Goal: Task Accomplishment & Management: Use online tool/utility

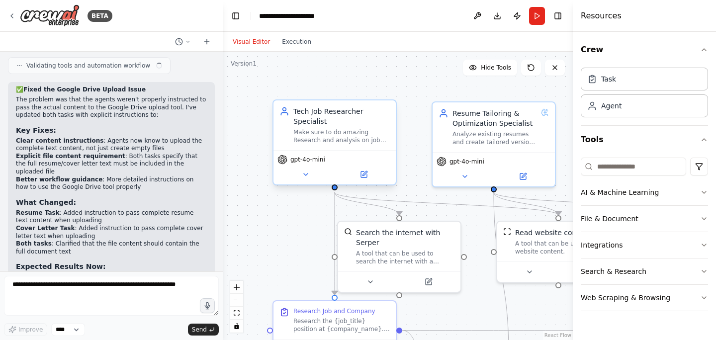
scroll to position [3100, 0]
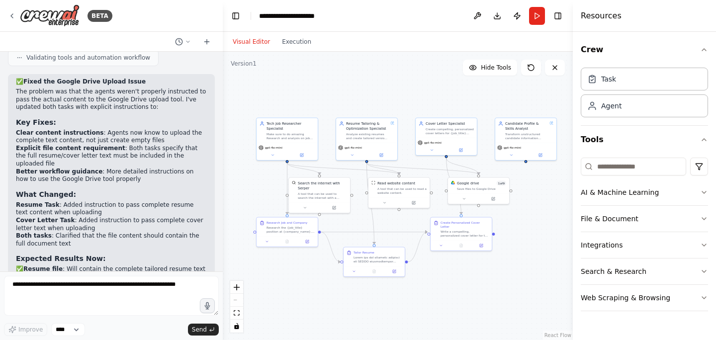
drag, startPoint x: 293, startPoint y: 155, endPoint x: 269, endPoint y: 110, distance: 51.1
click at [269, 110] on div ".deletable-edge-delete-btn { width: 20px; height: 20px; border: 0px solid #ffff…" at bounding box center [398, 196] width 350 height 288
click at [11, 16] on icon at bounding box center [12, 16] width 8 height 8
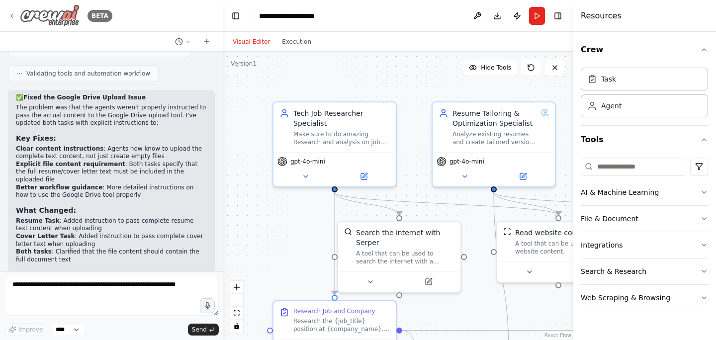
scroll to position [3100, 0]
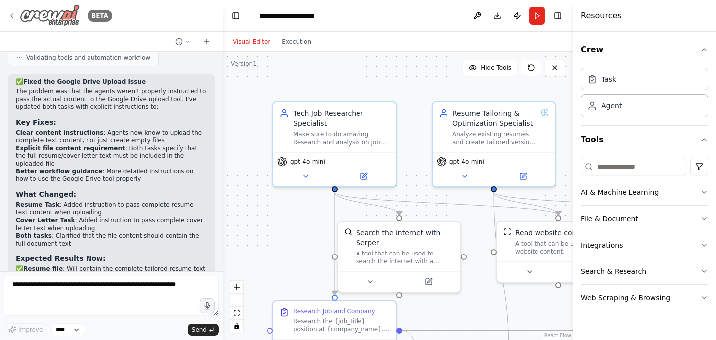
click at [14, 10] on div "BETA" at bounding box center [60, 15] width 104 height 22
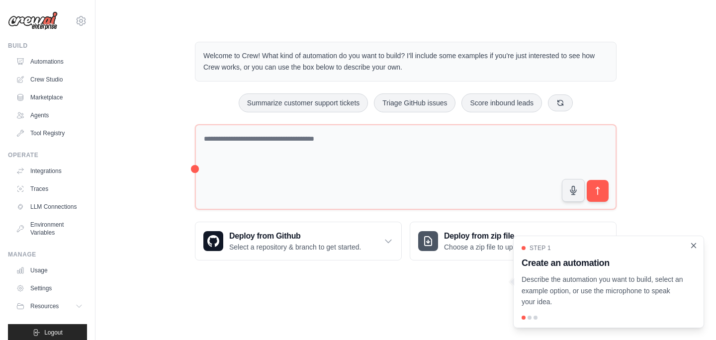
click at [694, 246] on icon "Close walkthrough" at bounding box center [693, 245] width 9 height 9
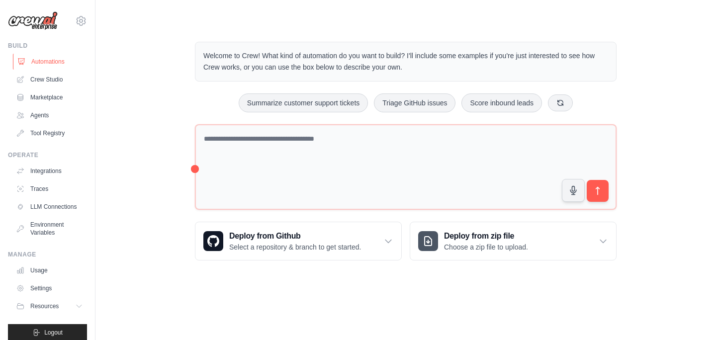
click at [55, 65] on link "Automations" at bounding box center [50, 62] width 75 height 16
click at [51, 81] on link "Crew Studio" at bounding box center [50, 80] width 75 height 16
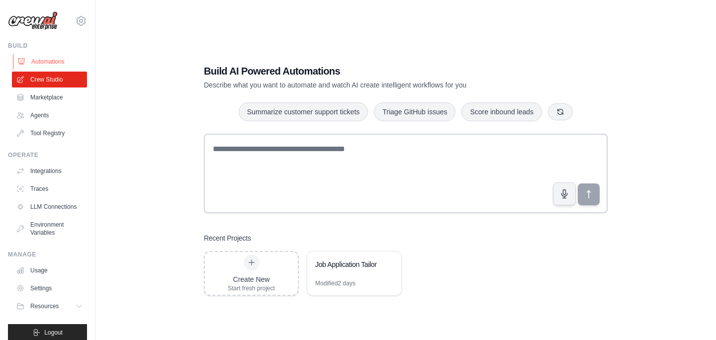
click at [49, 64] on link "Automations" at bounding box center [50, 62] width 75 height 16
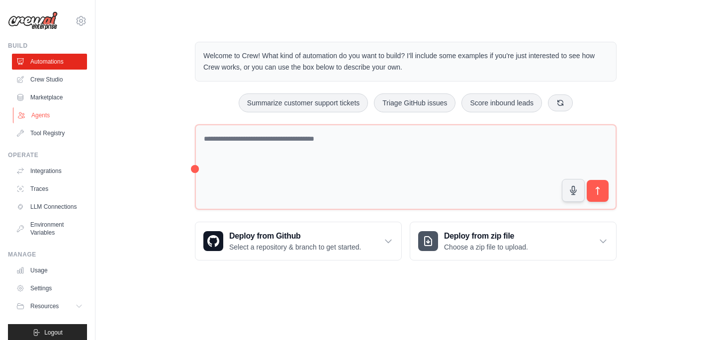
click at [46, 109] on link "Agents" at bounding box center [50, 115] width 75 height 16
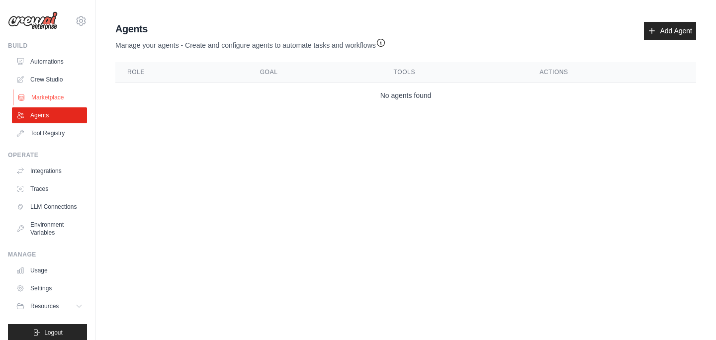
click at [47, 93] on link "Marketplace" at bounding box center [50, 97] width 75 height 16
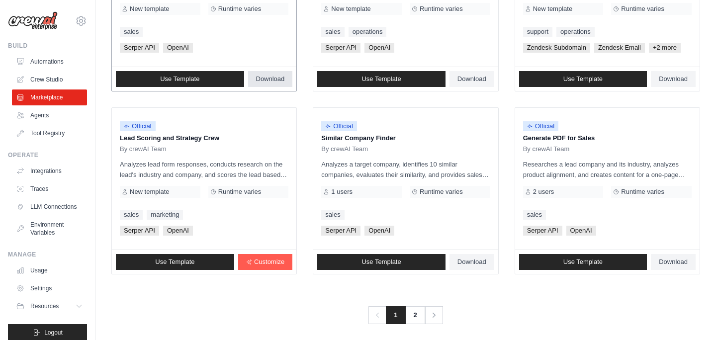
scroll to position [581, 0]
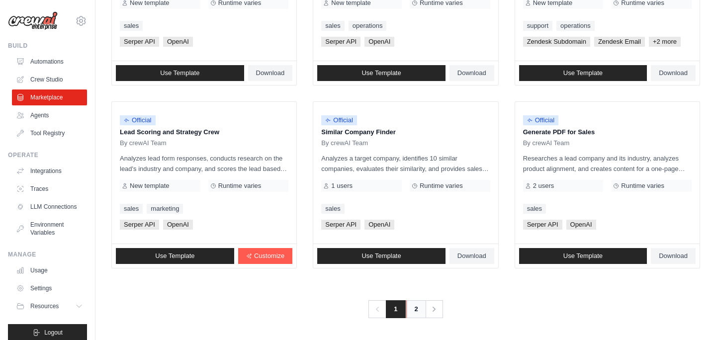
click at [412, 310] on link "2" at bounding box center [416, 309] width 20 height 18
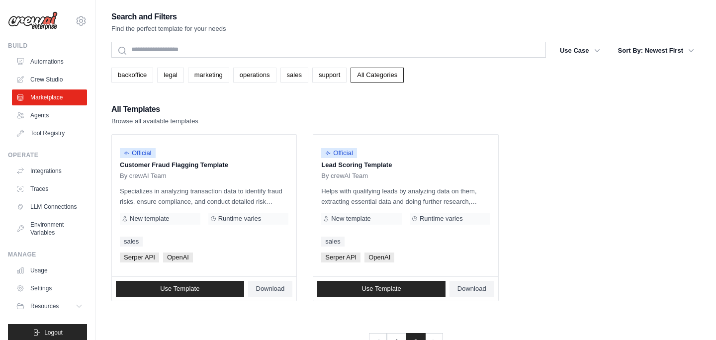
scroll to position [33, 0]
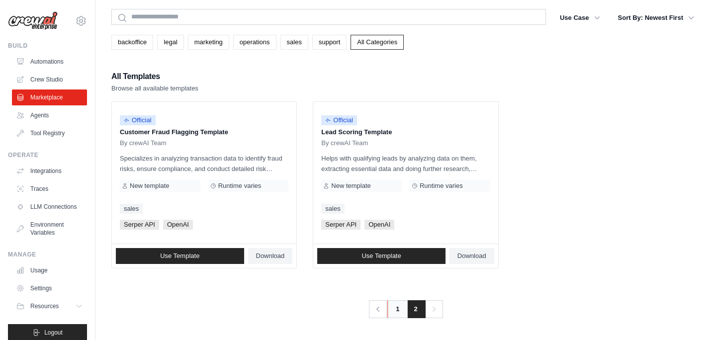
click at [394, 303] on link "1" at bounding box center [397, 309] width 20 height 18
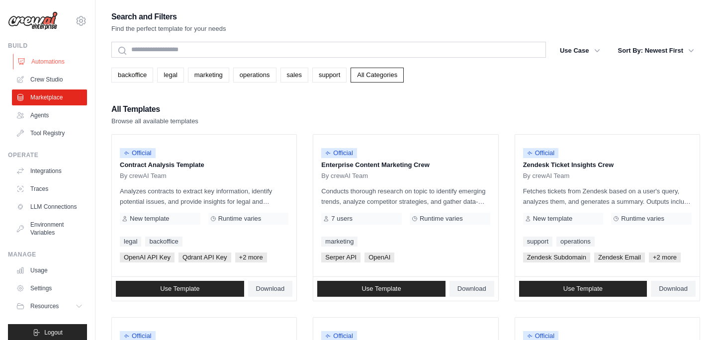
click at [41, 59] on link "Automations" at bounding box center [50, 62] width 75 height 16
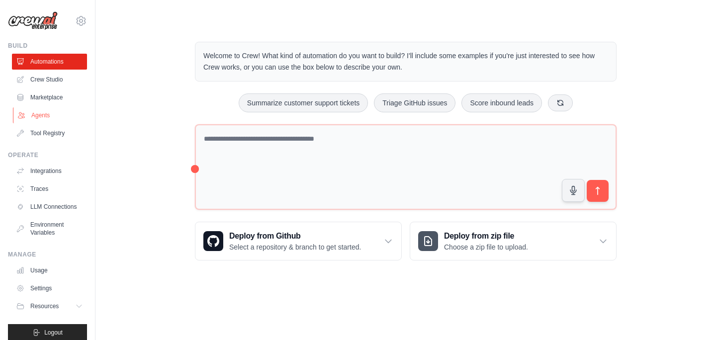
click at [49, 111] on link "Agents" at bounding box center [50, 115] width 75 height 16
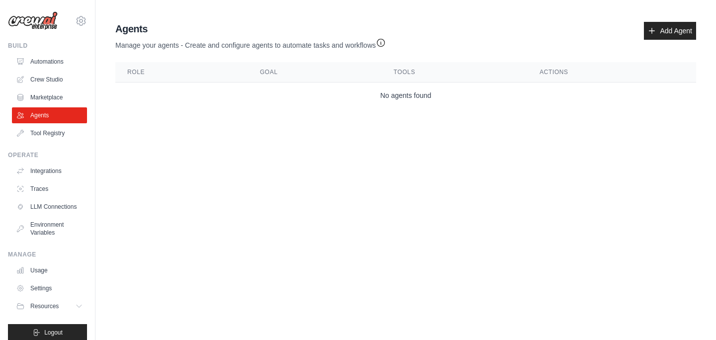
click at [54, 88] on ul "Automations Crew Studio Marketplace Agents Tool Registry" at bounding box center [49, 97] width 75 height 87
click at [54, 79] on link "Crew Studio" at bounding box center [50, 80] width 75 height 16
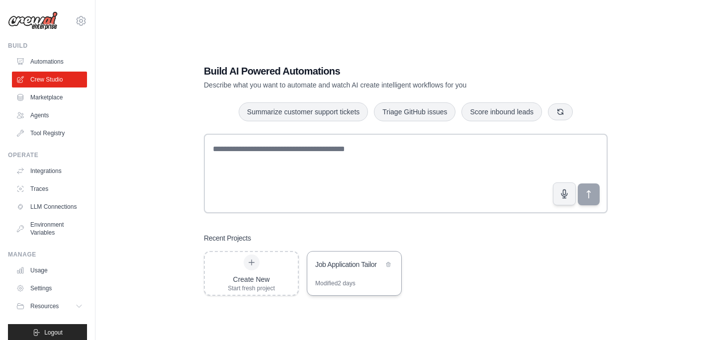
click at [347, 268] on div "Job Application Tailor" at bounding box center [349, 264] width 68 height 10
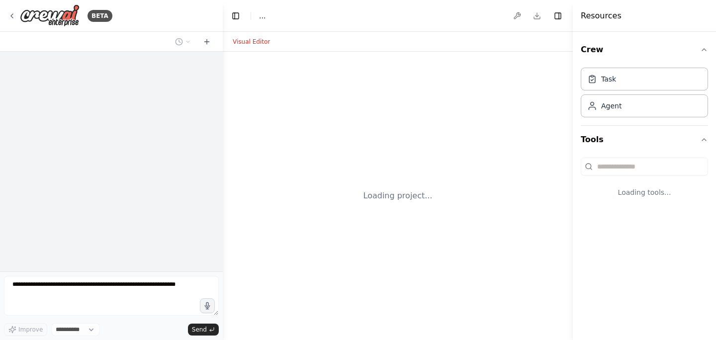
select select "****"
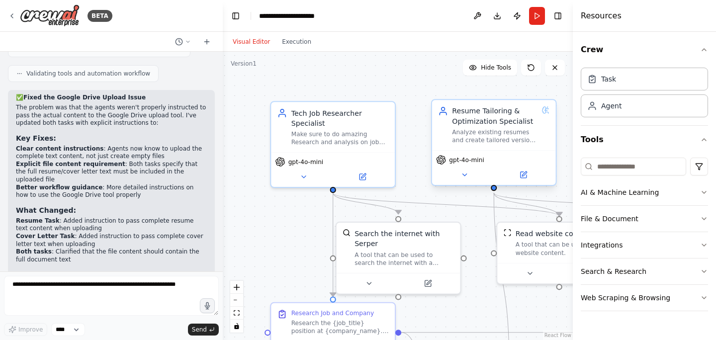
scroll to position [3100, 0]
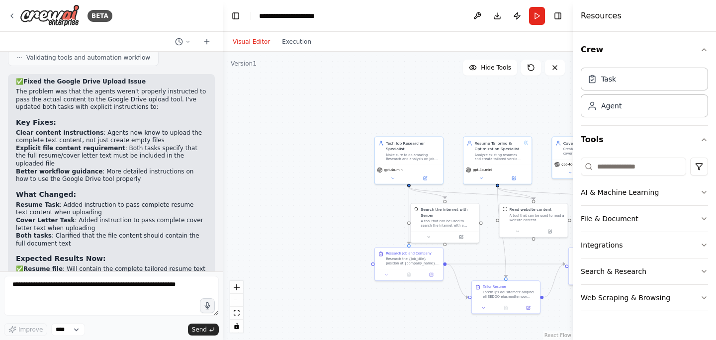
drag, startPoint x: 507, startPoint y: 245, endPoint x: 406, endPoint y: 244, distance: 100.9
click at [407, 244] on div ".deletable-edge-delete-btn { width: 20px; height: 20px; border: 0px solid #ffff…" at bounding box center [398, 196] width 350 height 288
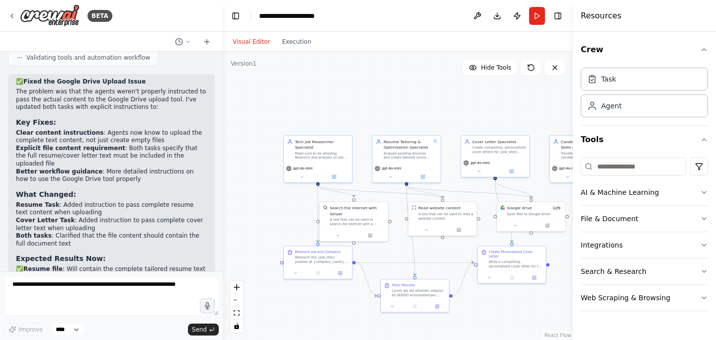
drag, startPoint x: 479, startPoint y: 111, endPoint x: 384, endPoint y: 111, distance: 95.4
click at [385, 111] on div ".deletable-edge-delete-btn { width: 20px; height: 20px; border: 0px solid #ffff…" at bounding box center [398, 196] width 350 height 288
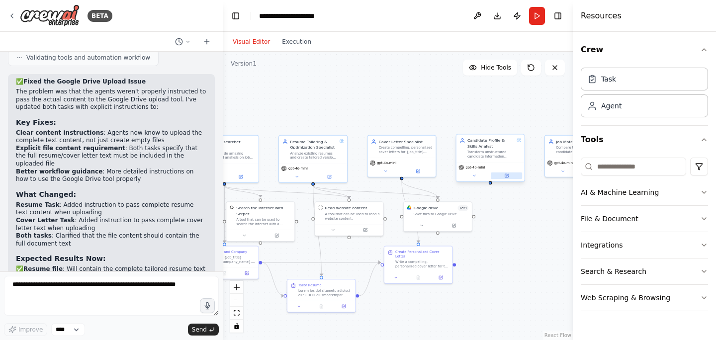
click at [506, 176] on icon at bounding box center [506, 175] width 2 height 2
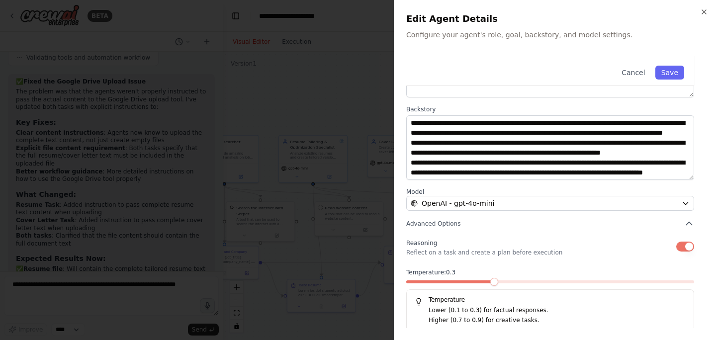
scroll to position [110, 0]
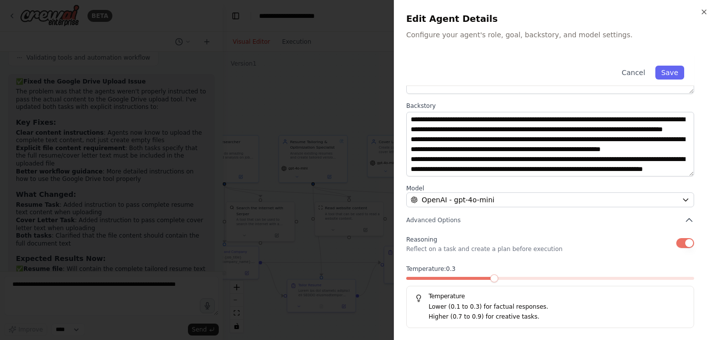
drag, startPoint x: 352, startPoint y: 160, endPoint x: 374, endPoint y: 36, distance: 125.8
click at [352, 160] on div at bounding box center [358, 170] width 716 height 340
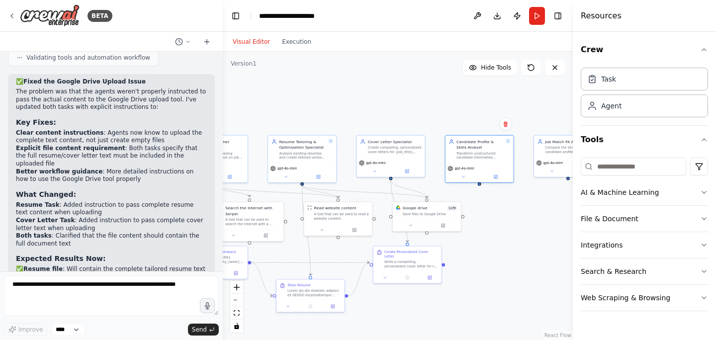
drag, startPoint x: 507, startPoint y: 208, endPoint x: 466, endPoint y: 208, distance: 40.8
click at [467, 208] on div ".deletable-edge-delete-btn { width: 20px; height: 20px; border: 0px solid #ffff…" at bounding box center [398, 196] width 350 height 288
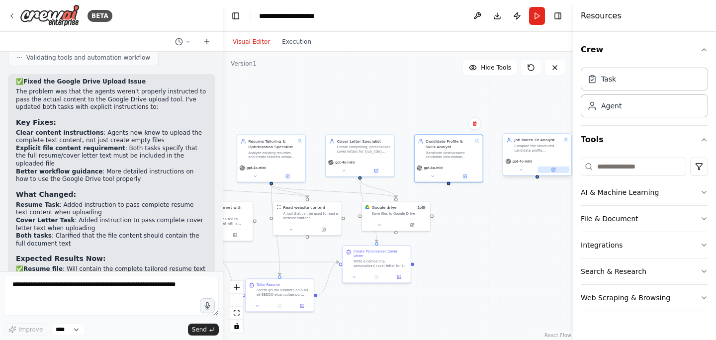
click at [557, 169] on button at bounding box center [553, 169] width 31 height 6
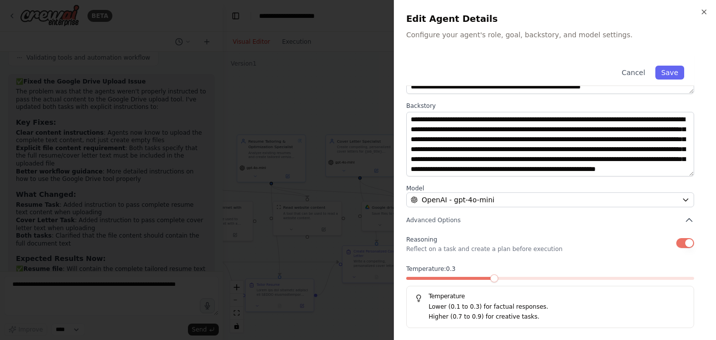
click at [286, 66] on div at bounding box center [358, 170] width 716 height 340
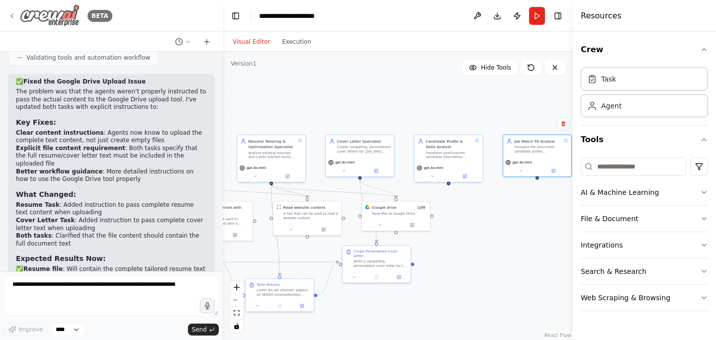
click at [54, 17] on img at bounding box center [50, 15] width 60 height 22
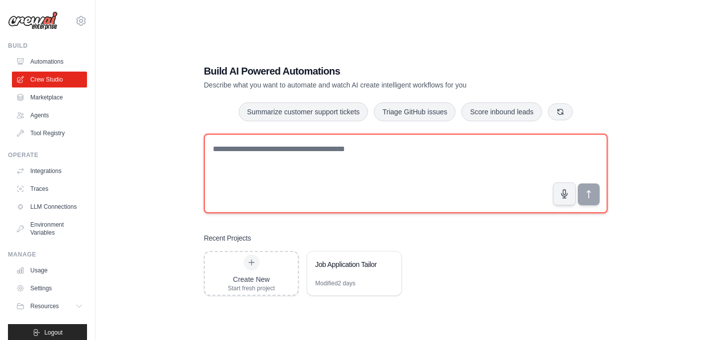
click at [256, 157] on textarea at bounding box center [406, 174] width 404 height 80
paste textarea "**********"
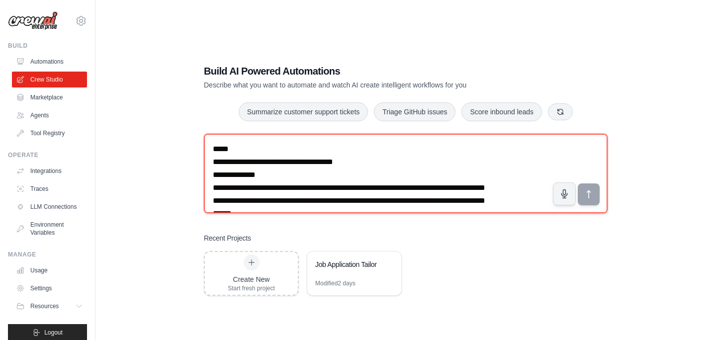
scroll to position [2913, 0]
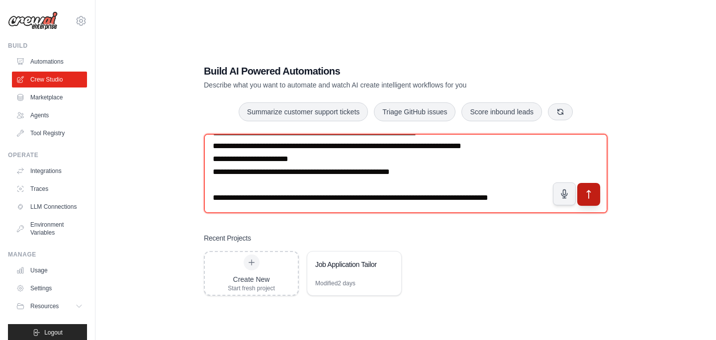
type textarea "**********"
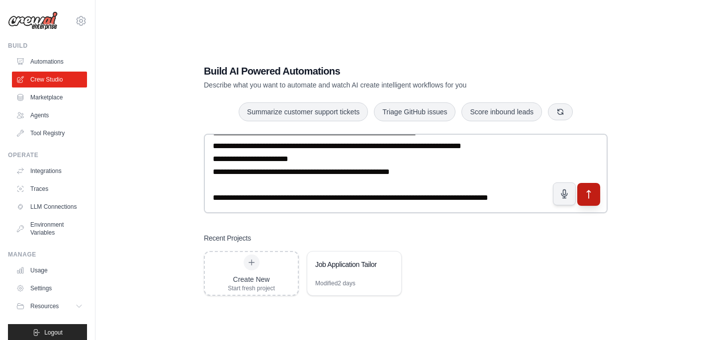
click at [591, 198] on icon "submit" at bounding box center [588, 194] width 10 height 10
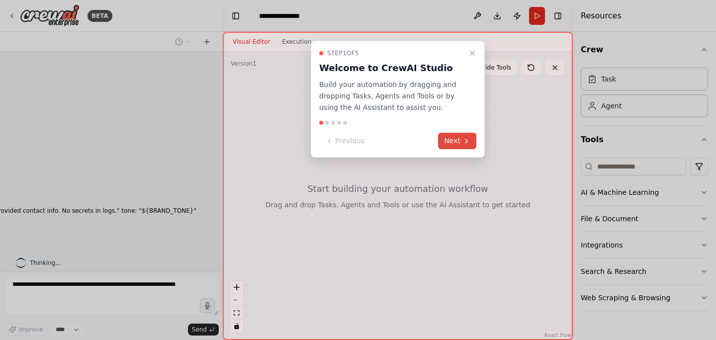
click at [470, 145] on icon at bounding box center [466, 141] width 8 height 8
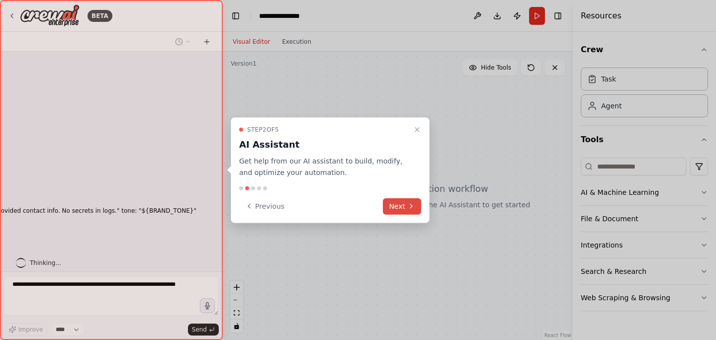
click at [404, 209] on button "Next" at bounding box center [402, 206] width 38 height 16
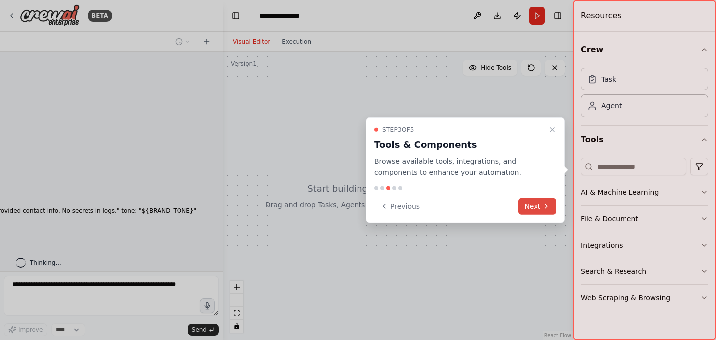
click at [533, 205] on button "Next" at bounding box center [537, 206] width 38 height 16
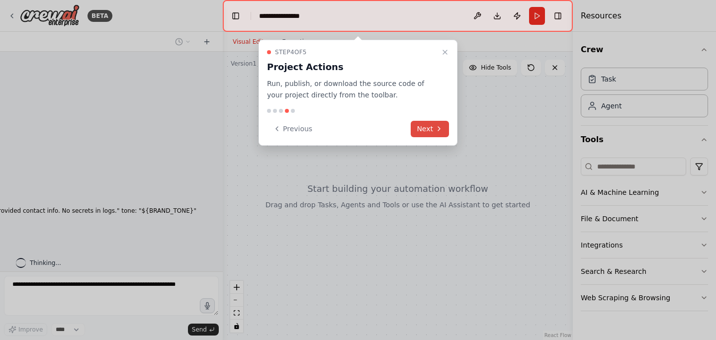
click at [437, 131] on icon at bounding box center [439, 129] width 8 height 8
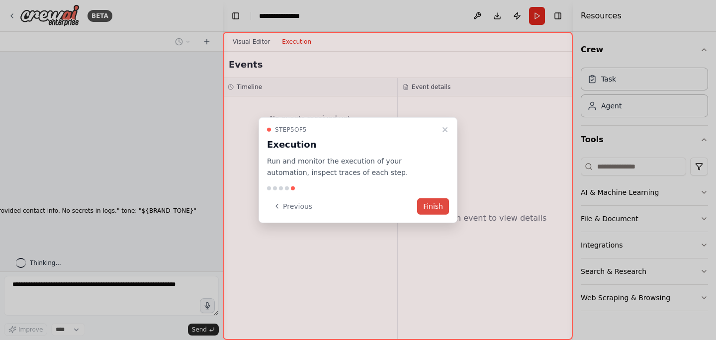
click at [431, 204] on button "Finish" at bounding box center [433, 206] width 32 height 16
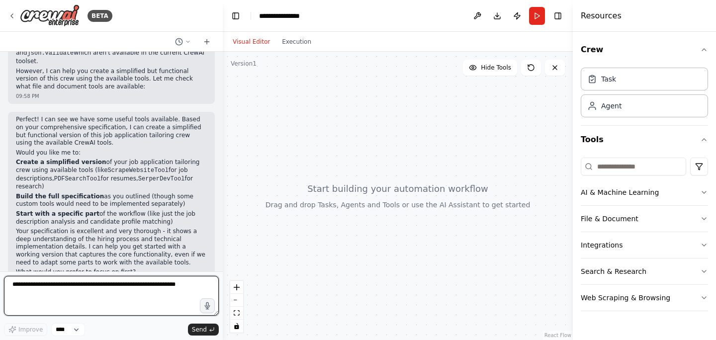
scroll to position [1576, 0]
type textarea "**********"
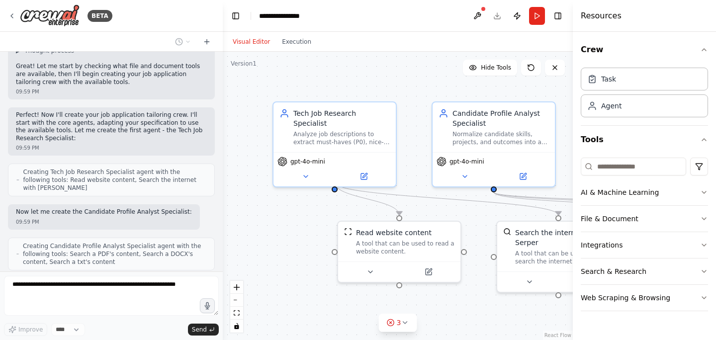
scroll to position [1931, 0]
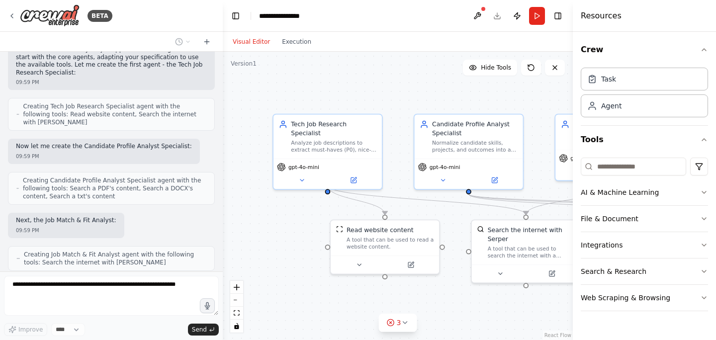
drag, startPoint x: 298, startPoint y: 231, endPoint x: 268, endPoint y: 229, distance: 30.4
click at [268, 229] on div ".deletable-edge-delete-btn { width: 20px; height: 20px; border: 0px solid #ffff…" at bounding box center [398, 196] width 350 height 288
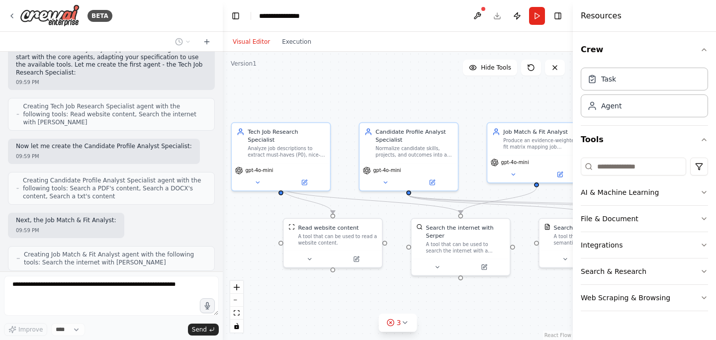
drag, startPoint x: 266, startPoint y: 242, endPoint x: 243, endPoint y: 238, distance: 24.1
click at [243, 238] on div ".deletable-edge-delete-btn { width: 20px; height: 20px; border: 0px solid #ffff…" at bounding box center [398, 196] width 350 height 288
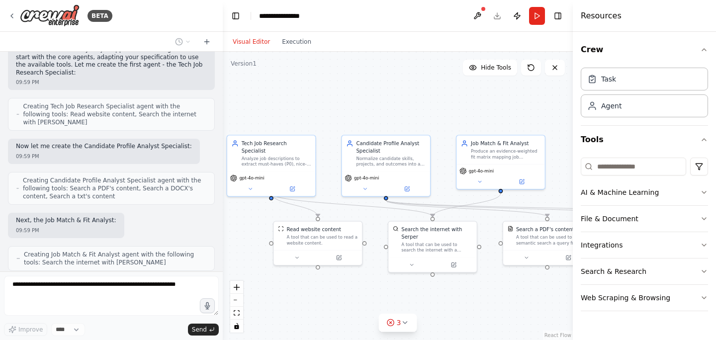
scroll to position [1989, 0]
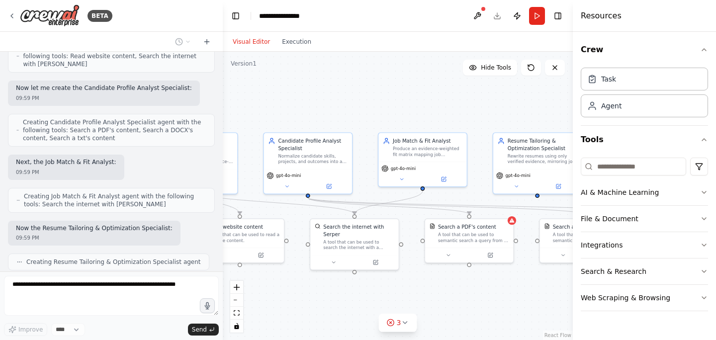
drag, startPoint x: 386, startPoint y: 287, endPoint x: 309, endPoint y: 284, distance: 77.6
click at [309, 284] on div ".deletable-edge-delete-btn { width: 20px; height: 20px; border: 0px solid #ffff…" at bounding box center [398, 196] width 350 height 288
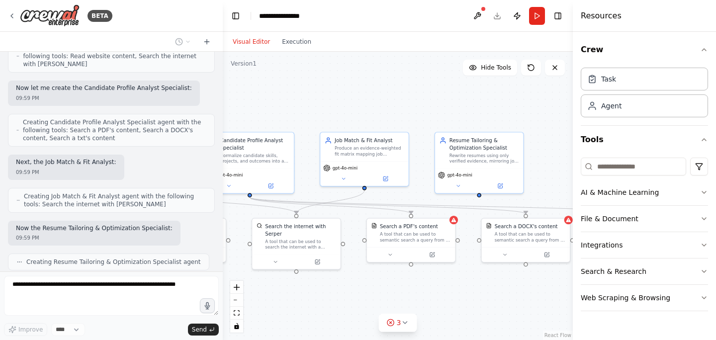
drag, startPoint x: 439, startPoint y: 279, endPoint x: 373, endPoint y: 279, distance: 66.1
click at [373, 279] on div ".deletable-edge-delete-btn { width: 20px; height: 20px; border: 0px solid #ffff…" at bounding box center [398, 196] width 350 height 288
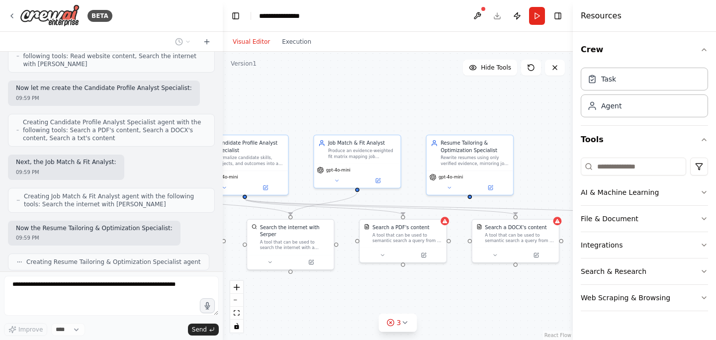
scroll to position [2054, 0]
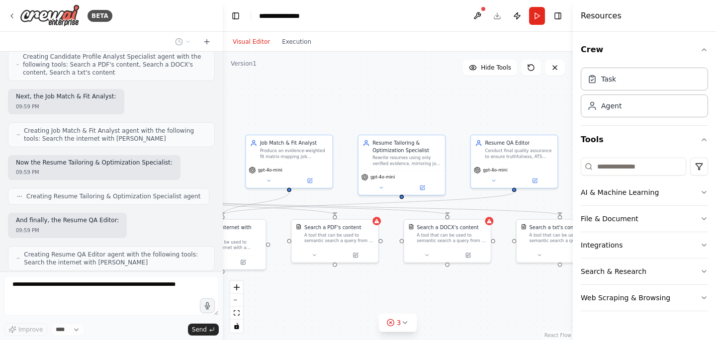
drag, startPoint x: 431, startPoint y: 277, endPoint x: 361, endPoint y: 277, distance: 69.6
click at [361, 277] on div ".deletable-edge-delete-btn { width: 20px; height: 20px; border: 0px solid #ffff…" at bounding box center [398, 196] width 350 height 288
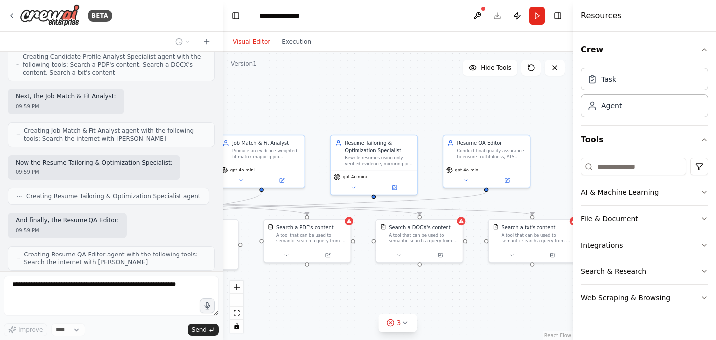
drag, startPoint x: 418, startPoint y: 277, endPoint x: 392, endPoint y: 277, distance: 26.3
click at [392, 277] on div ".deletable-edge-delete-btn { width: 20px; height: 20px; border: 0px solid #ffff…" at bounding box center [398, 196] width 350 height 288
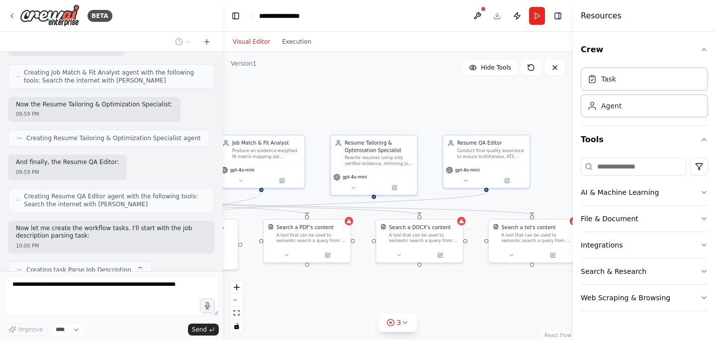
scroll to position [2121, 0]
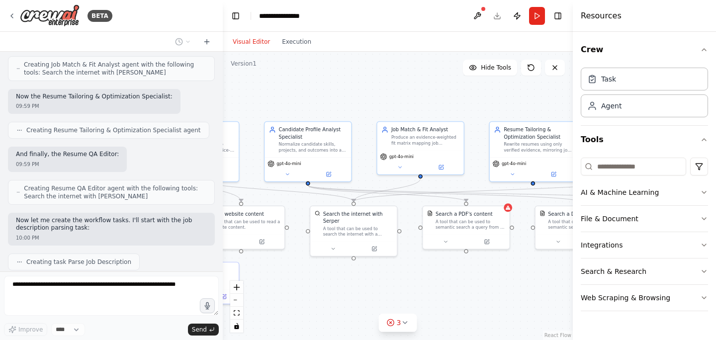
drag, startPoint x: 336, startPoint y: 277, endPoint x: 495, endPoint y: 263, distance: 160.1
click at [495, 263] on div ".deletable-edge-delete-btn { width: 20px; height: 20px; border: 0px solid #ffff…" at bounding box center [398, 196] width 350 height 288
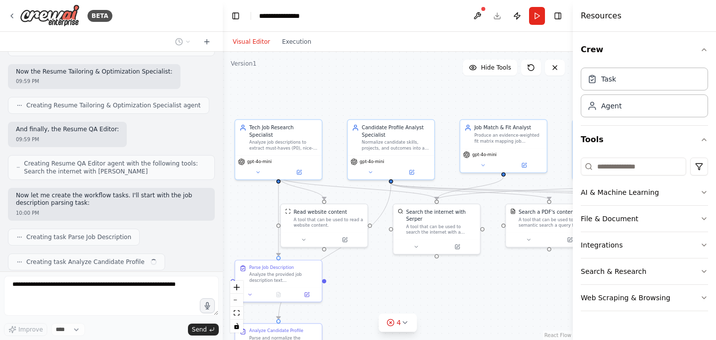
drag, startPoint x: 479, startPoint y: 273, endPoint x: 562, endPoint y: 271, distance: 82.5
click at [562, 271] on div ".deletable-edge-delete-btn { width: 20px; height: 20px; border: 0px solid #ffff…" at bounding box center [398, 196] width 350 height 288
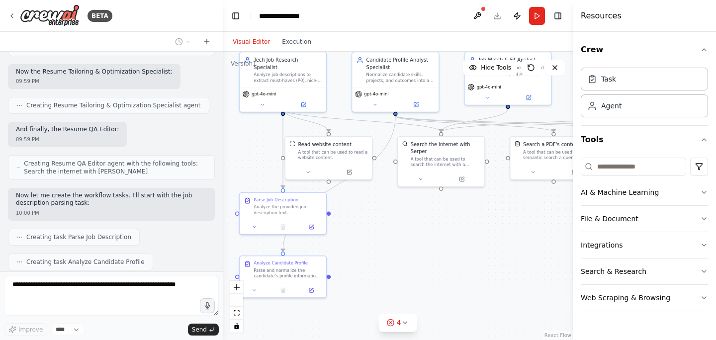
drag, startPoint x: 503, startPoint y: 292, endPoint x: 508, endPoint y: 225, distance: 67.2
click at [508, 225] on div ".deletable-edge-delete-btn { width: 20px; height: 20px; border: 0px solid #ffff…" at bounding box center [398, 196] width 350 height 288
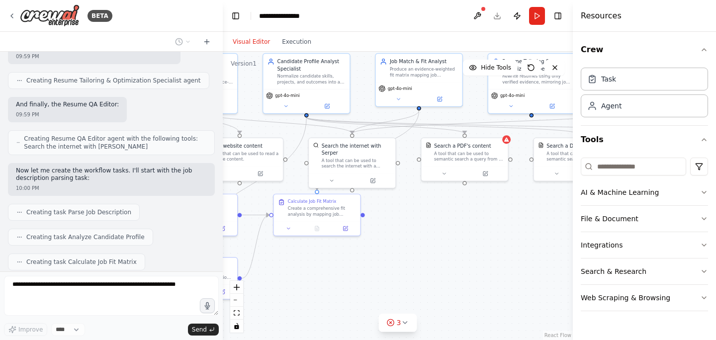
drag, startPoint x: 483, startPoint y: 267, endPoint x: 390, endPoint y: 268, distance: 92.9
click at [390, 268] on div ".deletable-edge-delete-btn { width: 20px; height: 20px; border: 0px solid #ffff…" at bounding box center [398, 196] width 350 height 288
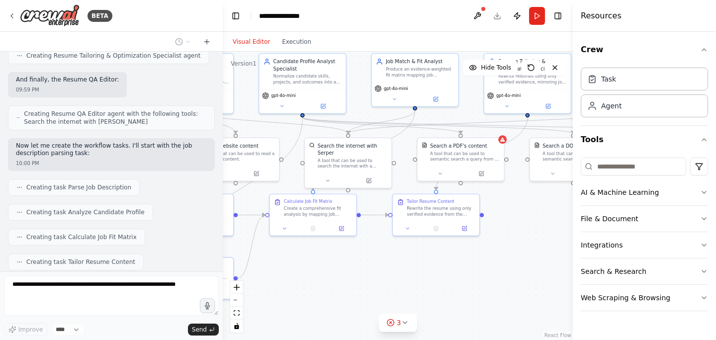
scroll to position [2220, 0]
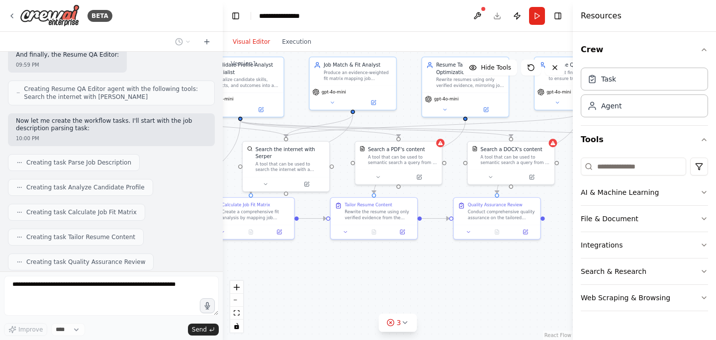
drag, startPoint x: 486, startPoint y: 263, endPoint x: 415, endPoint y: 268, distance: 70.7
click at [415, 268] on div ".deletable-edge-delete-btn { width: 20px; height: 20px; border: 0px solid #ffff…" at bounding box center [398, 196] width 350 height 288
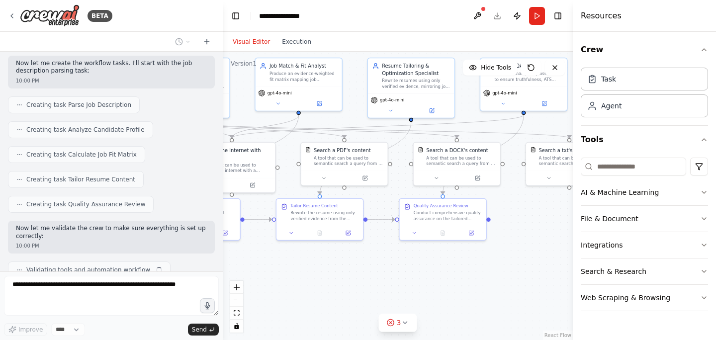
scroll to position [2286, 0]
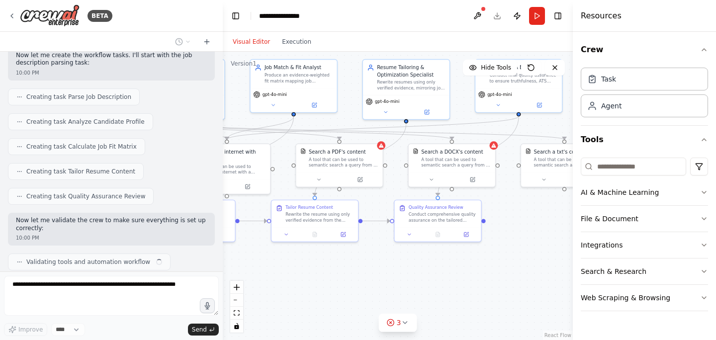
drag, startPoint x: 472, startPoint y: 267, endPoint x: 422, endPoint y: 268, distance: 50.2
click at [422, 268] on div ".deletable-edge-delete-btn { width: 20px; height: 20px; border: 0px solid #ffff…" at bounding box center [398, 196] width 350 height 288
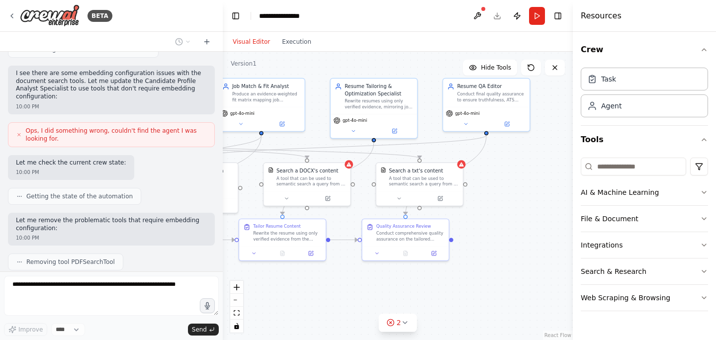
scroll to position [2523, 0]
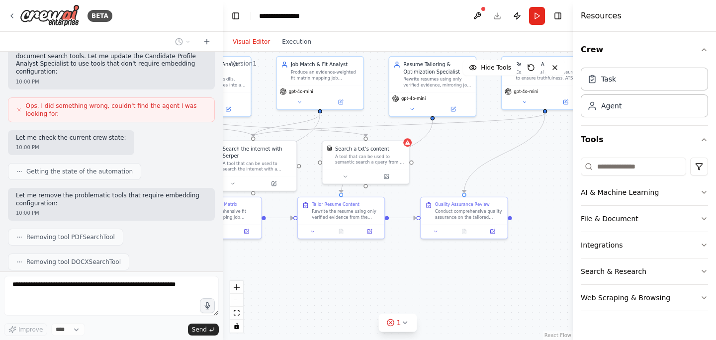
drag, startPoint x: 514, startPoint y: 226, endPoint x: 539, endPoint y: 223, distance: 25.0
click at [539, 223] on div ".deletable-edge-delete-btn { width: 20px; height: 20px; border: 0px solid #ffff…" at bounding box center [398, 196] width 350 height 288
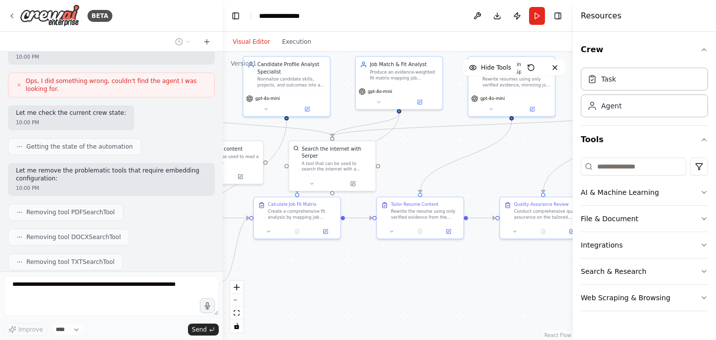
drag, startPoint x: 463, startPoint y: 267, endPoint x: 542, endPoint y: 267, distance: 79.5
click at [542, 267] on div ".deletable-edge-delete-btn { width: 20px; height: 20px; border: 0px solid #ffff…" at bounding box center [398, 196] width 350 height 288
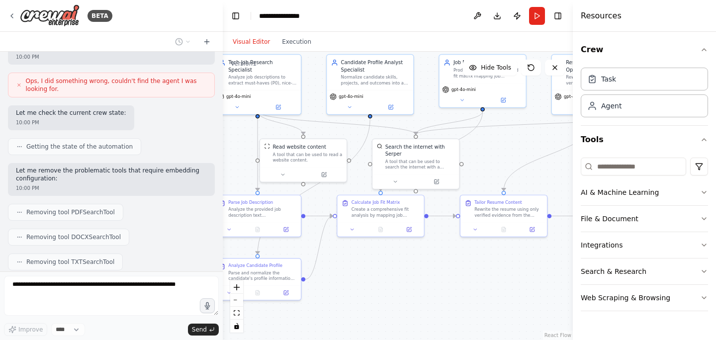
drag, startPoint x: 446, startPoint y: 270, endPoint x: 529, endPoint y: 267, distance: 83.0
click at [529, 267] on div ".deletable-edge-delete-btn { width: 20px; height: 20px; border: 0px solid #ffff…" at bounding box center [398, 196] width 350 height 288
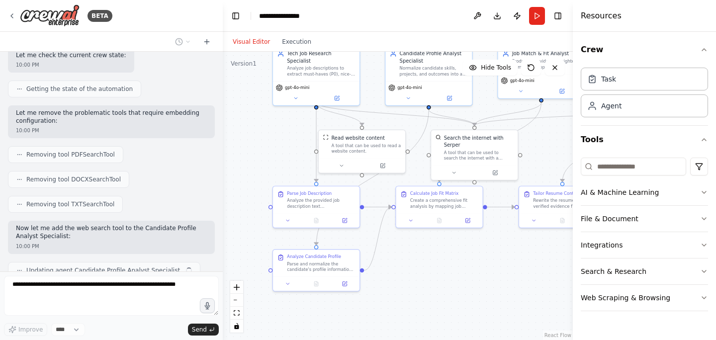
scroll to position [2614, 0]
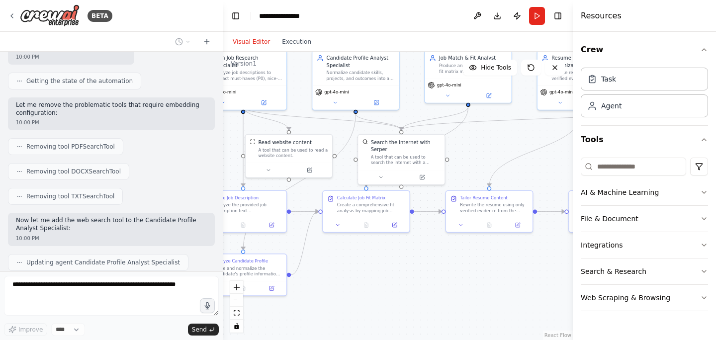
drag, startPoint x: 461, startPoint y: 286, endPoint x: 411, endPoint y: 287, distance: 49.7
click at [411, 287] on div ".deletable-edge-delete-btn { width: 20px; height: 20px; border: 0px solid #ffff…" at bounding box center [398, 196] width 350 height 288
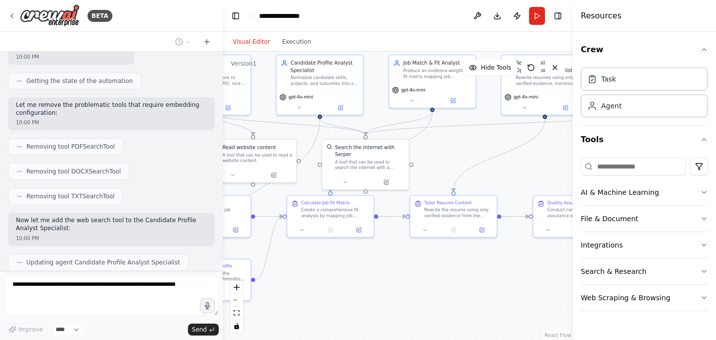
scroll to position [2672, 0]
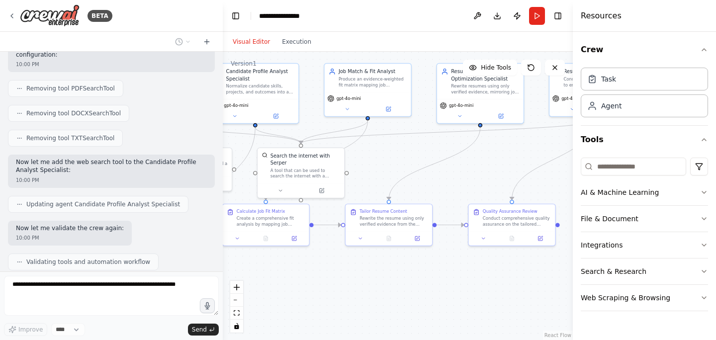
drag, startPoint x: 472, startPoint y: 277, endPoint x: 385, endPoint y: 291, distance: 88.1
click at [385, 291] on div ".deletable-edge-delete-btn { width: 20px; height: 20px; border: 0px solid #ffff…" at bounding box center [398, 196] width 350 height 288
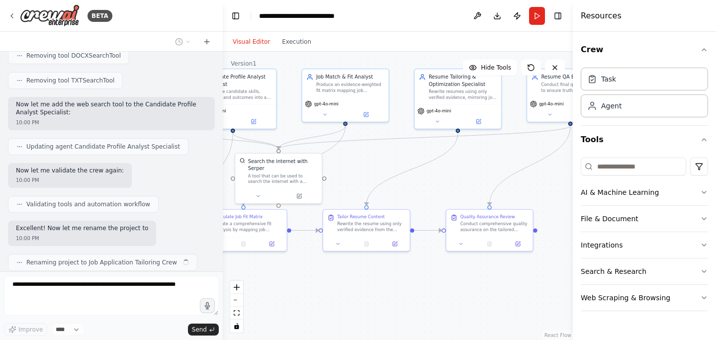
scroll to position [2737, 0]
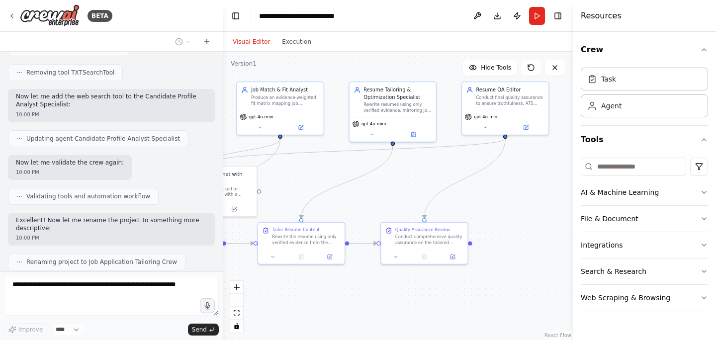
drag, startPoint x: 474, startPoint y: 286, endPoint x: 405, endPoint y: 301, distance: 71.2
click at [405, 300] on div ".deletable-edge-delete-btn { width: 20px; height: 20px; border: 0px solid #ffff…" at bounding box center [398, 196] width 350 height 288
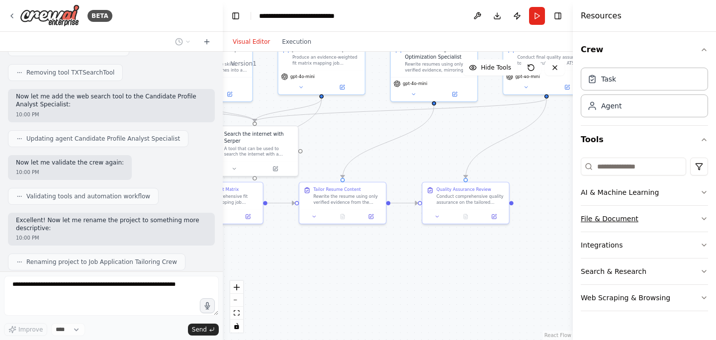
drag, startPoint x: 515, startPoint y: 267, endPoint x: 596, endPoint y: 219, distance: 94.3
click at [596, 219] on div "BETA crew: name: "Job Application Tailoring Crew" objective: > Create an automa…" at bounding box center [358, 170] width 716 height 340
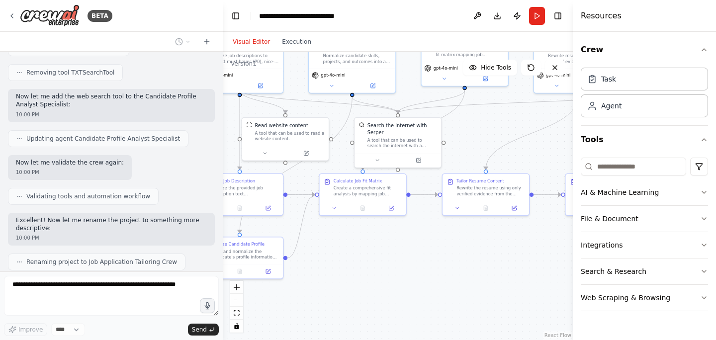
drag, startPoint x: 437, startPoint y: 267, endPoint x: 545, endPoint y: 265, distance: 107.9
click at [545, 265] on div ".deletable-edge-delete-btn { width: 20px; height: 20px; border: 0px solid #ffff…" at bounding box center [398, 196] width 350 height 288
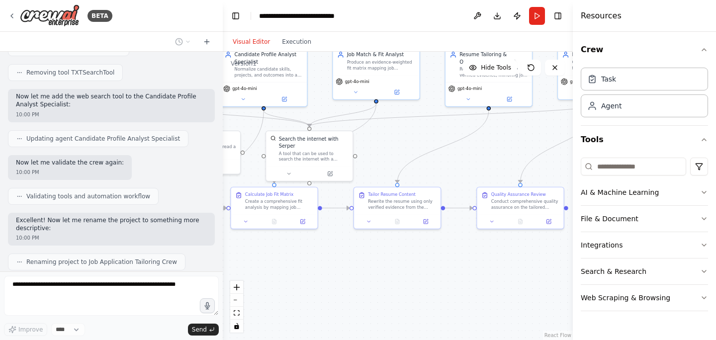
drag, startPoint x: 476, startPoint y: 279, endPoint x: 369, endPoint y: 294, distance: 108.4
click at [371, 294] on div ".deletable-edge-delete-btn { width: 20px; height: 20px; border: 0px solid #ffff…" at bounding box center [398, 196] width 350 height 288
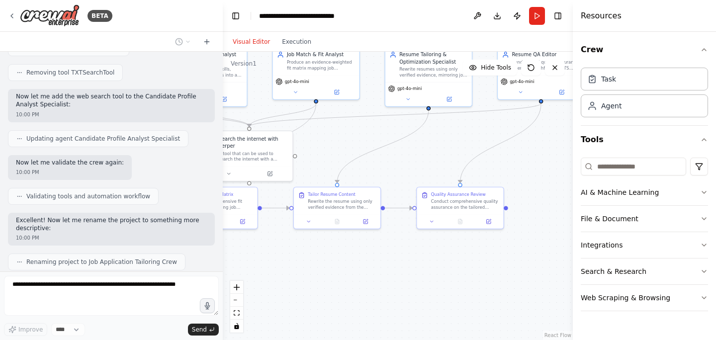
drag, startPoint x: 465, startPoint y: 280, endPoint x: 412, endPoint y: 276, distance: 52.8
click at [412, 277] on div ".deletable-edge-delete-btn { width: 20px; height: 20px; border: 0px solid #ffff…" at bounding box center [398, 196] width 350 height 288
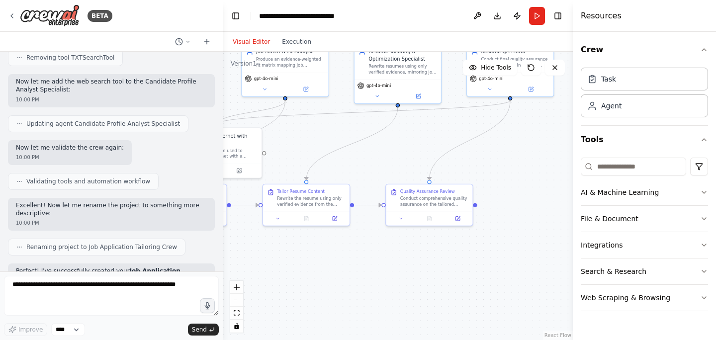
drag, startPoint x: 470, startPoint y: 272, endPoint x: 445, endPoint y: 270, distance: 24.9
click at [445, 270] on div ".deletable-edge-delete-btn { width: 20px; height: 20px; border: 0px solid #ffff…" at bounding box center [398, 196] width 350 height 288
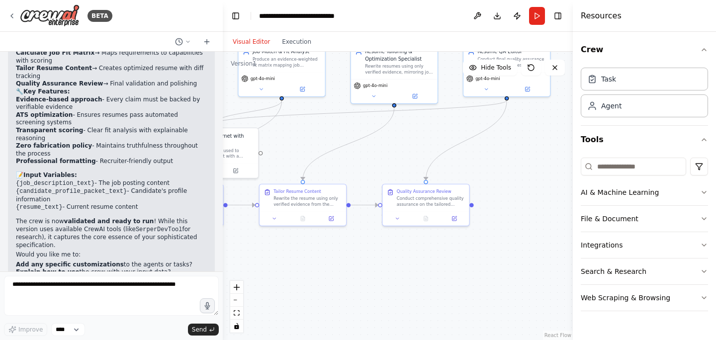
scroll to position [3120, 0]
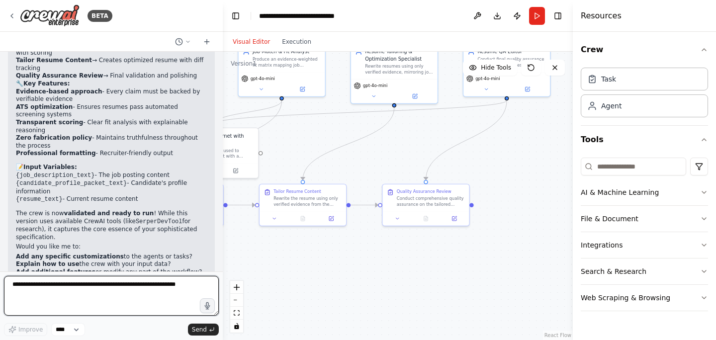
click at [91, 288] on textarea at bounding box center [111, 296] width 215 height 40
click at [80, 293] on textarea "**********" at bounding box center [111, 296] width 215 height 40
type textarea "**********"
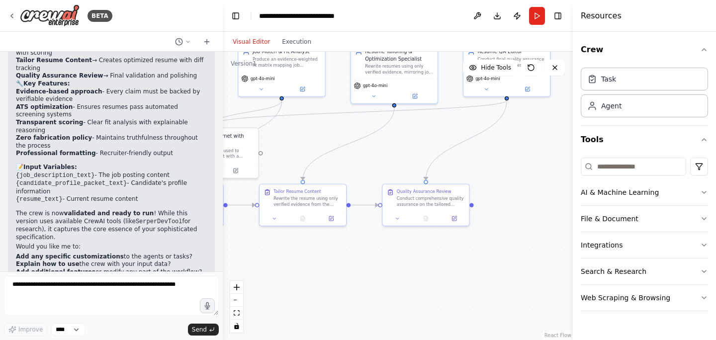
scroll to position [3187, 0]
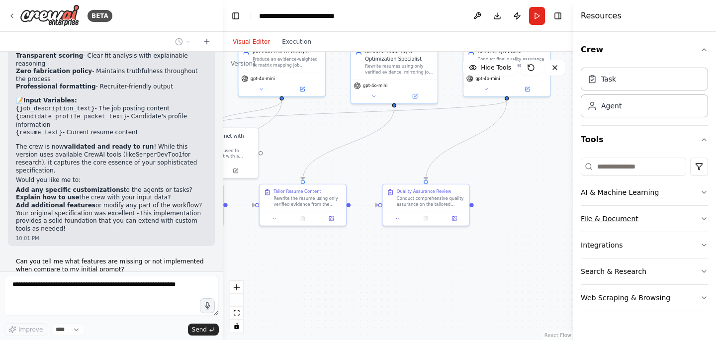
click at [628, 222] on button "File & Document" at bounding box center [643, 219] width 127 height 26
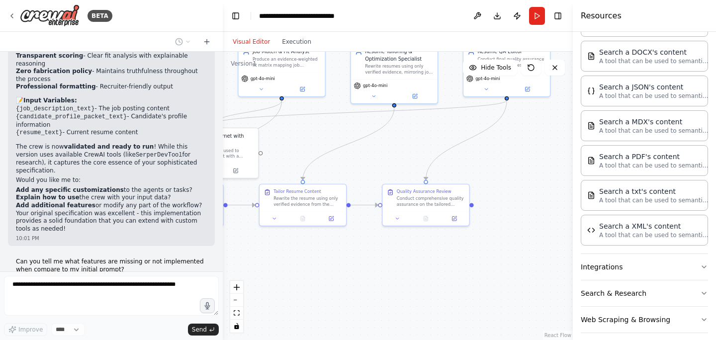
scroll to position [239, 0]
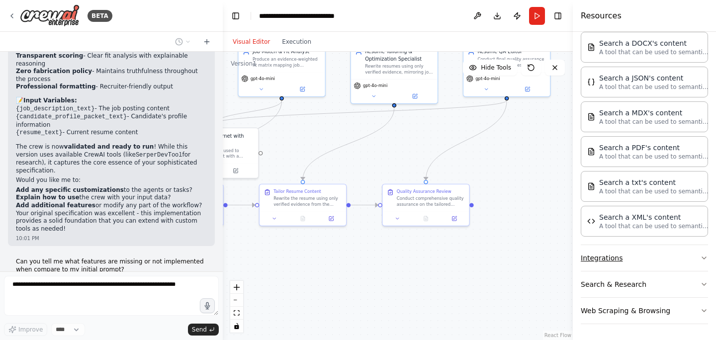
click at [627, 254] on button "Integrations" at bounding box center [643, 258] width 127 height 26
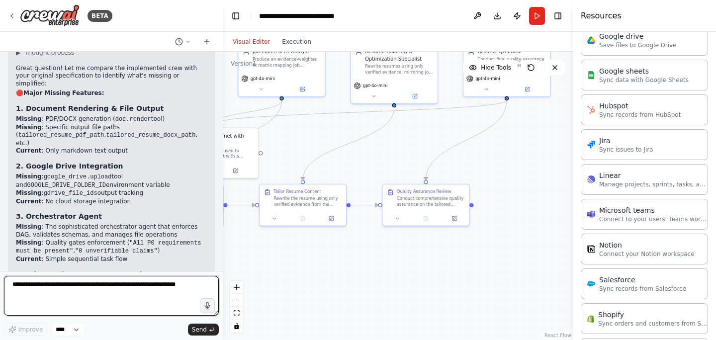
scroll to position [0, 0]
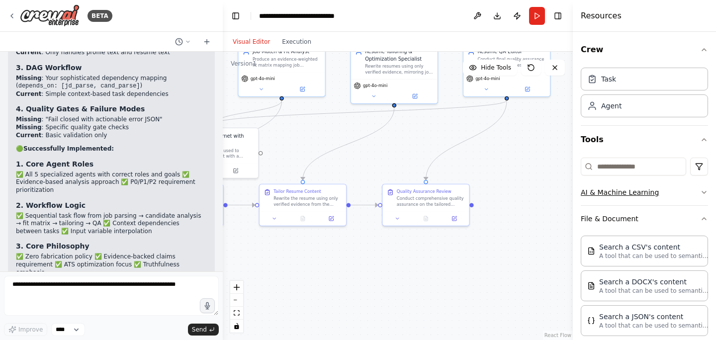
click at [647, 201] on button "AI & Machine Learning" at bounding box center [643, 192] width 127 height 26
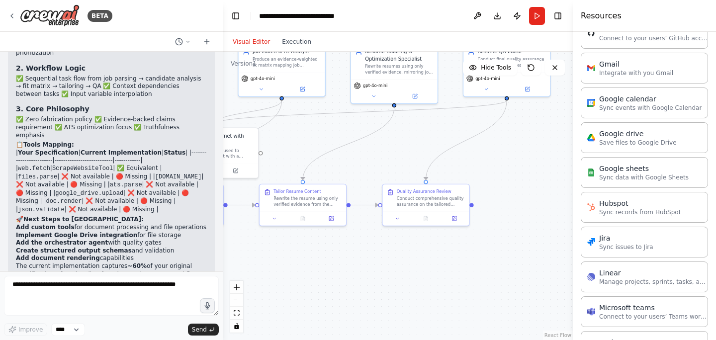
drag, startPoint x: 73, startPoint y: 246, endPoint x: 8, endPoint y: 240, distance: 64.4
copy li "Focus on a particular area like document processing or Google Drive integration?"
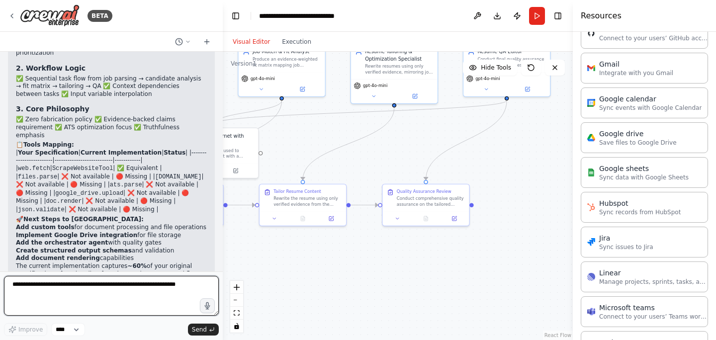
click at [63, 282] on textarea at bounding box center [111, 296] width 215 height 40
paste textarea "**********"
type textarea "**********"
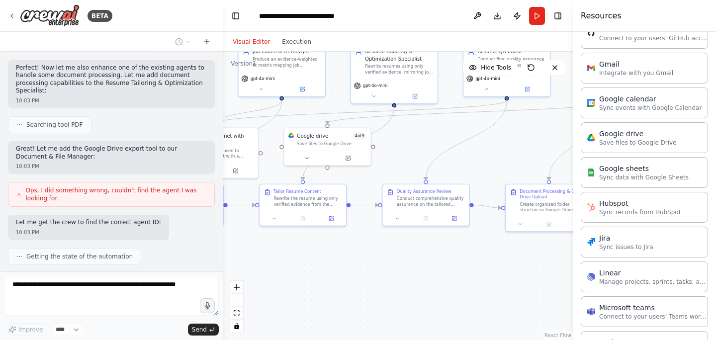
scroll to position [4926, 0]
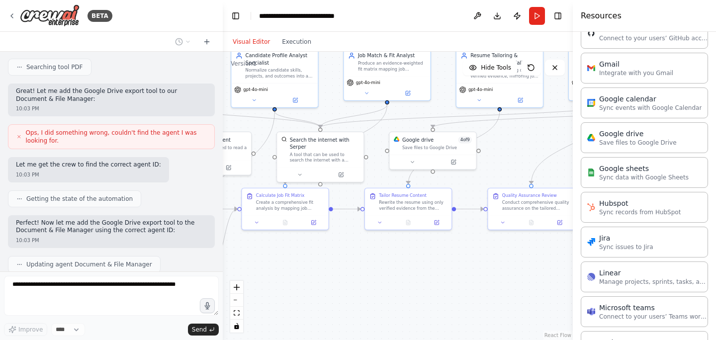
drag, startPoint x: 288, startPoint y: 264, endPoint x: 393, endPoint y: 268, distance: 105.4
click at [393, 268] on div ".deletable-edge-delete-btn { width: 20px; height: 20px; border: 0px solid #ffff…" at bounding box center [398, 196] width 350 height 288
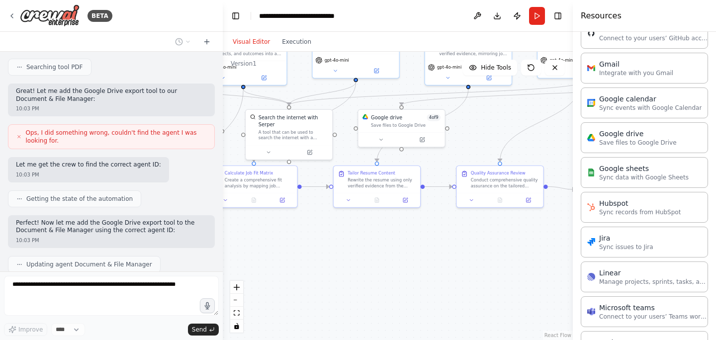
drag, startPoint x: 354, startPoint y: 266, endPoint x: 243, endPoint y: 259, distance: 111.5
click at [244, 259] on div ".deletable-edge-delete-btn { width: 20px; height: 20px; border: 0px solid #ffff…" at bounding box center [398, 196] width 350 height 288
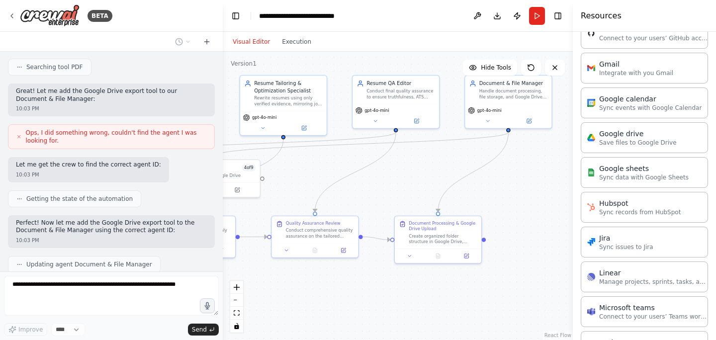
drag, startPoint x: 311, startPoint y: 282, endPoint x: 205, endPoint y: 317, distance: 111.0
click at [205, 317] on div "BETA crew: name: "Job Application Tailoring Crew" objective: > Create an automa…" at bounding box center [358, 170] width 716 height 340
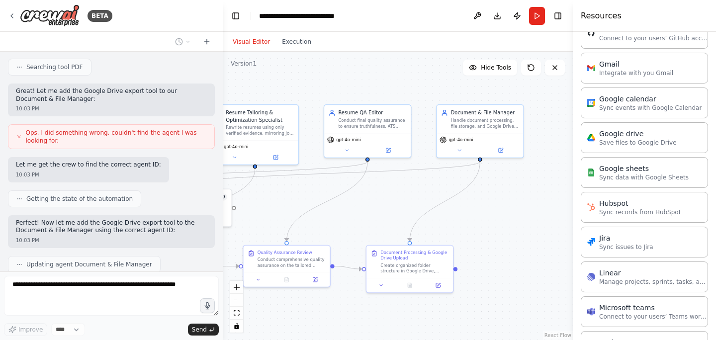
drag, startPoint x: 408, startPoint y: 181, endPoint x: 379, endPoint y: 211, distance: 40.8
click at [379, 211] on div ".deletable-edge-delete-btn { width: 20px; height: 20px; border: 0px solid #ffff…" at bounding box center [398, 196] width 350 height 288
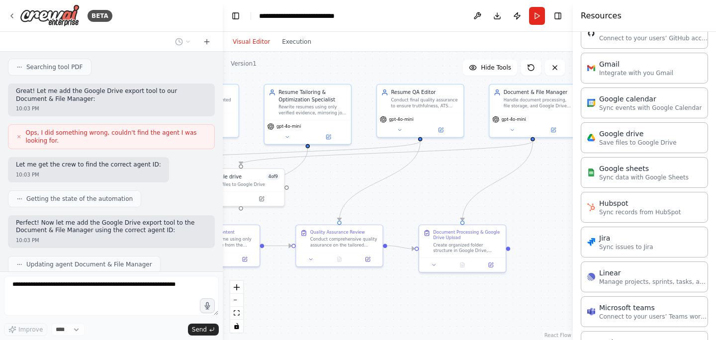
drag, startPoint x: 479, startPoint y: 226, endPoint x: 532, endPoint y: 206, distance: 56.5
click at [532, 206] on div ".deletable-edge-delete-btn { width: 20px; height: 20px; border: 0px solid #ffff…" at bounding box center [398, 196] width 350 height 288
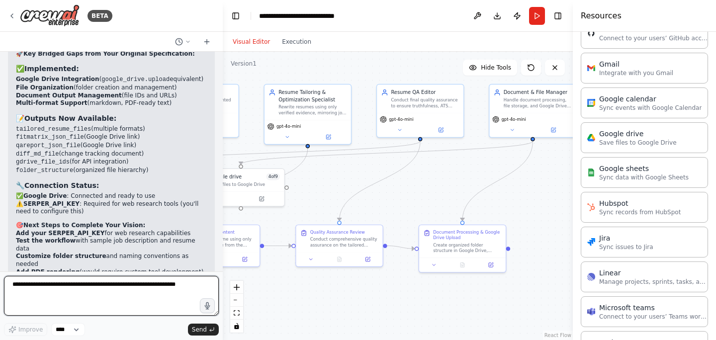
scroll to position [5545, 0]
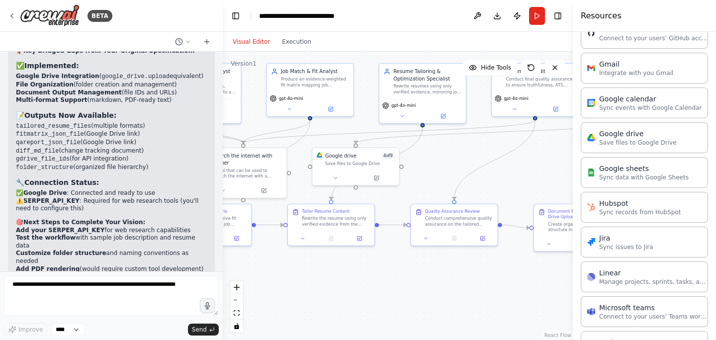
drag, startPoint x: 324, startPoint y: 185, endPoint x: 458, endPoint y: 165, distance: 136.1
click at [458, 166] on div ".deletable-edge-delete-btn { width: 20px; height: 20px; border: 0px solid #ffff…" at bounding box center [398, 196] width 350 height 288
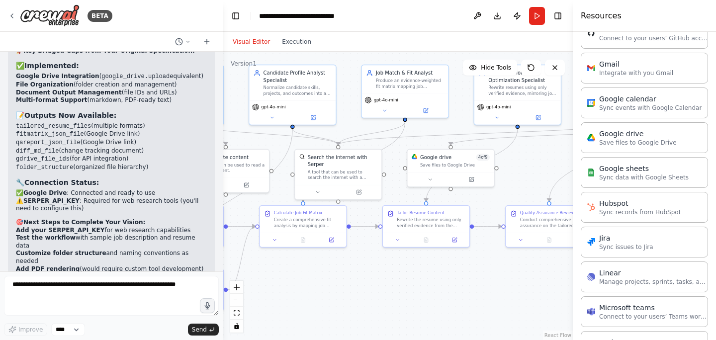
drag, startPoint x: 343, startPoint y: 273, endPoint x: 418, endPoint y: 272, distance: 75.0
click at [418, 272] on div ".deletable-edge-delete-btn { width: 20px; height: 20px; border: 0px solid #ffff…" at bounding box center [398, 196] width 350 height 288
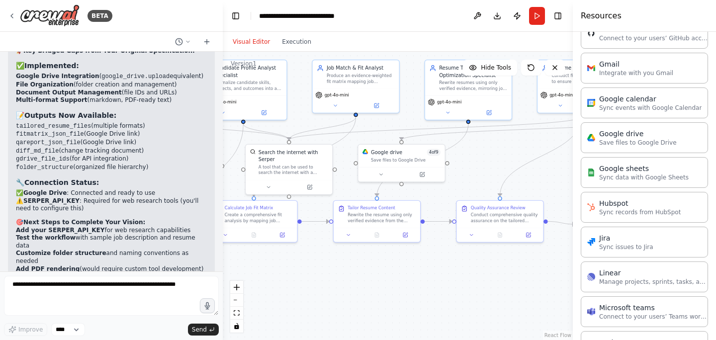
drag, startPoint x: 389, startPoint y: 268, endPoint x: 321, endPoint y: 260, distance: 68.1
click at [321, 260] on div ".deletable-edge-delete-btn { width: 20px; height: 20px; border: 0px solid #ffff…" at bounding box center [398, 196] width 350 height 288
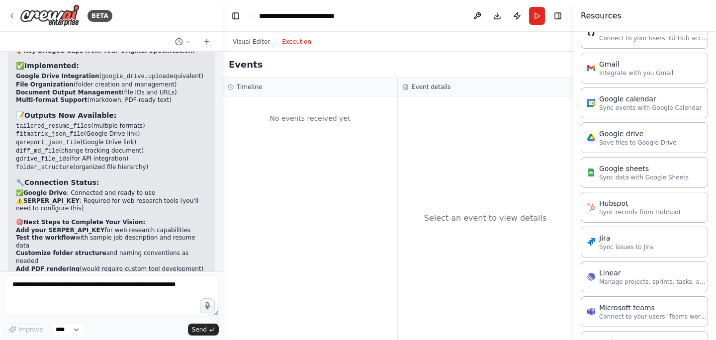
click at [302, 46] on button "Execution" at bounding box center [296, 42] width 41 height 12
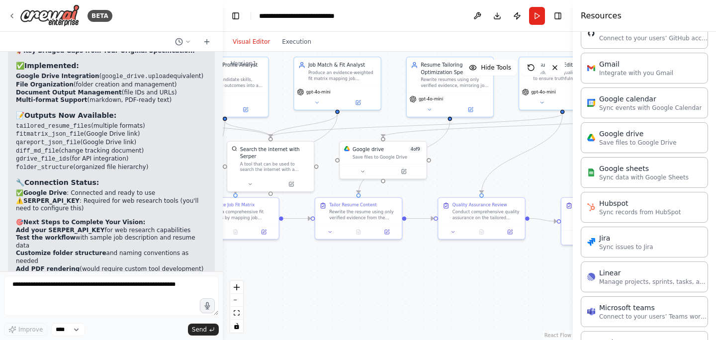
click at [246, 43] on button "Visual Editor" at bounding box center [251, 42] width 49 height 12
click at [534, 15] on button "Run" at bounding box center [537, 16] width 16 height 18
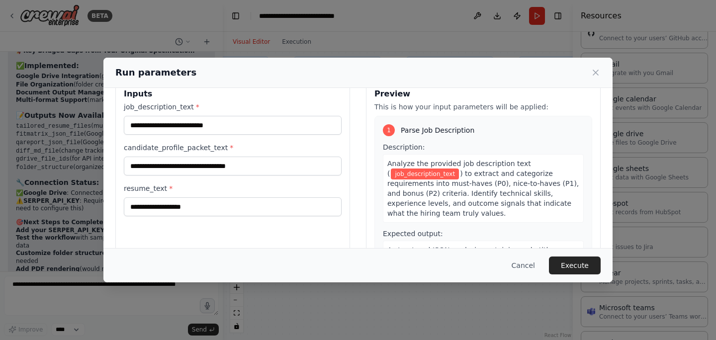
scroll to position [0, 0]
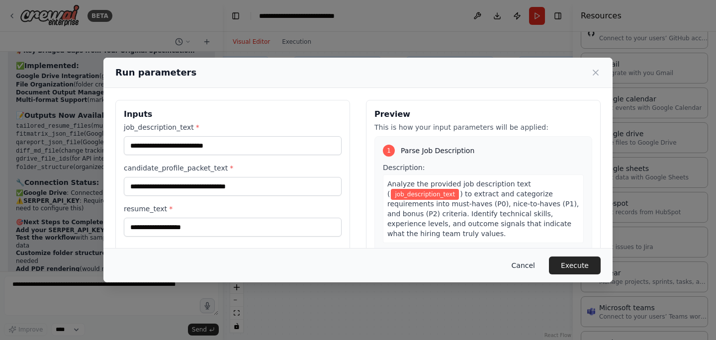
click at [526, 260] on button "Cancel" at bounding box center [522, 265] width 39 height 18
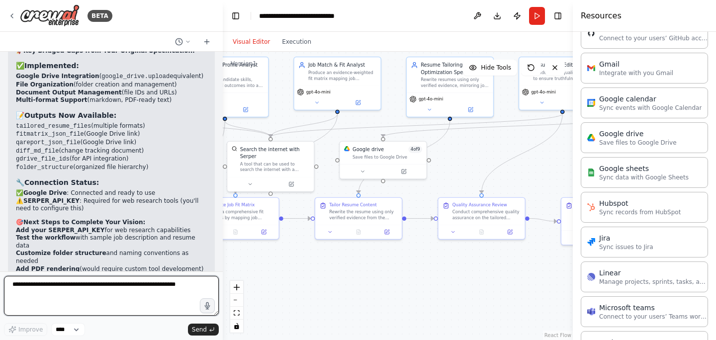
click at [72, 297] on textarea at bounding box center [111, 296] width 215 height 40
type textarea "**********"
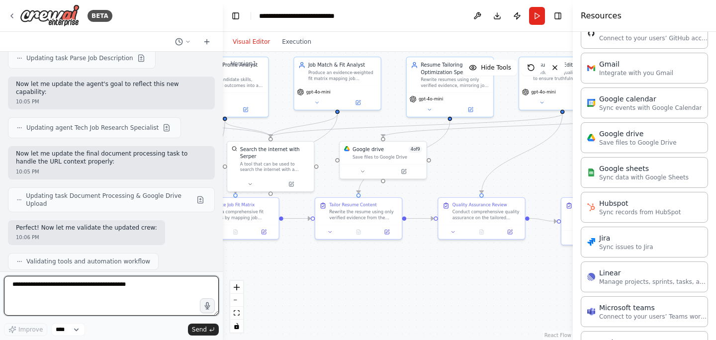
scroll to position [6036, 0]
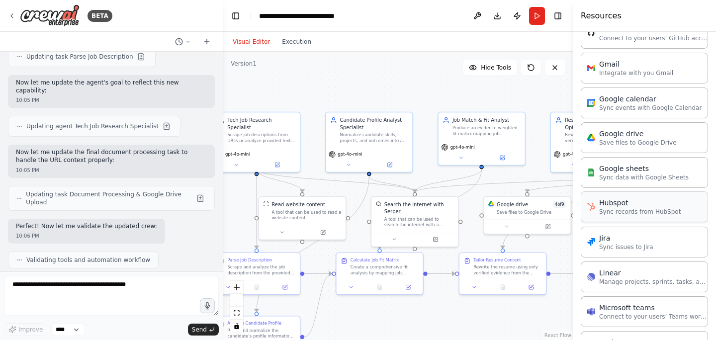
drag, startPoint x: 480, startPoint y: 163, endPoint x: 624, endPoint y: 218, distance: 154.3
click at [624, 218] on div "BETA crew: name: "Job Application Tailoring Crew" objective: > Create an automa…" at bounding box center [358, 170] width 716 height 340
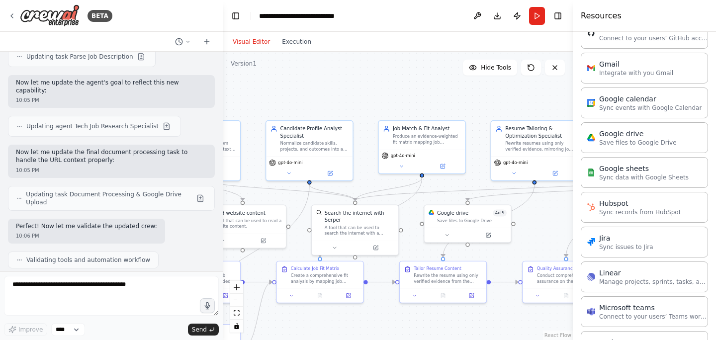
drag, startPoint x: 379, startPoint y: 92, endPoint x: 314, endPoint y: 98, distance: 65.9
click at [316, 100] on div ".deletable-edge-delete-btn { width: 20px; height: 20px; border: 0px solid #ffff…" at bounding box center [398, 196] width 350 height 288
drag, startPoint x: 385, startPoint y: 103, endPoint x: 262, endPoint y: 101, distance: 122.3
click at [264, 102] on div ".deletable-edge-delete-btn { width: 20px; height: 20px; border: 0px solid #ffff…" at bounding box center [398, 196] width 350 height 288
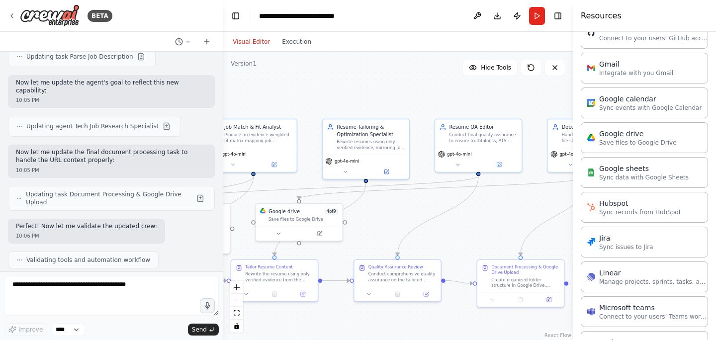
drag, startPoint x: 331, startPoint y: 100, endPoint x: 242, endPoint y: 100, distance: 89.5
click at [242, 100] on div ".deletable-edge-delete-btn { width: 20px; height: 20px; border: 0px solid #ffff…" at bounding box center [398, 196] width 350 height 288
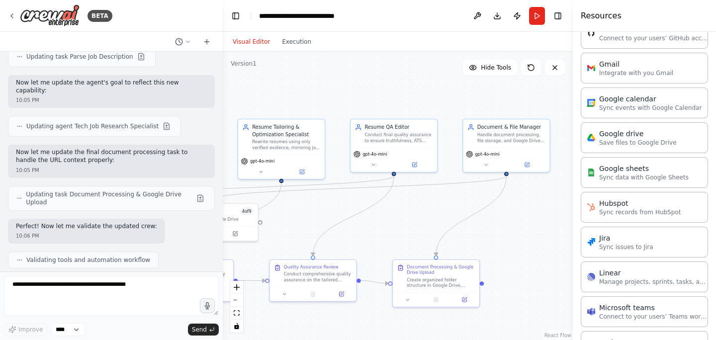
drag, startPoint x: 309, startPoint y: 96, endPoint x: 222, endPoint y: 99, distance: 87.5
click at [224, 99] on div ".deletable-edge-delete-btn { width: 20px; height: 20px; border: 0px solid #ffff…" at bounding box center [398, 196] width 350 height 288
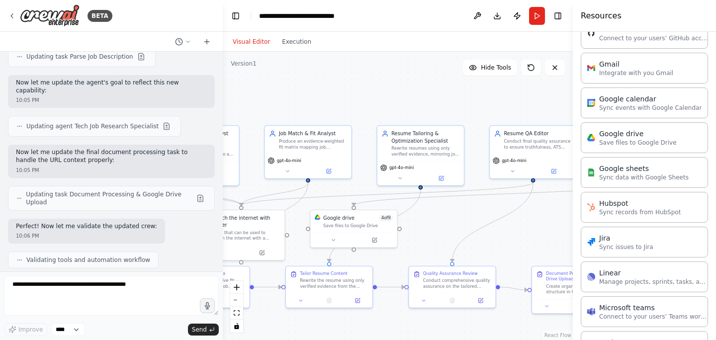
drag, startPoint x: 246, startPoint y: 96, endPoint x: 436, endPoint y: 97, distance: 189.8
click at [435, 98] on div ".deletable-edge-delete-btn { width: 20px; height: 20px; border: 0px solid #ffff…" at bounding box center [398, 196] width 350 height 288
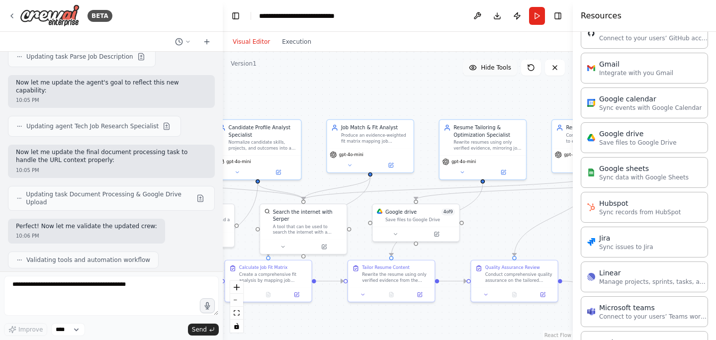
drag, startPoint x: 328, startPoint y: 112, endPoint x: 482, endPoint y: 64, distance: 160.6
click at [480, 66] on div "Version 1 Hide Tools .deletable-edge-delete-btn { width: 20px; height: 20px; bo…" at bounding box center [398, 196] width 350 height 288
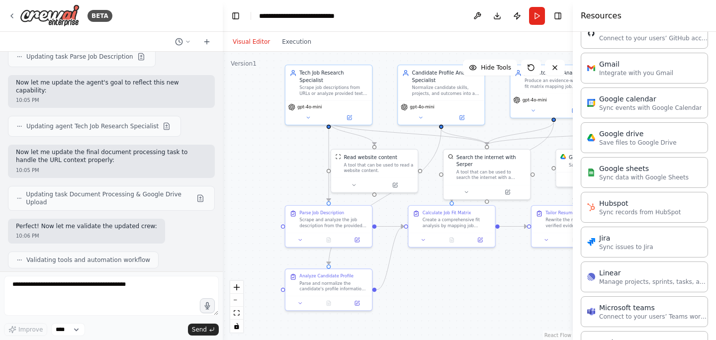
drag, startPoint x: 332, startPoint y: 300, endPoint x: 422, endPoint y: 285, distance: 90.6
click at [422, 286] on div ".deletable-edge-delete-btn { width: 20px; height: 20px; border: 0px solid #ffff…" at bounding box center [398, 196] width 350 height 288
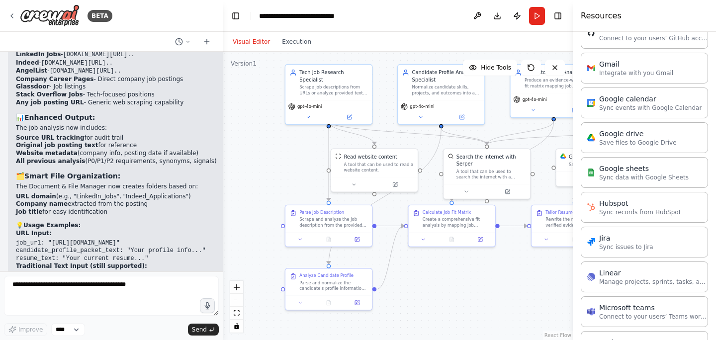
scroll to position [6443, 0]
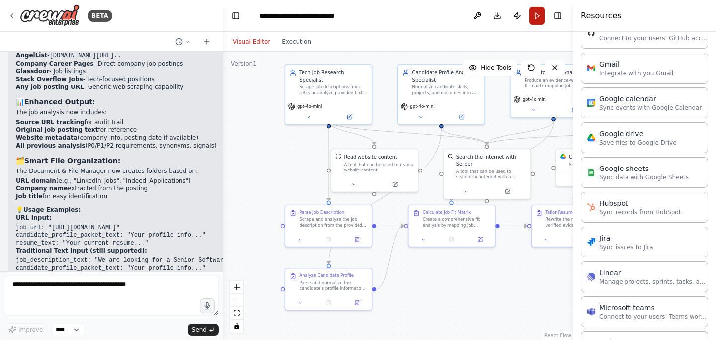
click at [539, 20] on button "Run" at bounding box center [537, 16] width 16 height 18
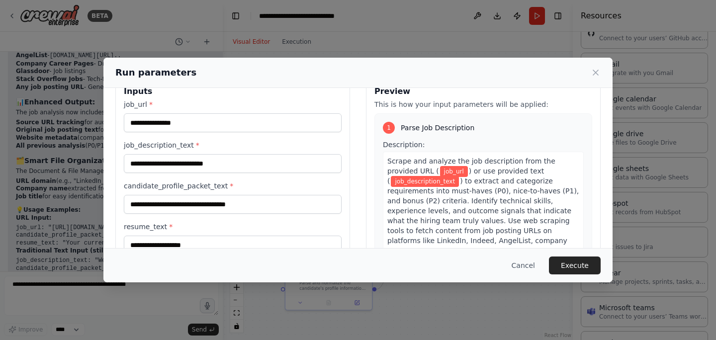
scroll to position [0, 0]
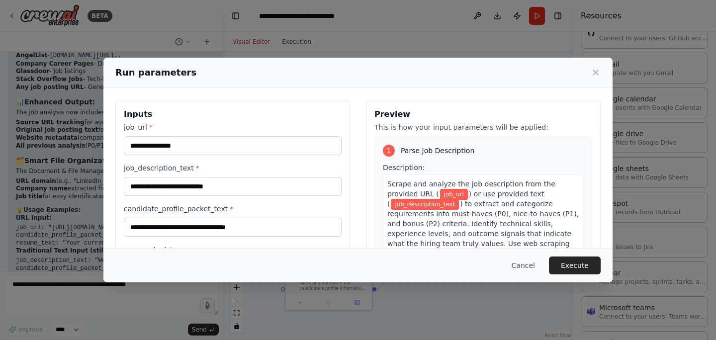
click at [164, 166] on label "job_description_text *" at bounding box center [233, 168] width 218 height 10
click at [164, 177] on input "job_description_text *" at bounding box center [233, 186] width 218 height 19
click at [164, 166] on label "job_description_text *" at bounding box center [233, 168] width 218 height 10
click at [164, 177] on input "job_description_text *" at bounding box center [233, 186] width 218 height 19
click at [164, 166] on label "job_description_text *" at bounding box center [233, 168] width 218 height 10
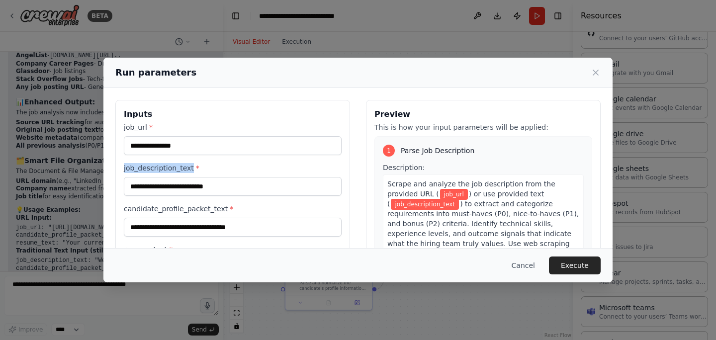
click at [164, 177] on input "job_description_text *" at bounding box center [233, 186] width 218 height 19
copy label "job_description_text"
click at [162, 169] on label "job_description_text *" at bounding box center [233, 168] width 218 height 10
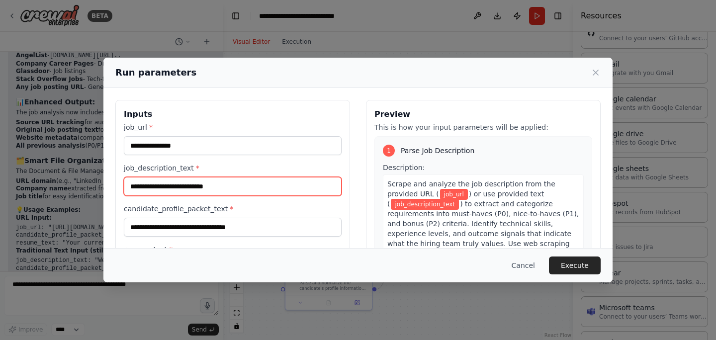
click at [162, 177] on input "job_description_text *" at bounding box center [233, 186] width 218 height 19
click at [162, 169] on label "job_description_text *" at bounding box center [233, 168] width 218 height 10
click at [162, 177] on input "job_description_text *" at bounding box center [233, 186] width 218 height 19
click at [162, 169] on label "job_description_text *" at bounding box center [233, 168] width 218 height 10
click at [162, 177] on input "job_description_text *" at bounding box center [233, 186] width 218 height 19
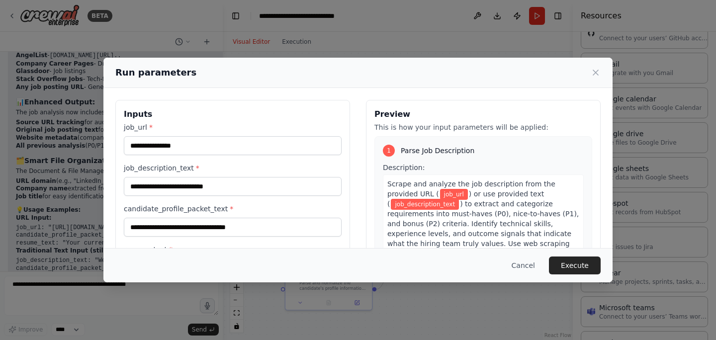
copy label "job_description_text"
click at [116, 290] on div "Run parameters Inputs job_url * job_description_text * candidate_profile_packet…" at bounding box center [358, 170] width 716 height 340
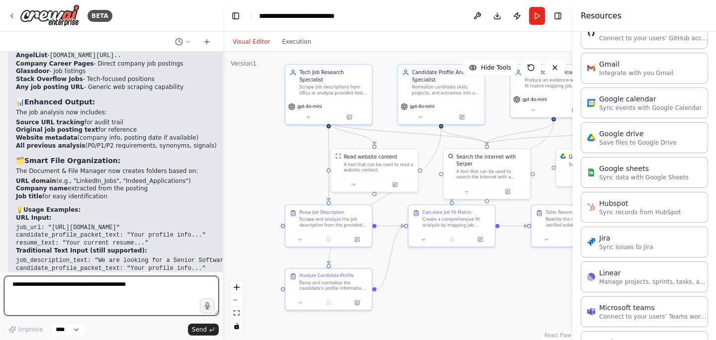
click at [116, 290] on textarea "**********" at bounding box center [111, 296] width 215 height 40
paste textarea "**********"
type textarea "**********"
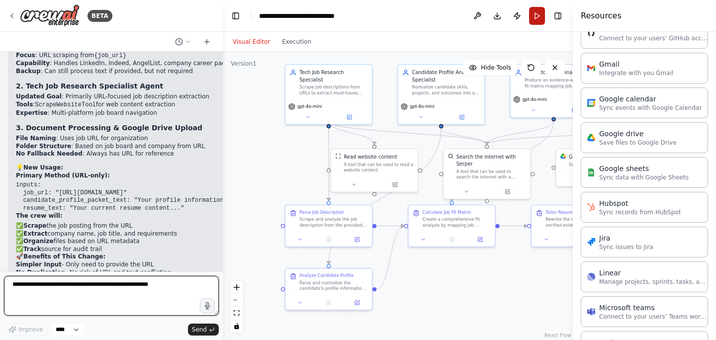
scroll to position [7398, 0]
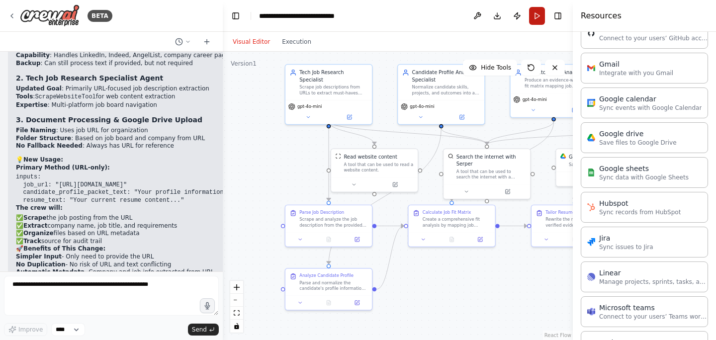
click at [535, 14] on button "Run" at bounding box center [537, 16] width 16 height 18
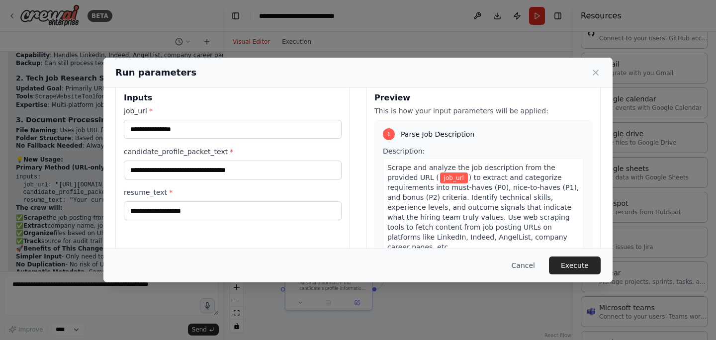
scroll to position [0, 0]
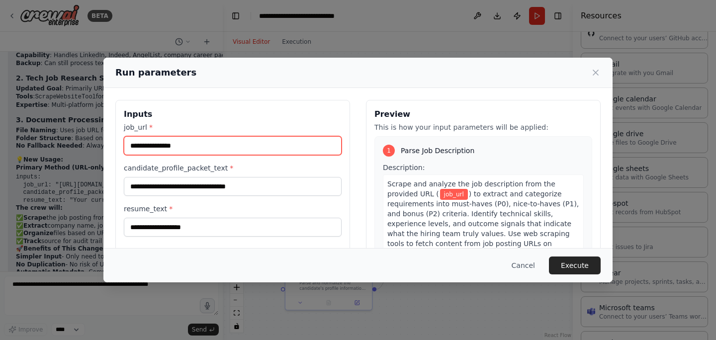
click at [205, 144] on input "job_url *" at bounding box center [233, 145] width 218 height 19
paste input "**********"
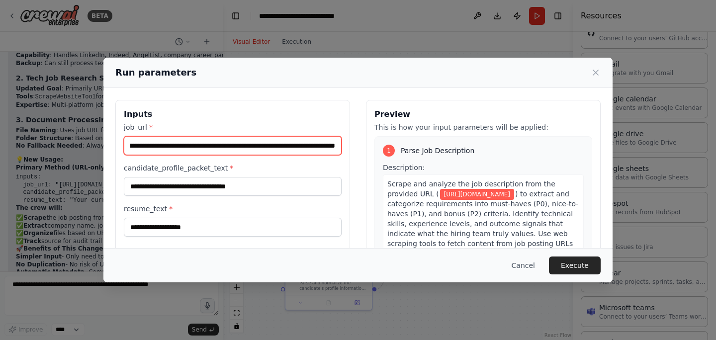
type input "**********"
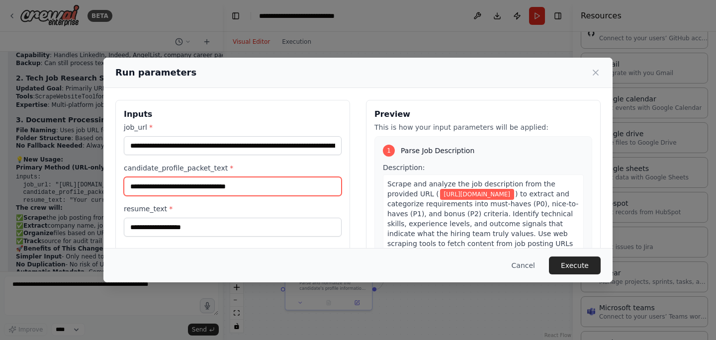
click at [238, 186] on input "candidate_profile_packet_text *" at bounding box center [233, 186] width 218 height 19
paste input "**********"
type input "**********"
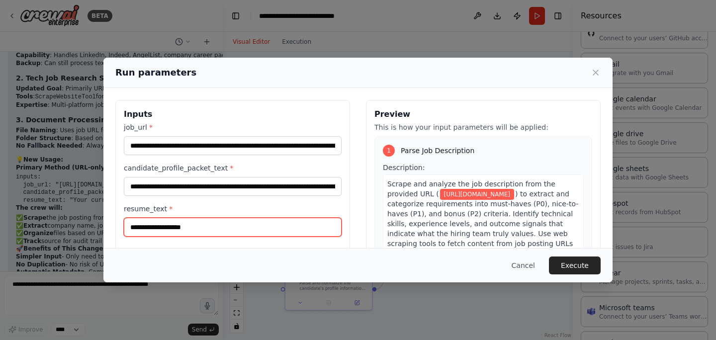
click at [179, 225] on input "resume_text *" at bounding box center [233, 227] width 218 height 19
paste input "**********"
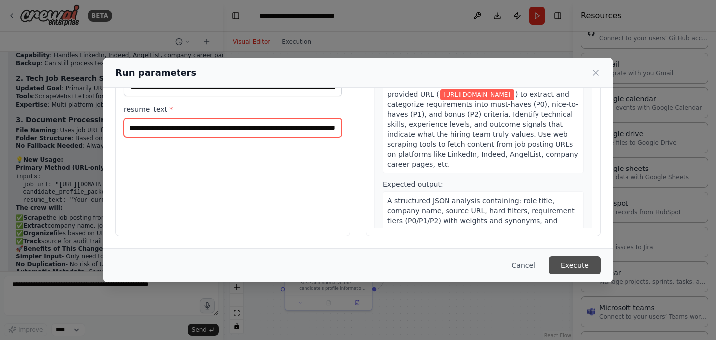
type input "**********"
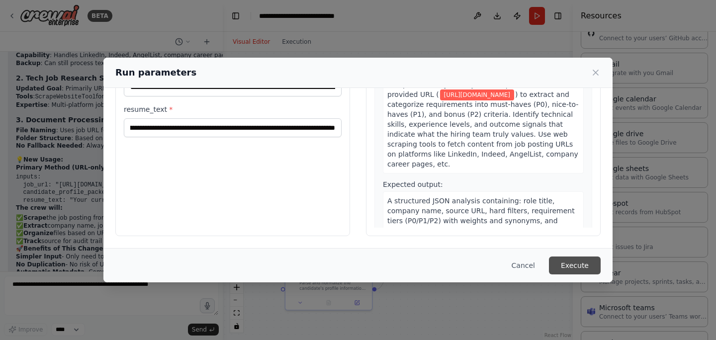
scroll to position [0, 0]
click at [583, 268] on button "Execute" at bounding box center [575, 265] width 52 height 18
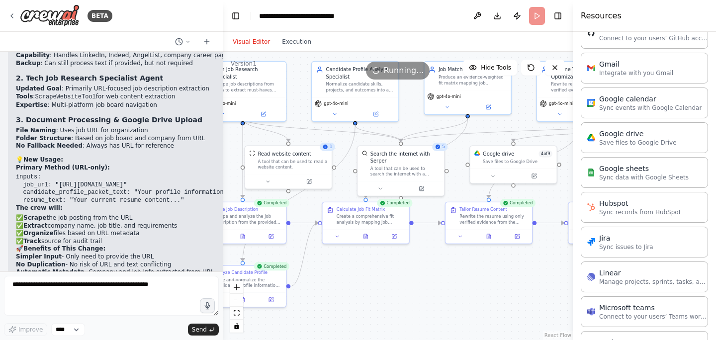
drag, startPoint x: 485, startPoint y: 288, endPoint x: 369, endPoint y: 292, distance: 116.4
click at [369, 292] on div ".deletable-edge-delete-btn { width: 20px; height: 20px; border: 0px solid #ffff…" at bounding box center [398, 196] width 350 height 288
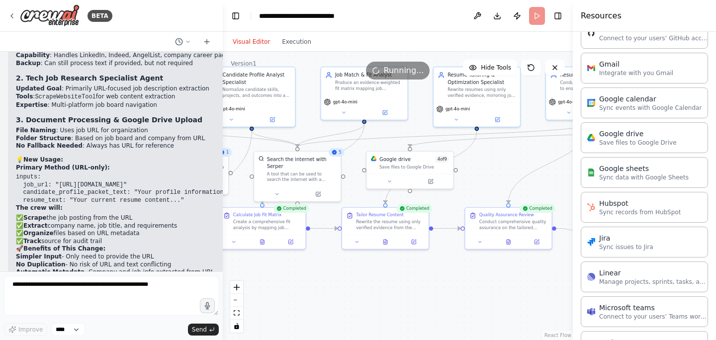
drag, startPoint x: 466, startPoint y: 290, endPoint x: 393, endPoint y: 289, distance: 73.1
click at [393, 289] on div ".deletable-edge-delete-btn { width: 20px; height: 20px; border: 0px solid #ffff…" at bounding box center [398, 196] width 350 height 288
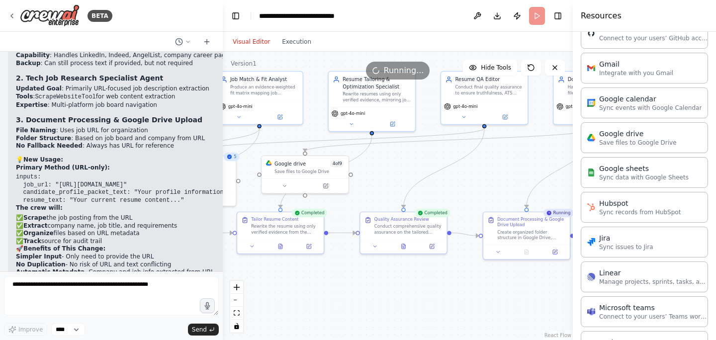
drag, startPoint x: 439, startPoint y: 282, endPoint x: 303, endPoint y: 290, distance: 136.9
click at [303, 290] on div ".deletable-edge-delete-btn { width: 20px; height: 20px; border: 0px solid #ffff…" at bounding box center [398, 196] width 350 height 288
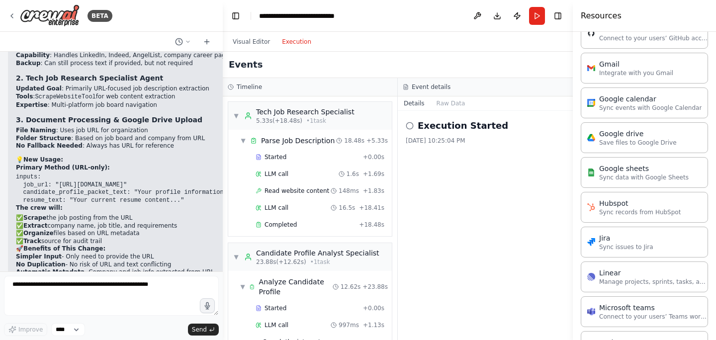
click at [289, 39] on button "Execution" at bounding box center [296, 42] width 41 height 12
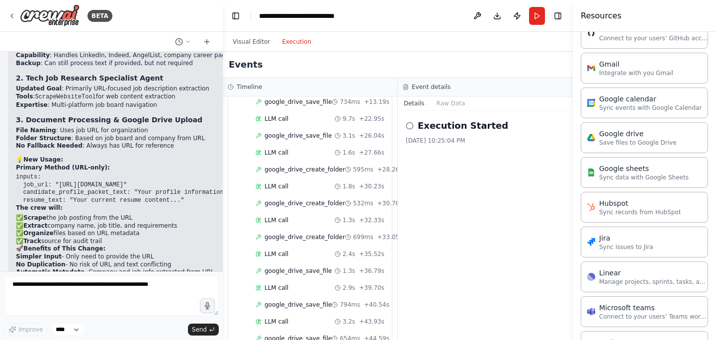
scroll to position [1101, 0]
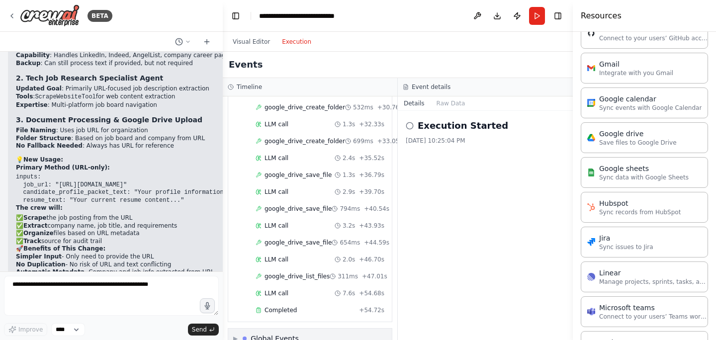
click at [338, 328] on div "▶ Global Events" at bounding box center [310, 338] width 164 height 20
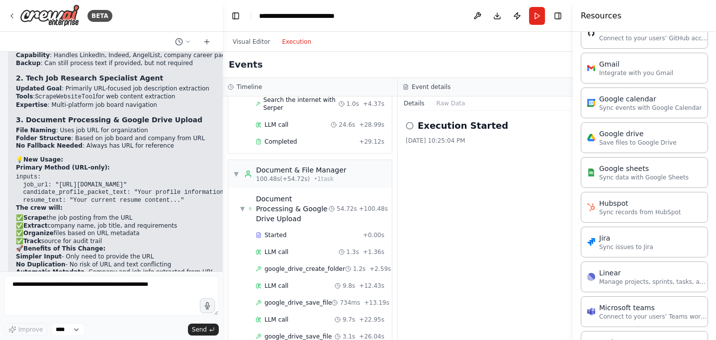
scroll to position [779, 0]
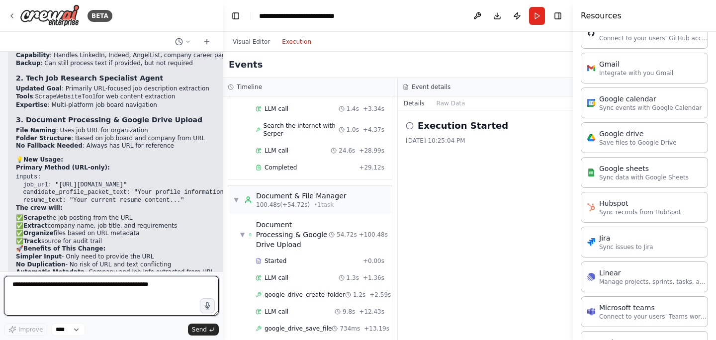
click at [158, 286] on textarea "**********" at bounding box center [111, 296] width 215 height 40
type textarea "**********"
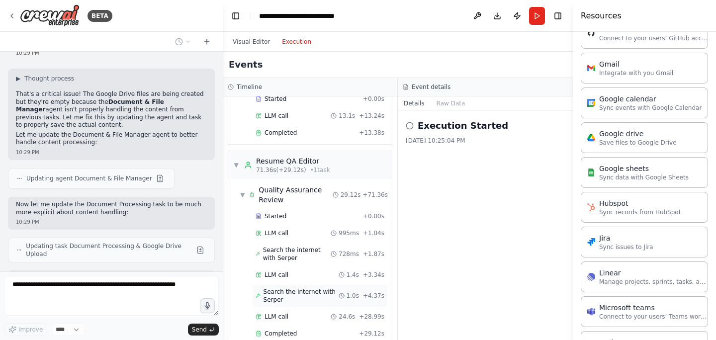
scroll to position [596, 0]
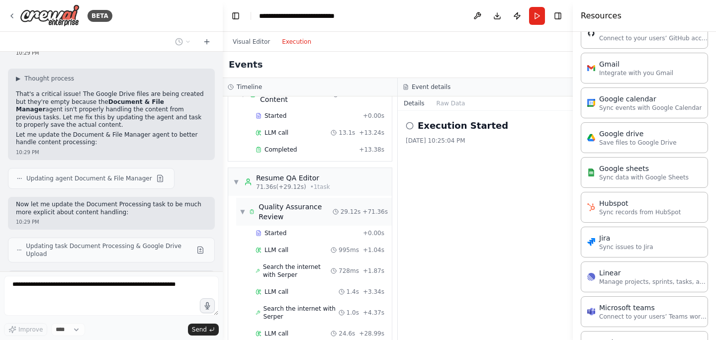
click at [266, 202] on div "Quality Assurance Review" at bounding box center [295, 212] width 74 height 20
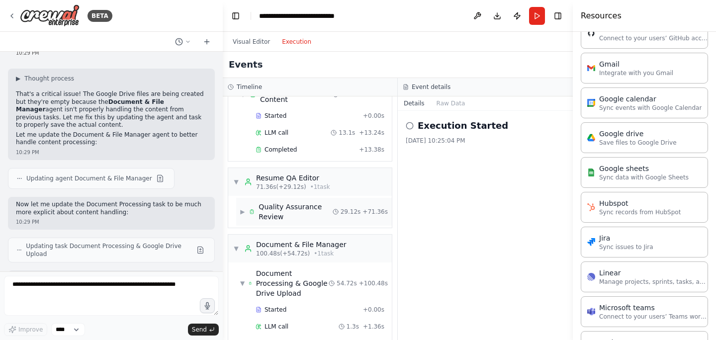
scroll to position [7856, 0]
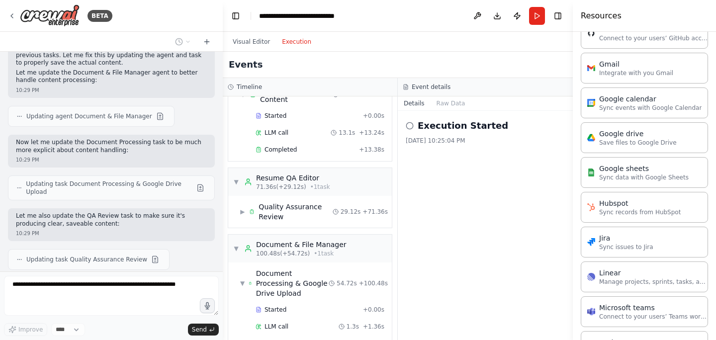
click at [456, 94] on div "Event details" at bounding box center [485, 87] width 175 height 18
click at [456, 97] on button "Raw Data" at bounding box center [450, 103] width 41 height 14
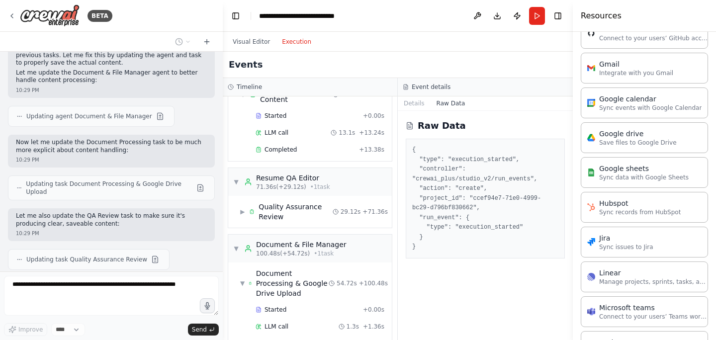
scroll to position [7918, 0]
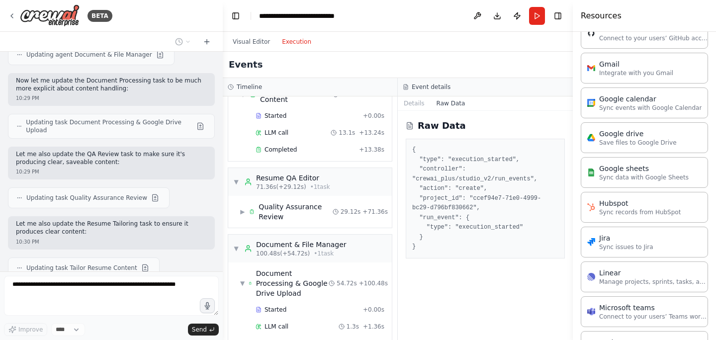
click at [442, 103] on button "Raw Data" at bounding box center [450, 103] width 41 height 14
click at [324, 202] on div "Quality Assurance Review" at bounding box center [295, 212] width 74 height 20
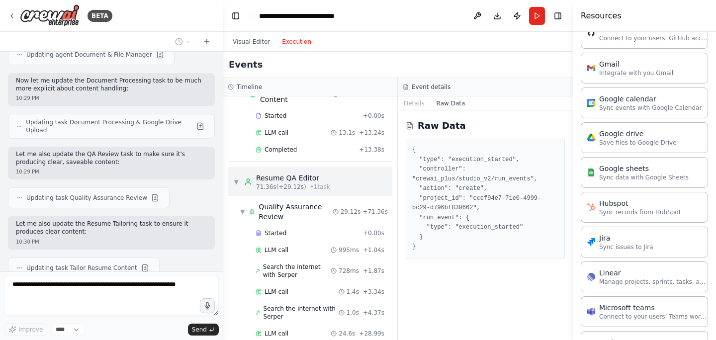
click at [320, 173] on div "Resume QA Editor" at bounding box center [293, 178] width 74 height 10
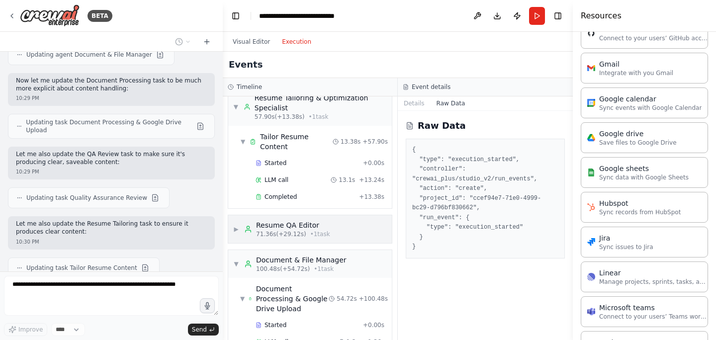
scroll to position [543, 0]
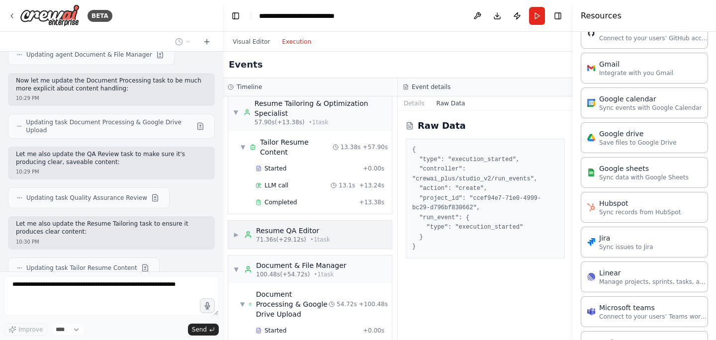
click at [313, 226] on div "Resume QA Editor" at bounding box center [293, 231] width 74 height 10
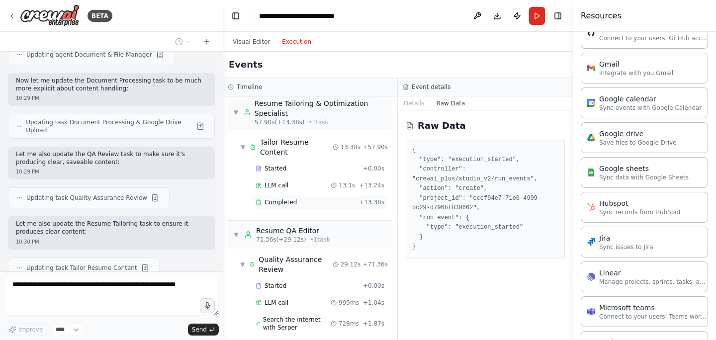
click at [285, 198] on span "Completed" at bounding box center [280, 202] width 32 height 8
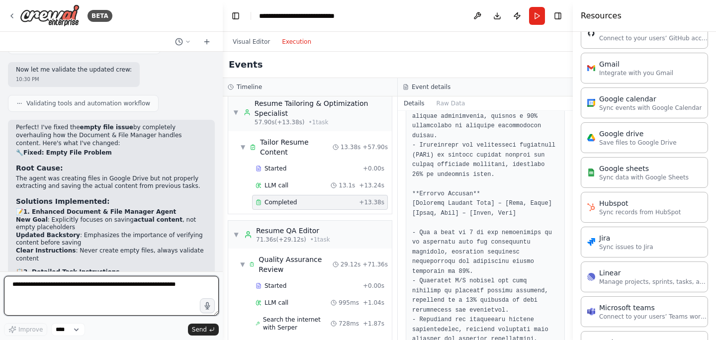
scroll to position [521, 0]
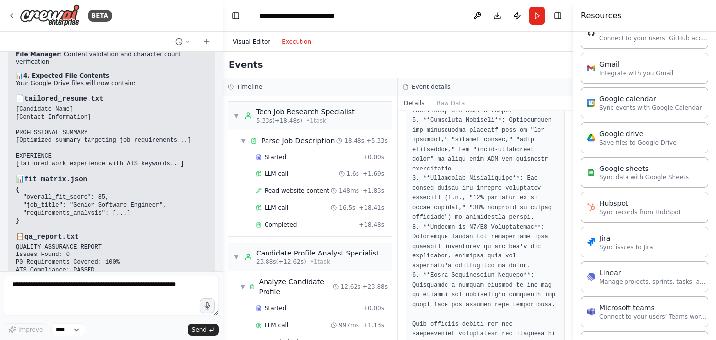
click at [250, 46] on button "Visual Editor" at bounding box center [251, 42] width 49 height 12
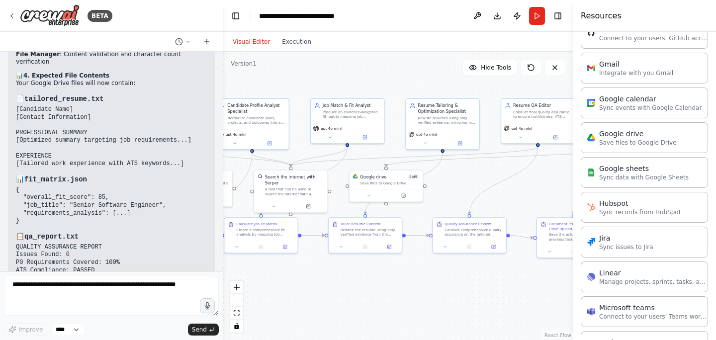
drag, startPoint x: 284, startPoint y: 137, endPoint x: 394, endPoint y: 149, distance: 110.5
click at [394, 149] on div ".deletable-edge-delete-btn { width: 20px; height: 20px; border: 0px solid #ffff…" at bounding box center [398, 196] width 350 height 288
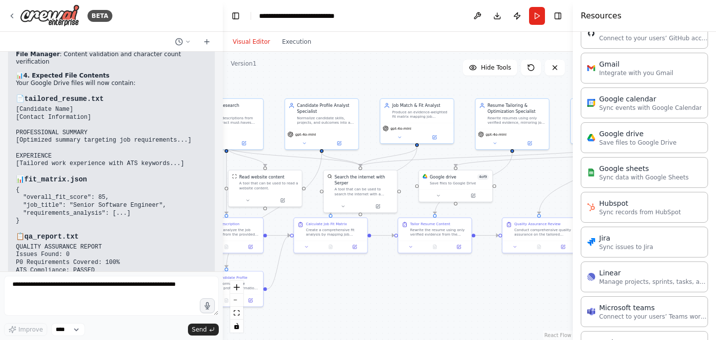
drag, startPoint x: 371, startPoint y: 148, endPoint x: 441, endPoint y: 148, distance: 69.6
click at [441, 148] on div ".deletable-edge-delete-btn { width: 20px; height: 20px; border: 0px solid #ffff…" at bounding box center [398, 196] width 350 height 288
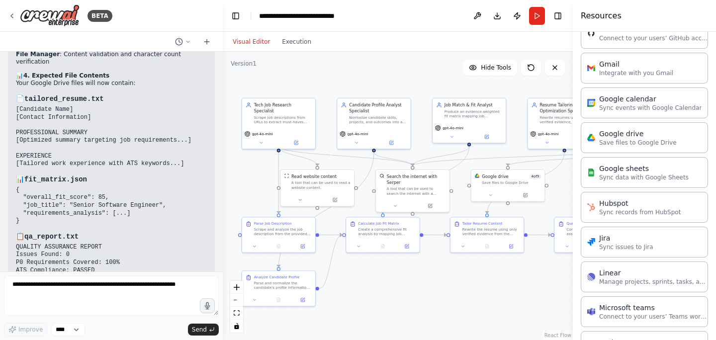
drag, startPoint x: 362, startPoint y: 100, endPoint x: 414, endPoint y: 99, distance: 52.2
click at [414, 99] on div ".deletable-edge-delete-btn { width: 20px; height: 20px; border: 0px solid #ffff…" at bounding box center [398, 196] width 350 height 288
click at [401, 143] on button at bounding box center [391, 141] width 34 height 7
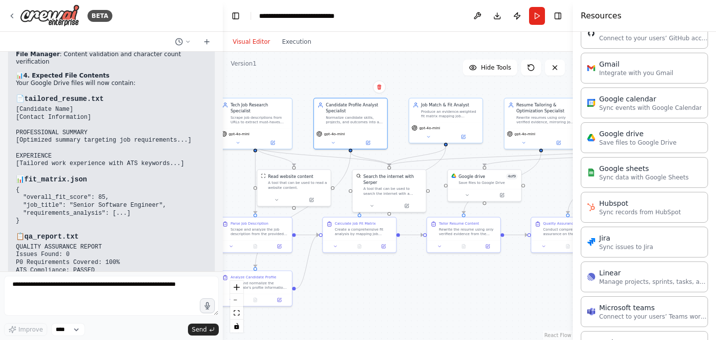
drag, startPoint x: 359, startPoint y: 83, endPoint x: 322, endPoint y: 83, distance: 36.8
click at [322, 83] on div ".deletable-edge-delete-btn { width: 20px; height: 20px; border: 0px solid #ffff…" at bounding box center [398, 196] width 350 height 288
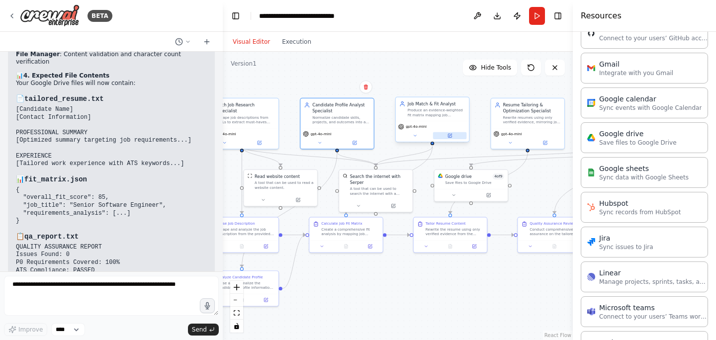
click at [453, 137] on button at bounding box center [450, 135] width 34 height 7
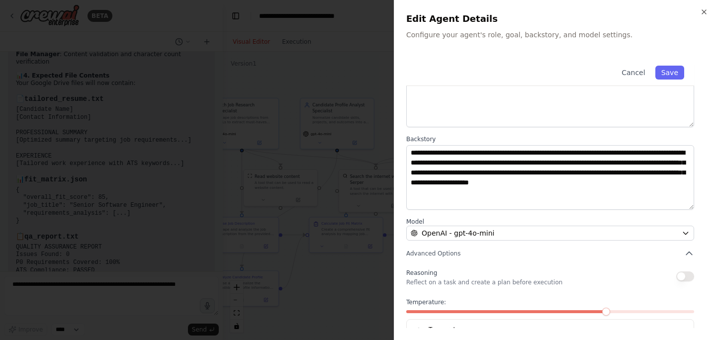
click at [351, 109] on div at bounding box center [358, 170] width 716 height 340
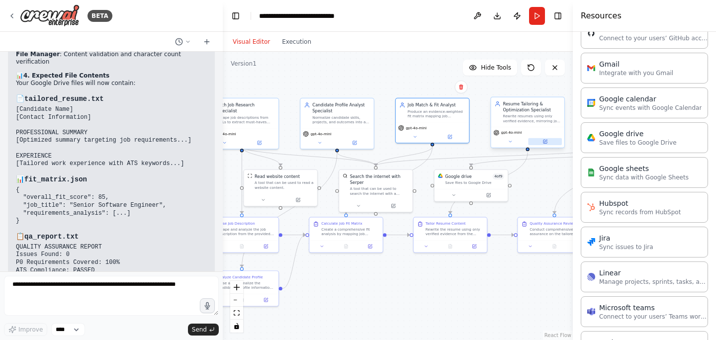
click at [550, 142] on button at bounding box center [545, 141] width 34 height 7
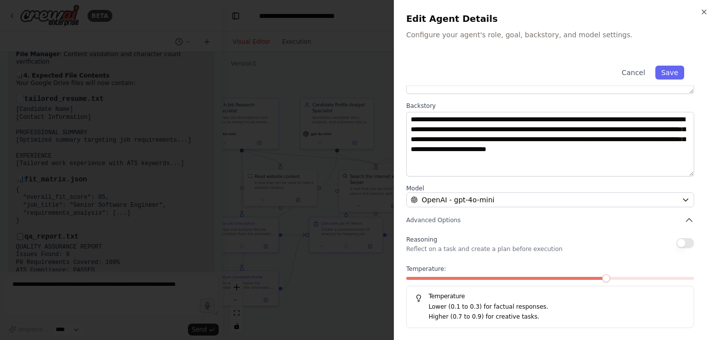
click at [689, 243] on button "button" at bounding box center [685, 243] width 18 height 10
click at [673, 76] on button "Save" at bounding box center [669, 73] width 29 height 14
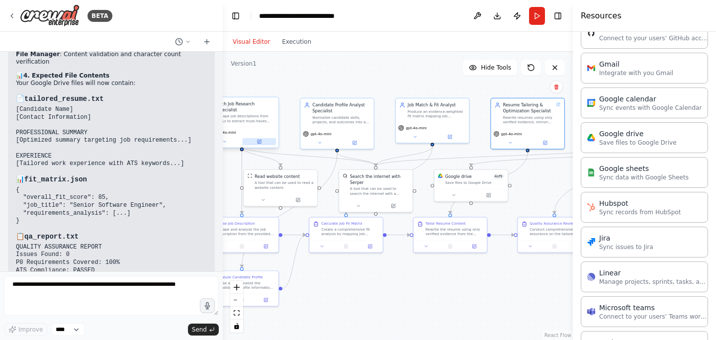
click at [259, 140] on icon at bounding box center [258, 141] width 3 height 3
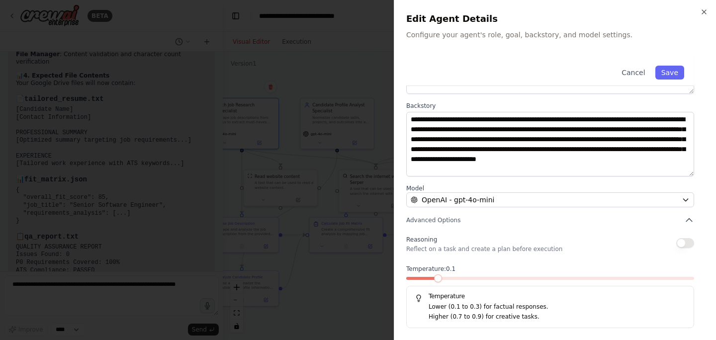
click at [442, 276] on span at bounding box center [438, 278] width 8 height 8
click at [678, 73] on button "Save" at bounding box center [669, 73] width 29 height 14
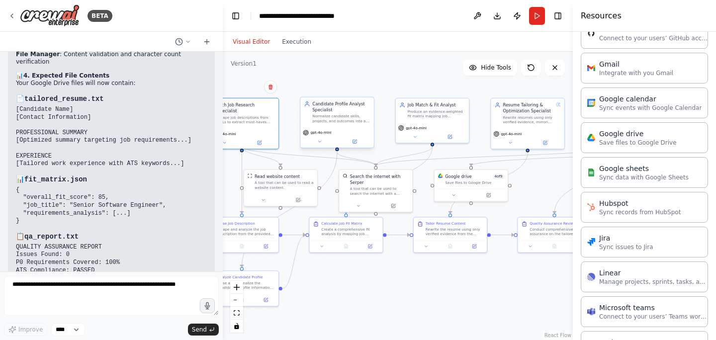
click at [361, 147] on div "gpt-4o-mini" at bounding box center [336, 137] width 73 height 20
click at [360, 143] on button at bounding box center [354, 141] width 34 height 7
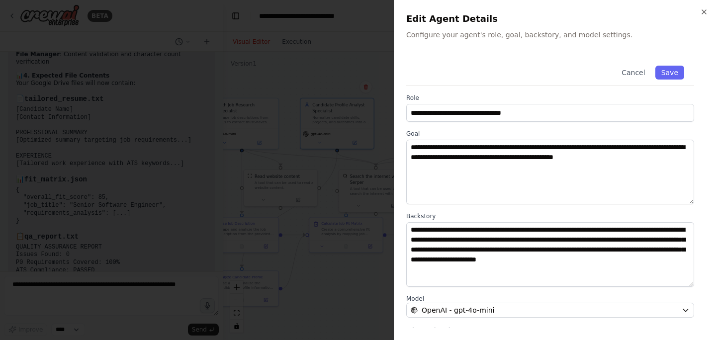
scroll to position [110, 0]
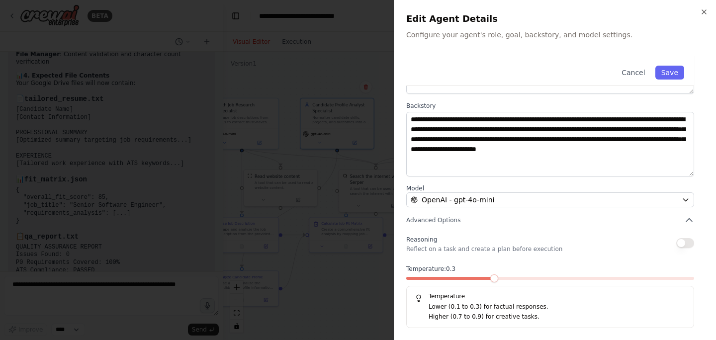
click at [490, 275] on span at bounding box center [494, 278] width 8 height 8
click at [672, 72] on button "Save" at bounding box center [669, 73] width 29 height 14
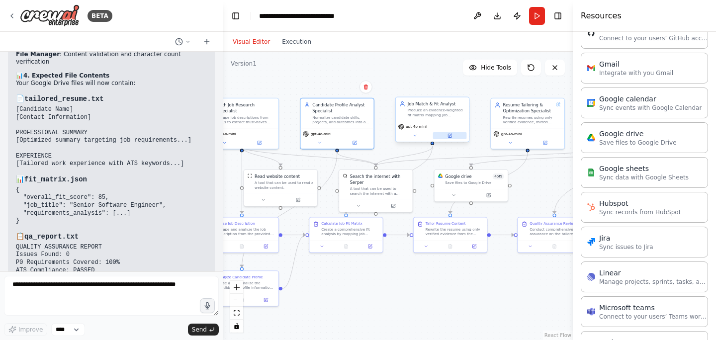
click at [457, 133] on button at bounding box center [450, 135] width 34 height 7
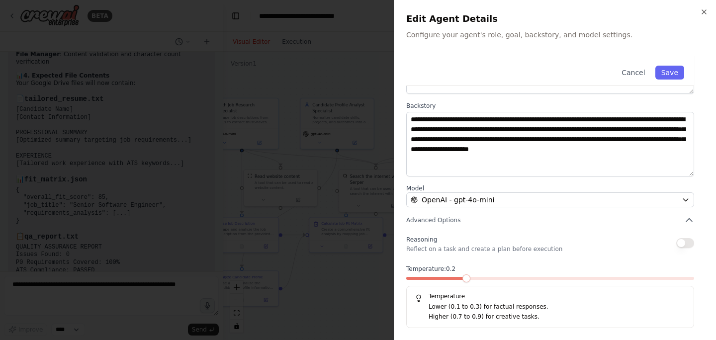
click at [462, 282] on span at bounding box center [466, 278] width 8 height 8
click at [677, 72] on button "Save" at bounding box center [669, 73] width 29 height 14
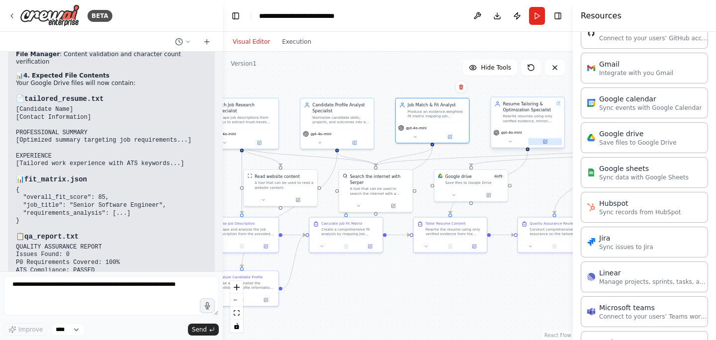
click at [546, 143] on icon at bounding box center [544, 141] width 3 height 3
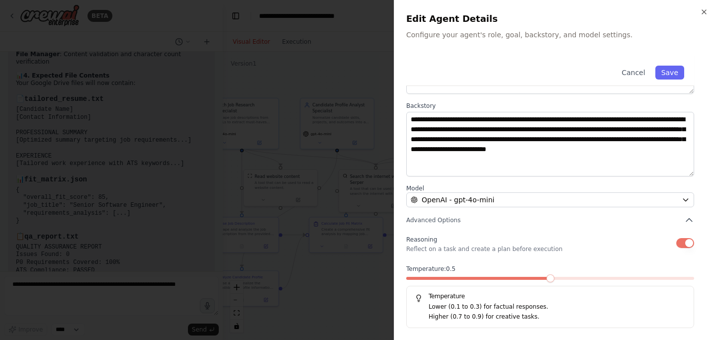
click at [554, 279] on span at bounding box center [550, 278] width 8 height 8
click at [672, 74] on button "Save" at bounding box center [669, 73] width 29 height 14
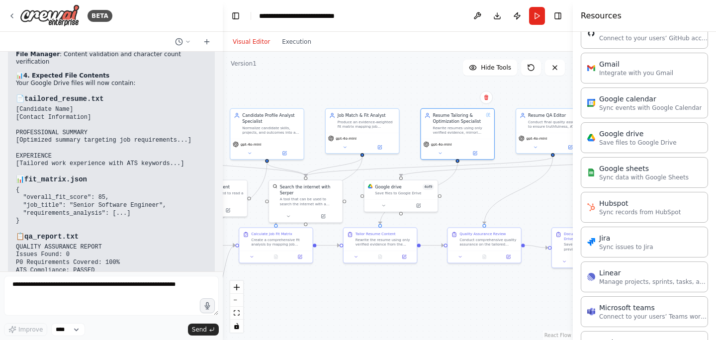
drag, startPoint x: 450, startPoint y: 286, endPoint x: 347, endPoint y: 296, distance: 103.8
click at [347, 297] on div ".deletable-edge-delete-btn { width: 20px; height: 20px; border: 0px solid #ffff…" at bounding box center [398, 196] width 350 height 288
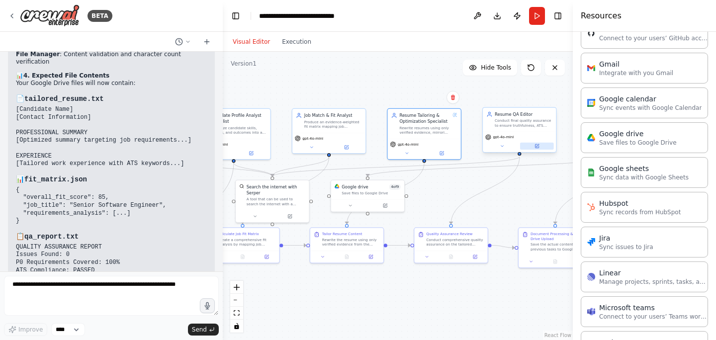
click at [538, 145] on icon at bounding box center [536, 146] width 5 height 5
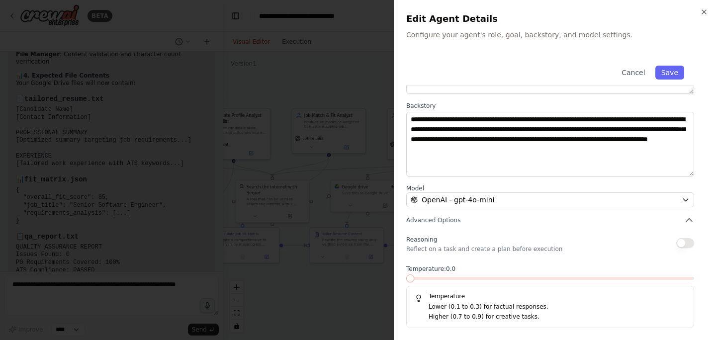
click at [408, 282] on span at bounding box center [410, 278] width 8 height 8
click at [680, 239] on button "button" at bounding box center [685, 243] width 18 height 10
click at [682, 77] on button "Save" at bounding box center [669, 73] width 29 height 14
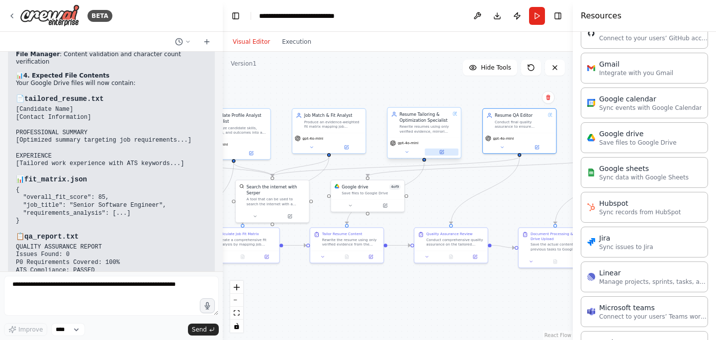
click at [446, 152] on button at bounding box center [441, 152] width 34 height 7
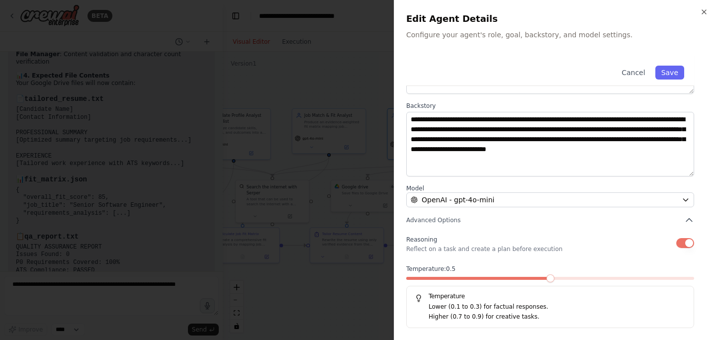
click at [348, 98] on div at bounding box center [358, 170] width 716 height 340
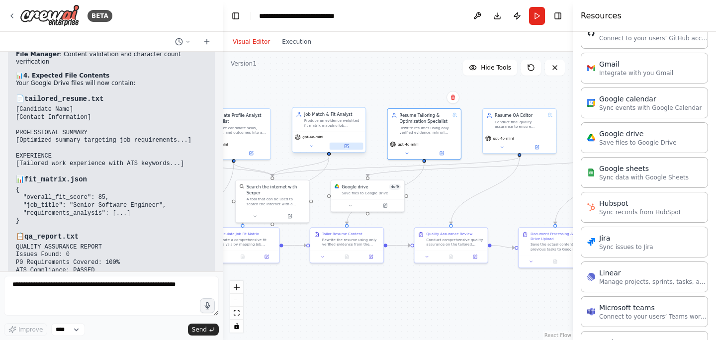
click at [348, 146] on button at bounding box center [346, 146] width 34 height 7
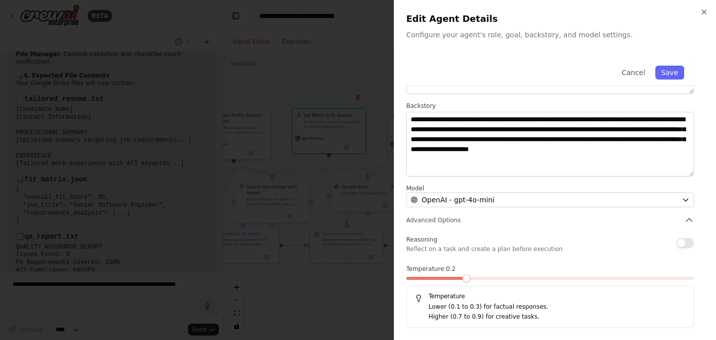
click at [682, 241] on button "button" at bounding box center [685, 243] width 18 height 10
click at [674, 71] on button "Save" at bounding box center [669, 73] width 29 height 14
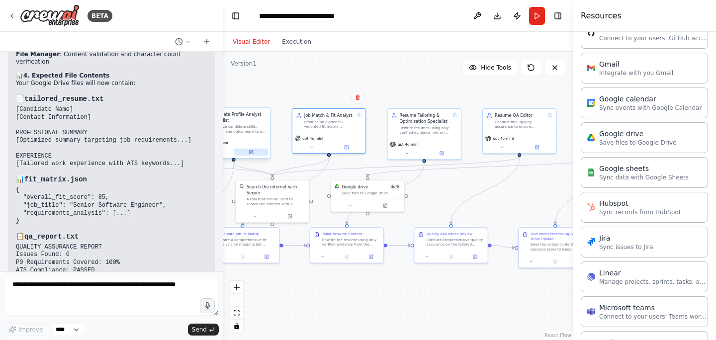
click at [255, 152] on button at bounding box center [251, 152] width 34 height 7
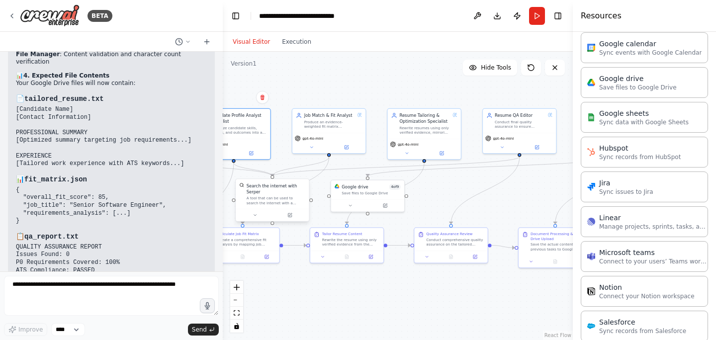
scroll to position [840, 0]
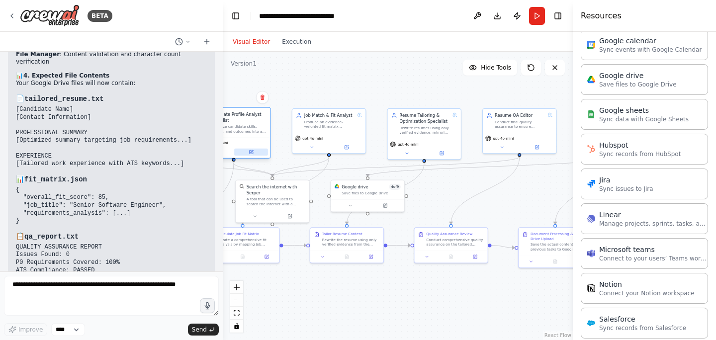
click at [254, 153] on button at bounding box center [251, 152] width 34 height 7
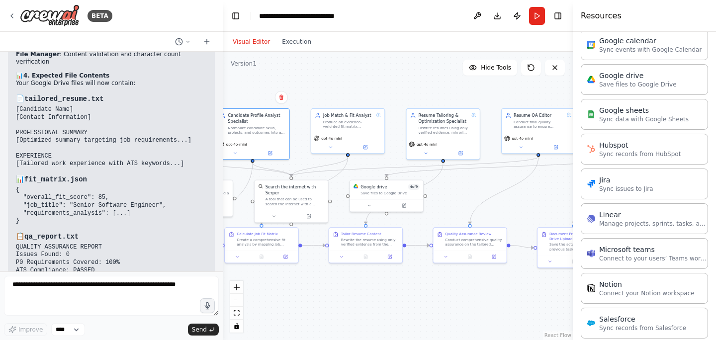
drag, startPoint x: 343, startPoint y: 82, endPoint x: 434, endPoint y: 82, distance: 90.4
click at [433, 82] on div ".deletable-edge-delete-btn { width: 20px; height: 20px; border: 0px solid #ffff…" at bounding box center [398, 196] width 350 height 288
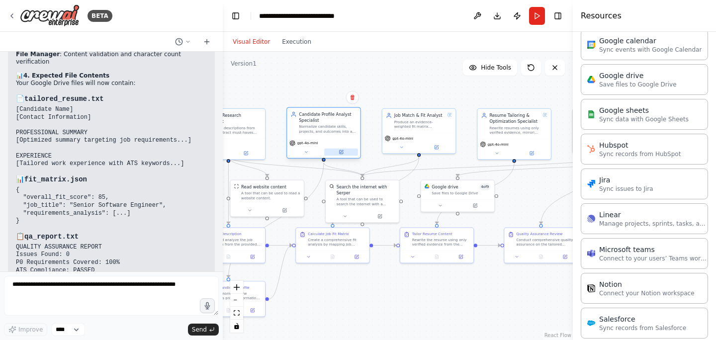
click at [343, 154] on icon at bounding box center [340, 152] width 5 height 5
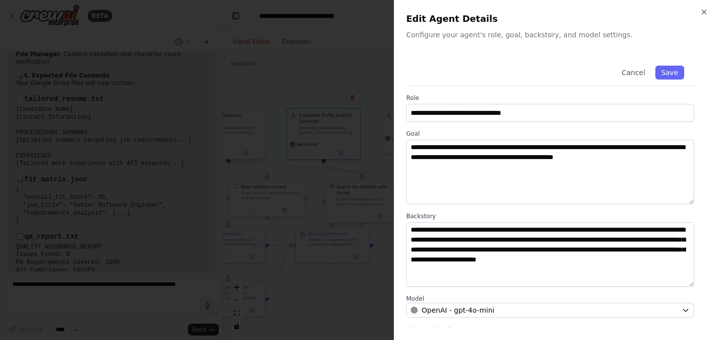
scroll to position [110, 0]
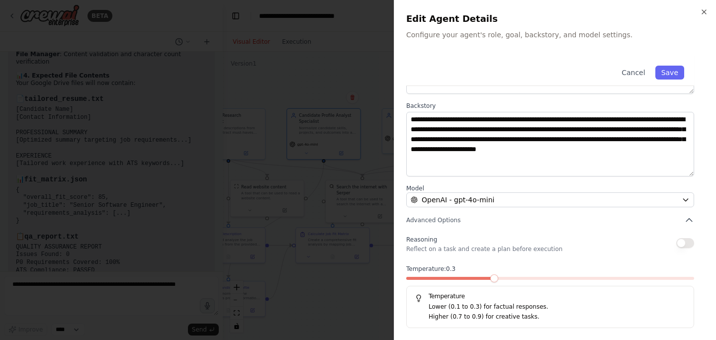
click at [689, 247] on button "button" at bounding box center [685, 243] width 18 height 10
click at [674, 71] on button "Save" at bounding box center [669, 73] width 29 height 14
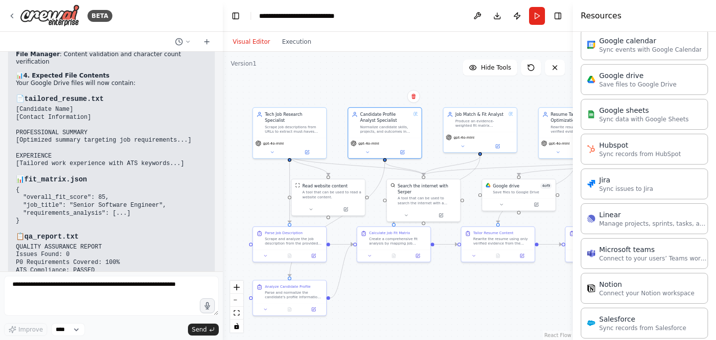
drag, startPoint x: 385, startPoint y: 94, endPoint x: 446, endPoint y: 93, distance: 61.1
click at [446, 93] on div ".deletable-edge-delete-btn { width: 20px; height: 20px; border: 0px solid #ffff…" at bounding box center [398, 196] width 350 height 288
click at [310, 148] on button at bounding box center [307, 151] width 34 height 7
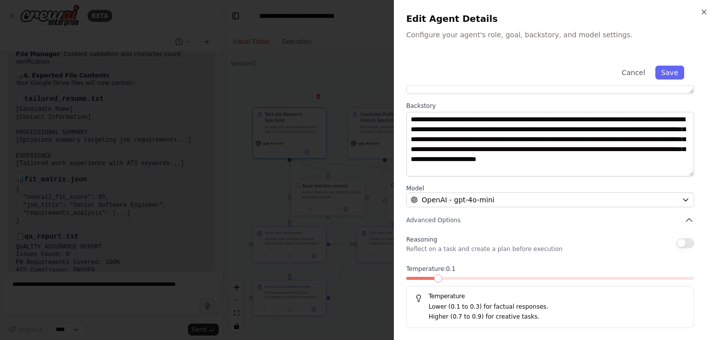
click at [688, 238] on button "button" at bounding box center [685, 243] width 18 height 10
click at [673, 68] on button "Save" at bounding box center [669, 73] width 29 height 14
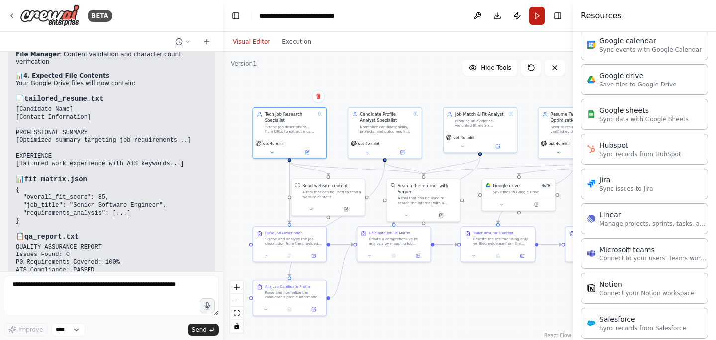
click at [535, 18] on button "Run" at bounding box center [537, 16] width 16 height 18
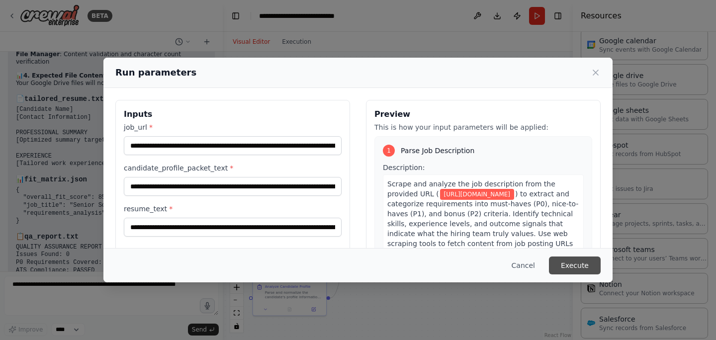
click at [565, 266] on button "Execute" at bounding box center [575, 265] width 52 height 18
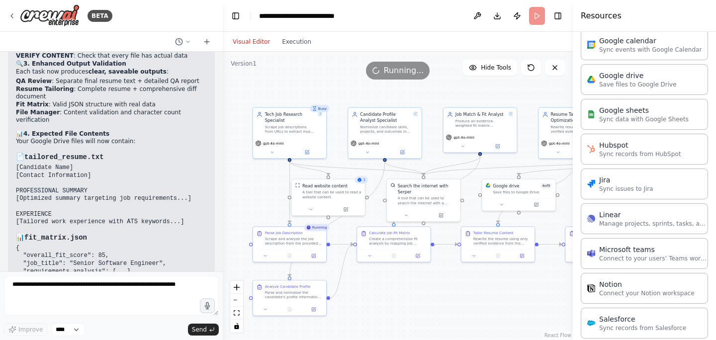
scroll to position [8557, 0]
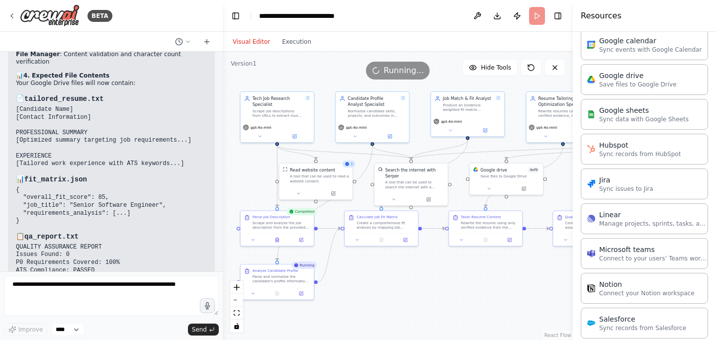
drag, startPoint x: 422, startPoint y: 293, endPoint x: 410, endPoint y: 277, distance: 20.2
click at [410, 277] on div ".deletable-edge-delete-btn { width: 20px; height: 20px; border: 0px solid #ffff…" at bounding box center [398, 196] width 350 height 288
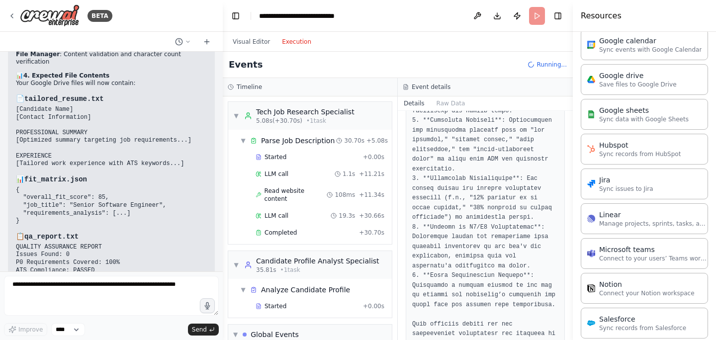
click at [305, 43] on button "Execution" at bounding box center [296, 42] width 41 height 12
click at [303, 229] on div "Completed" at bounding box center [304, 233] width 99 height 8
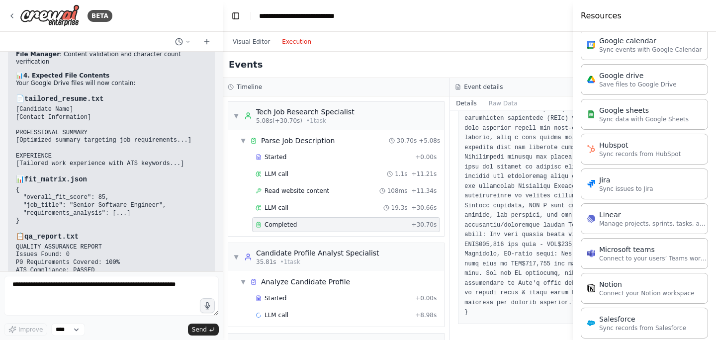
click at [606, 28] on div "Resources" at bounding box center [644, 16] width 143 height 32
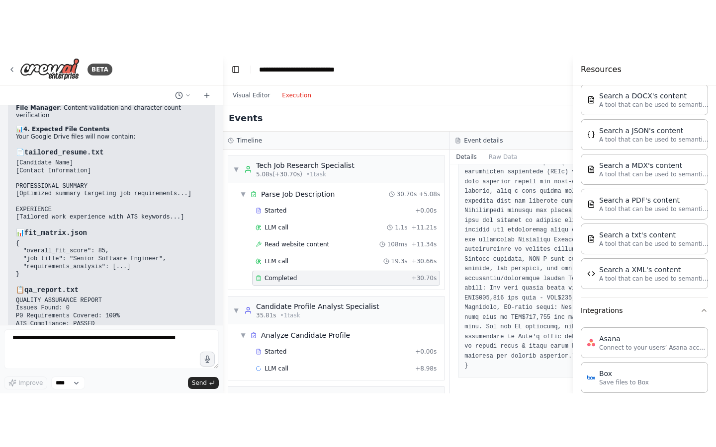
scroll to position [0, 0]
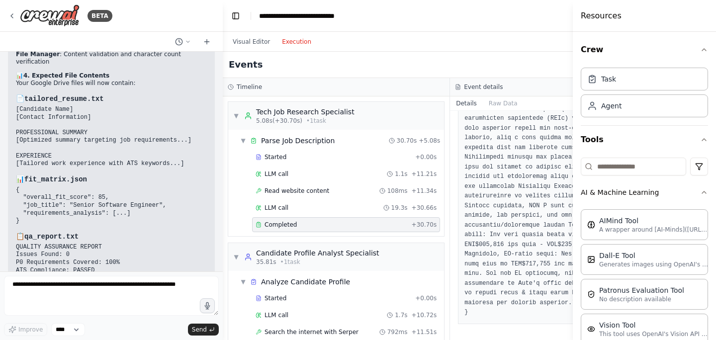
drag, startPoint x: 518, startPoint y: 64, endPoint x: 429, endPoint y: 64, distance: 89.5
click at [429, 64] on div "Events Running..." at bounding box center [450, 65] width 454 height 26
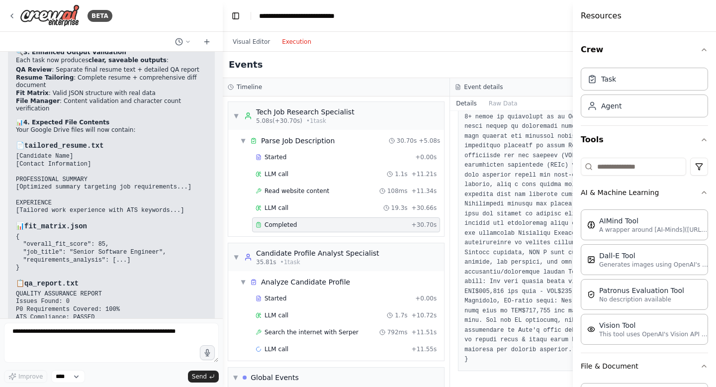
click at [545, 50] on div "Visual Editor Execution" at bounding box center [450, 42] width 454 height 20
click at [613, 21] on h4 "Resources" at bounding box center [600, 16] width 41 height 12
click at [704, 46] on icon "button" at bounding box center [704, 50] width 8 height 8
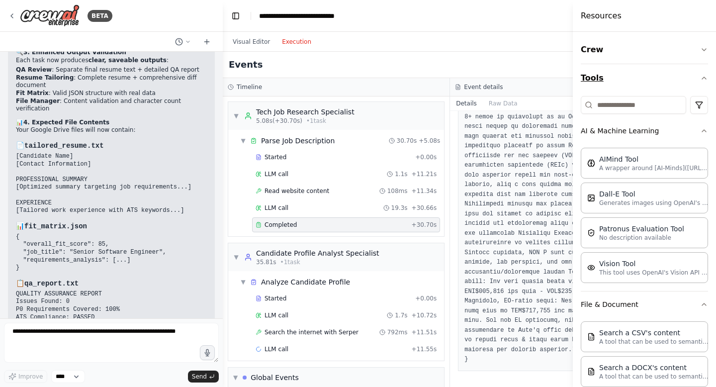
click at [706, 70] on button "Tools" at bounding box center [643, 78] width 127 height 28
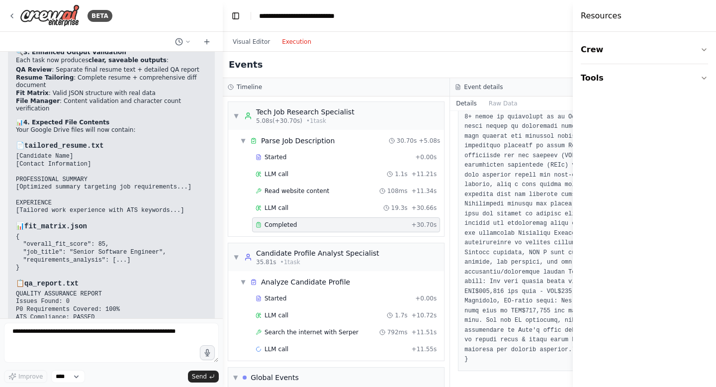
click at [508, 74] on div "Events Running..." at bounding box center [450, 65] width 454 height 26
click at [583, 19] on h4 "Resources" at bounding box center [600, 16] width 41 height 12
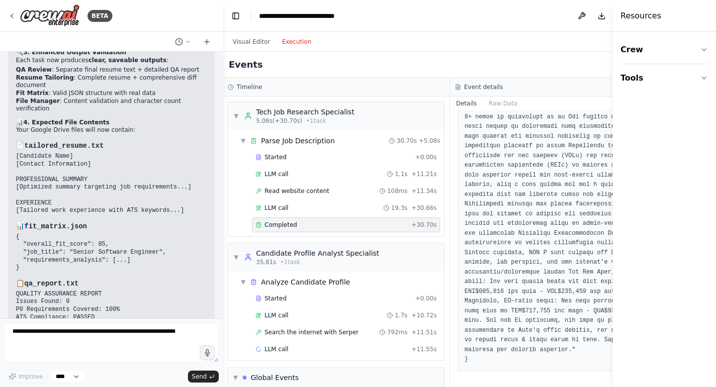
drag, startPoint x: 573, startPoint y: 20, endPoint x: 628, endPoint y: 22, distance: 54.7
click at [628, 22] on div "Resources Crew Tools" at bounding box center [663, 193] width 103 height 387
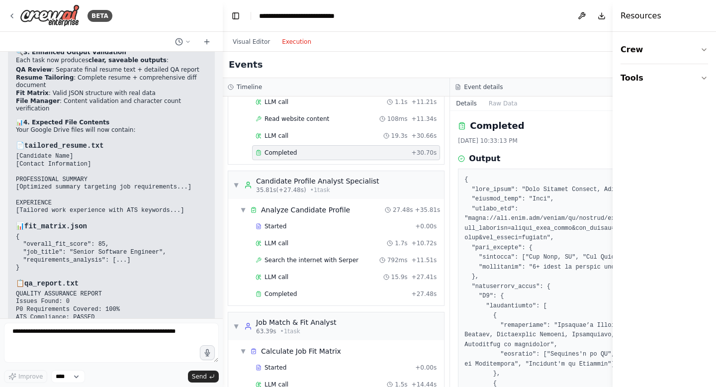
scroll to position [91, 0]
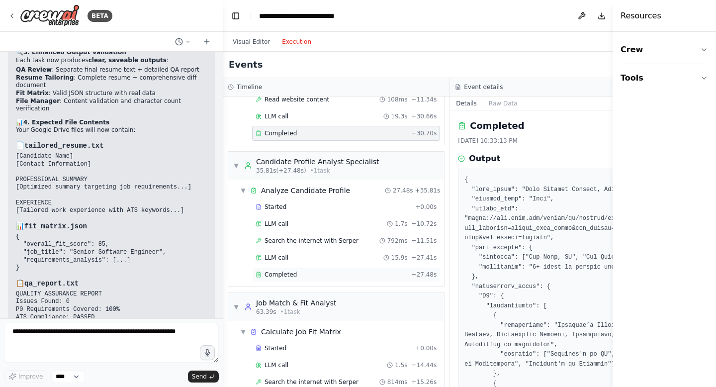
click at [305, 273] on div "Completed" at bounding box center [331, 274] width 152 height 8
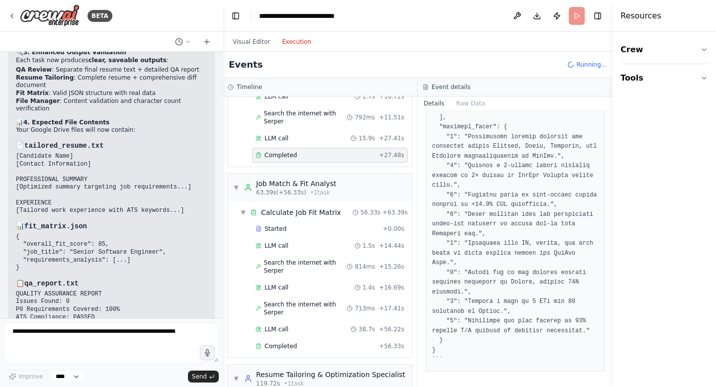
scroll to position [224, 0]
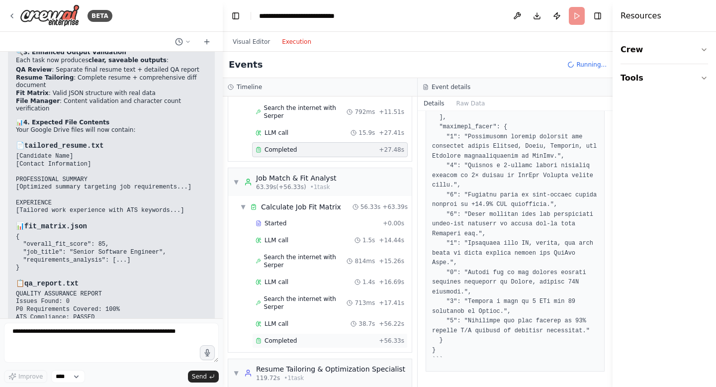
click at [330, 336] on div "Completed" at bounding box center [314, 340] width 119 height 8
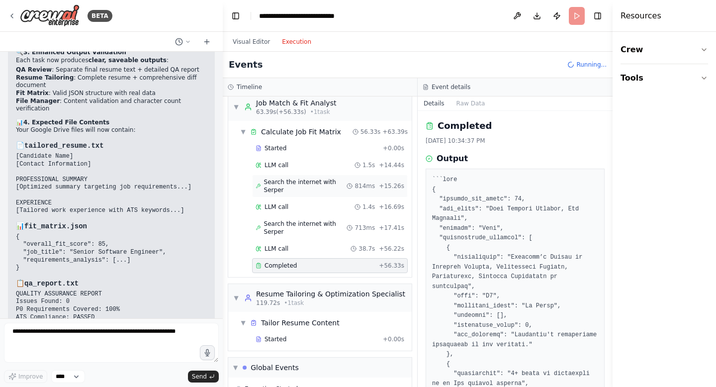
scroll to position [325, 0]
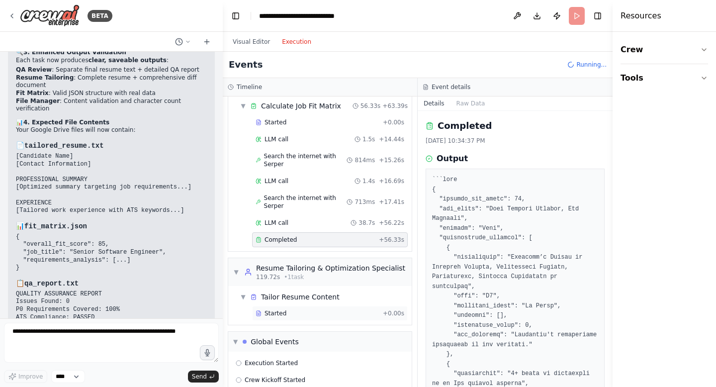
click at [316, 309] on div "Started" at bounding box center [316, 313] width 123 height 8
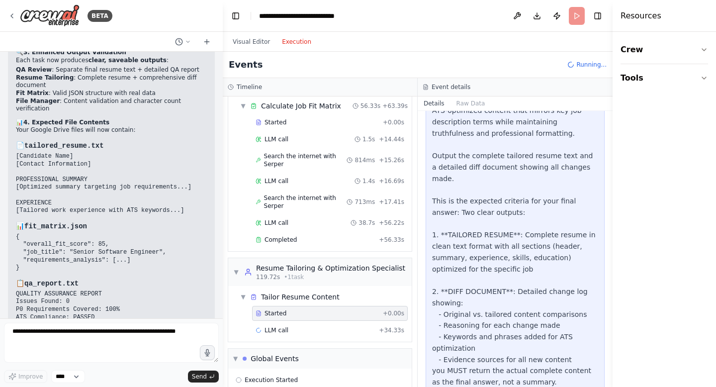
scroll to position [116, 0]
click at [337, 339] on div "Completed + 48.62s" at bounding box center [330, 346] width 156 height 15
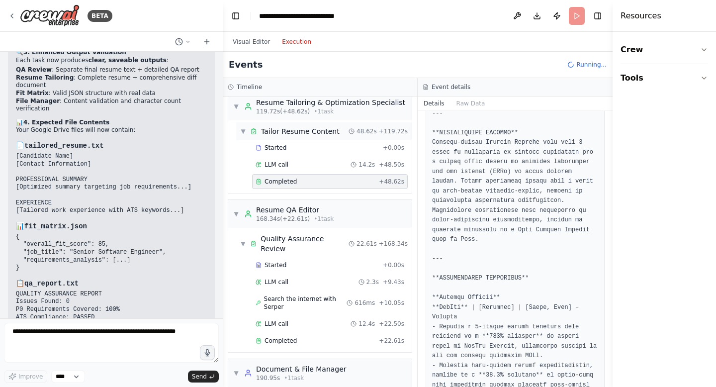
scroll to position [494, 0]
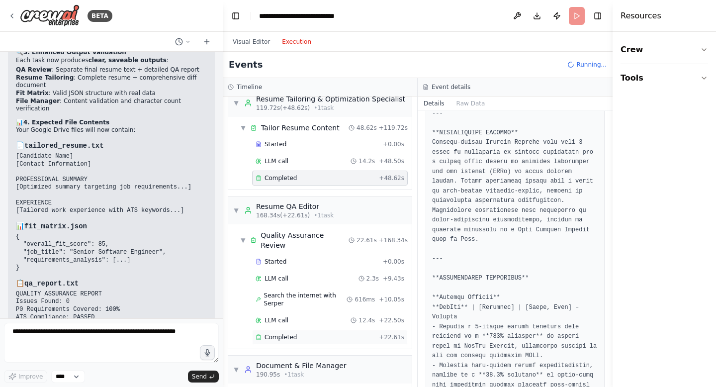
click at [304, 333] on div "Completed" at bounding box center [314, 337] width 119 height 8
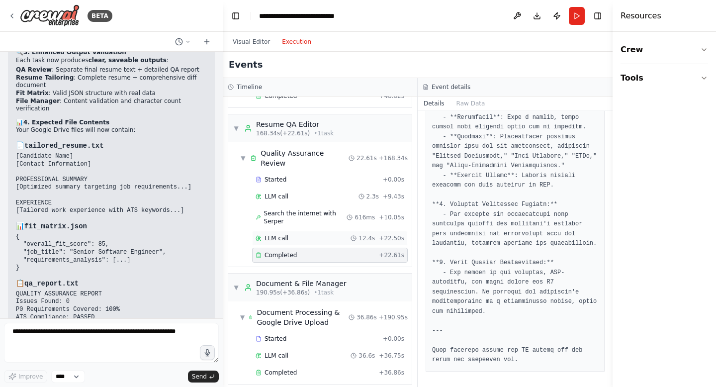
scroll to position [593, 0]
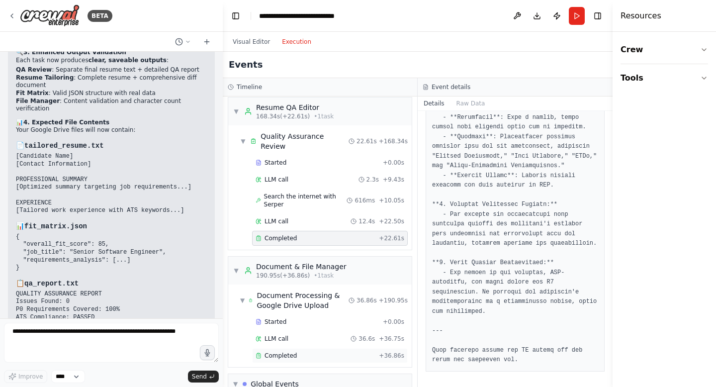
click at [329, 339] on div "Completed + 36.86s" at bounding box center [330, 355] width 156 height 15
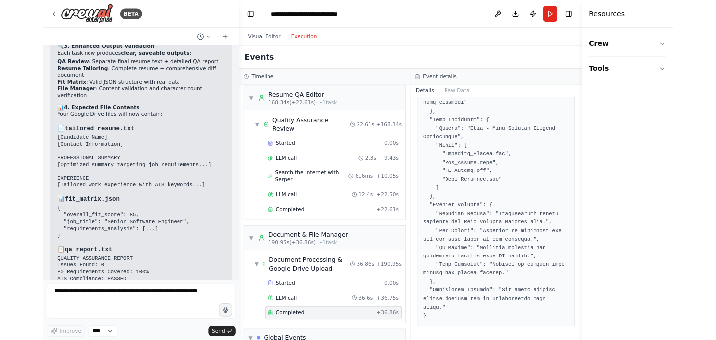
scroll to position [659, 0]
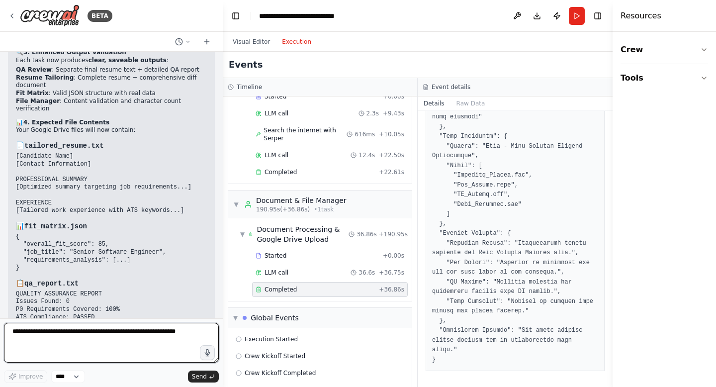
click at [142, 338] on textarea at bounding box center [111, 343] width 215 height 40
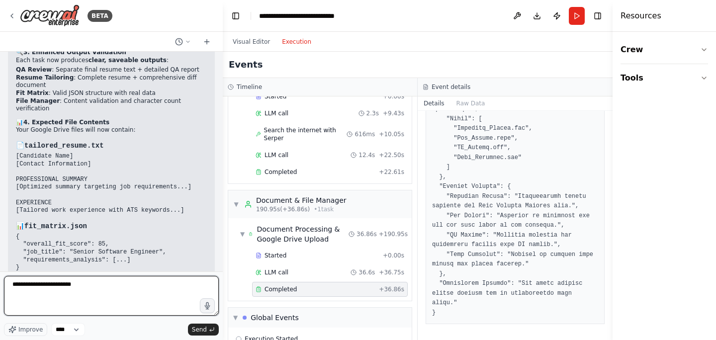
scroll to position [8557, 0]
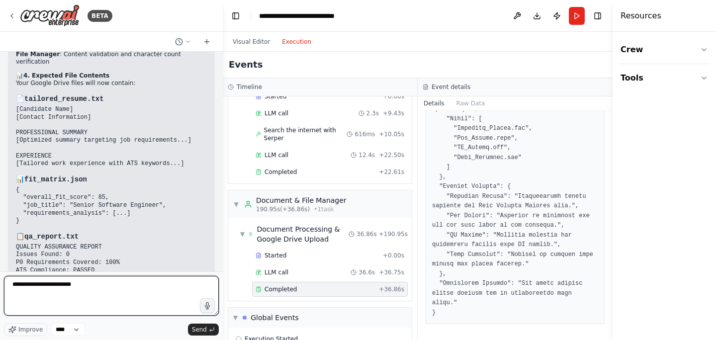
click at [115, 289] on textarea "**********" at bounding box center [111, 296] width 215 height 40
type textarea "**********"
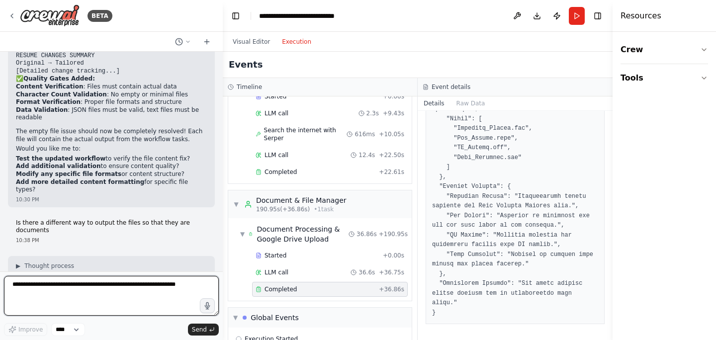
scroll to position [8813, 0]
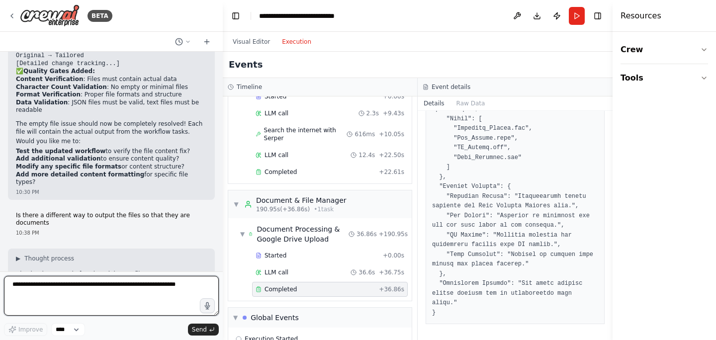
click at [77, 291] on textarea at bounding box center [111, 296] width 215 height 40
type textarea "*"
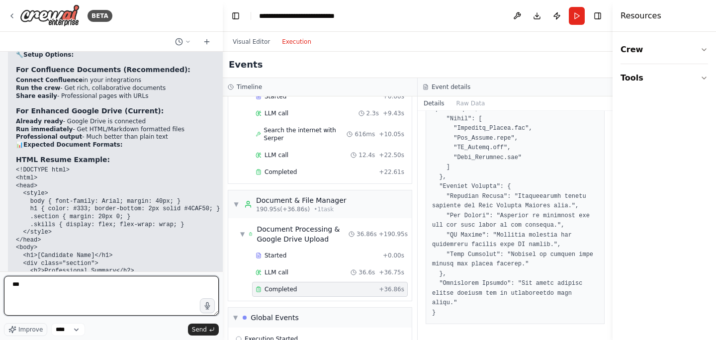
scroll to position [10406, 0]
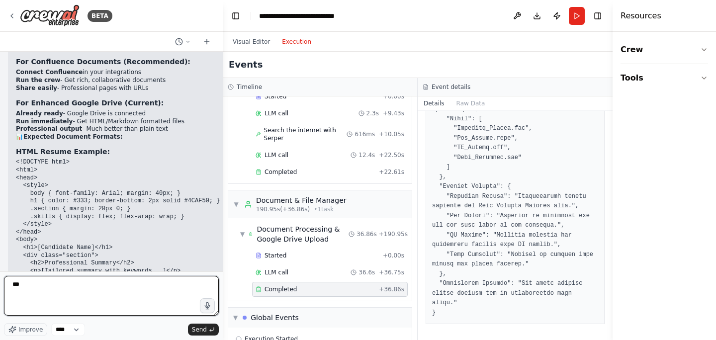
click at [118, 287] on textarea "***" at bounding box center [111, 296] width 215 height 40
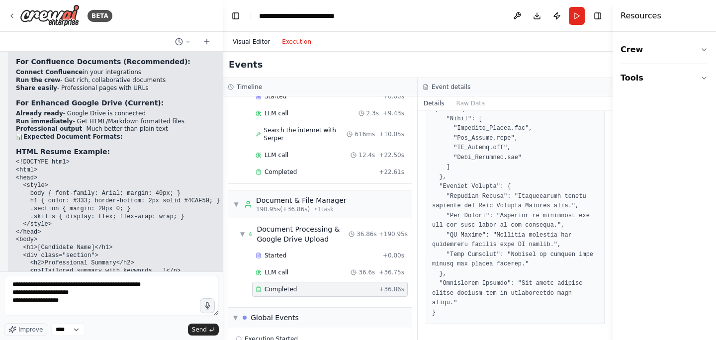
click at [265, 40] on button "Visual Editor" at bounding box center [251, 42] width 49 height 12
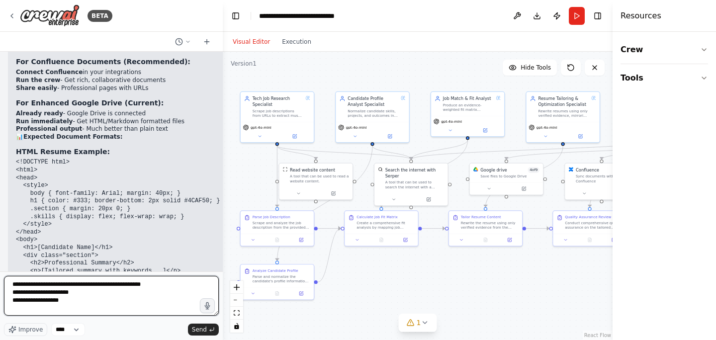
click at [139, 302] on textarea "**********" at bounding box center [111, 296] width 215 height 40
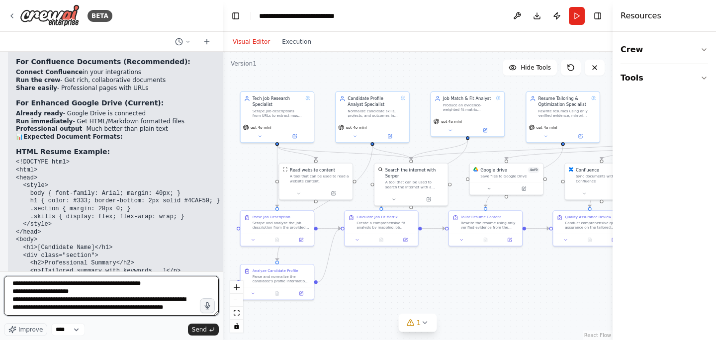
scroll to position [12, 0]
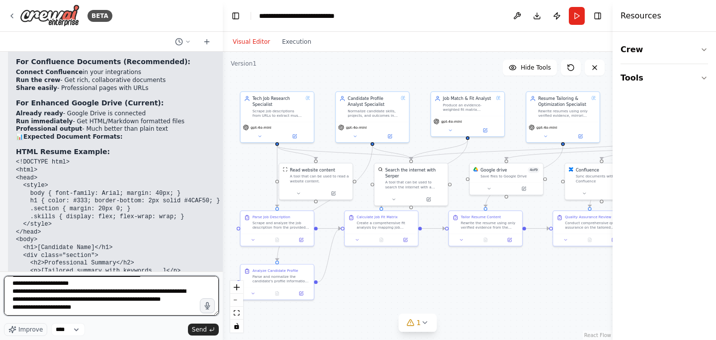
type textarea "**********"
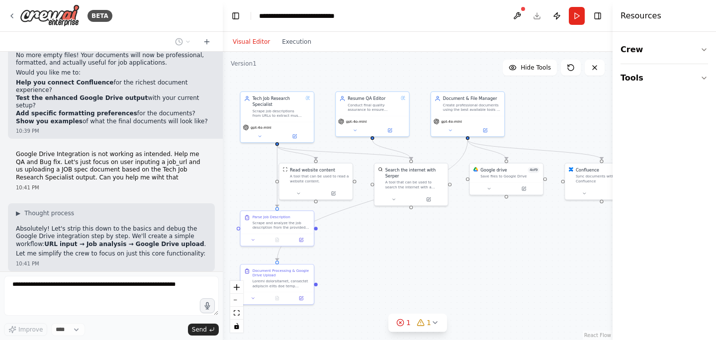
scroll to position [10796, 0]
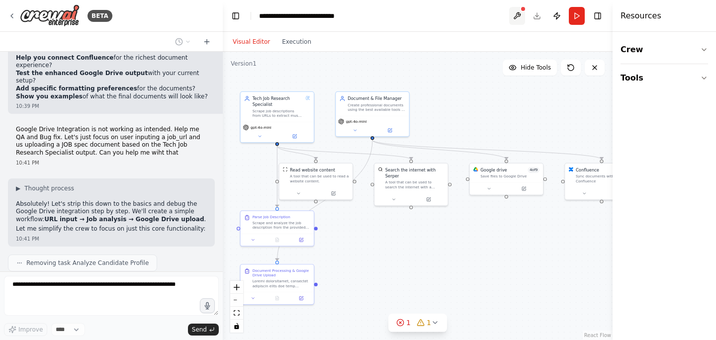
click at [517, 11] on button at bounding box center [517, 16] width 16 height 18
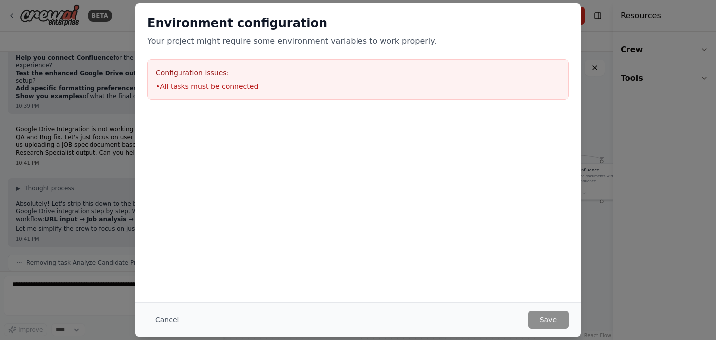
click at [581, 41] on div "Environment configuration Your project might require some environment variables…" at bounding box center [358, 170] width 716 height 340
click at [587, 43] on div "Environment configuration Your project might require some environment variables…" at bounding box center [358, 170] width 716 height 340
click at [167, 325] on button "Cancel" at bounding box center [166, 320] width 39 height 18
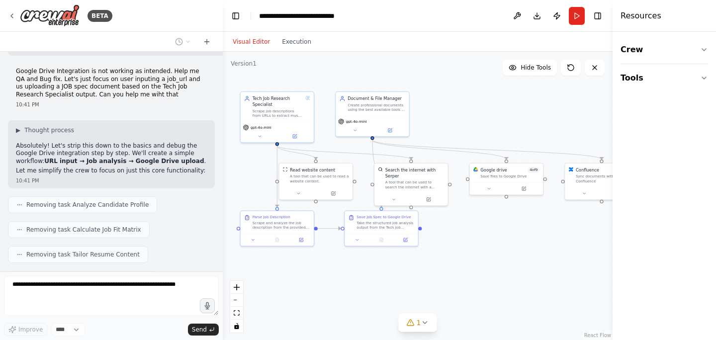
scroll to position [10862, 0]
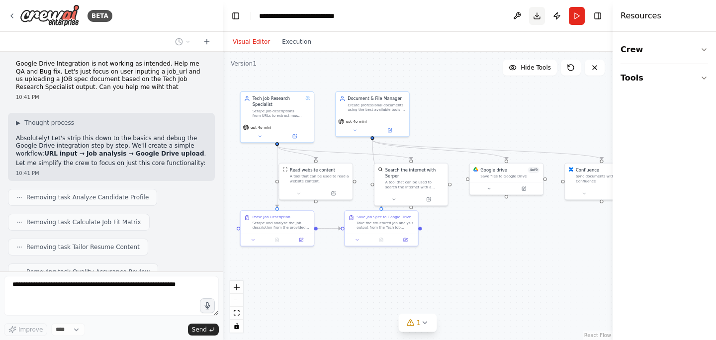
click at [540, 20] on button "Download" at bounding box center [537, 16] width 16 height 18
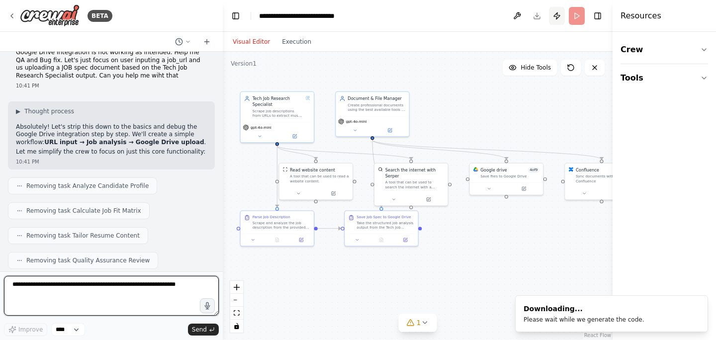
scroll to position [10881, 0]
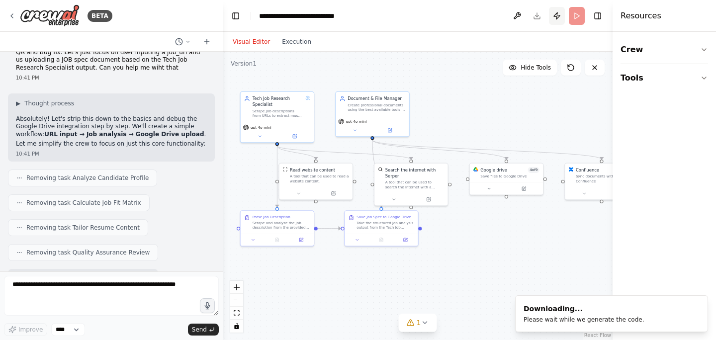
click at [558, 13] on button "Publish" at bounding box center [557, 16] width 16 height 18
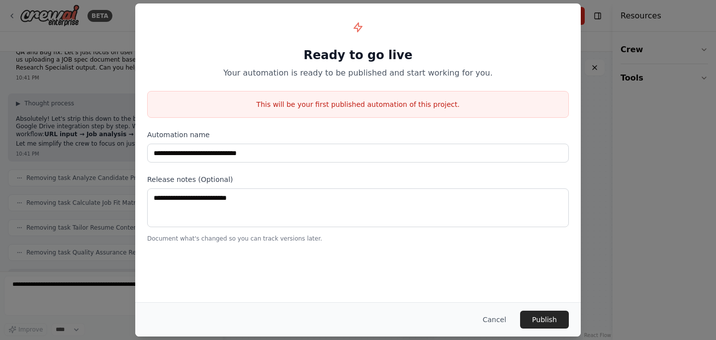
scroll to position [10932, 0]
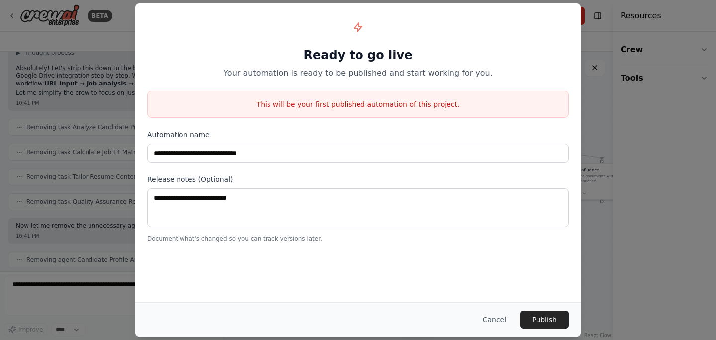
click at [603, 35] on div "**********" at bounding box center [358, 170] width 716 height 340
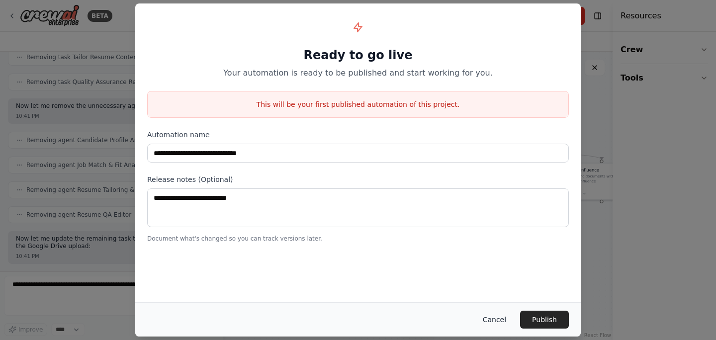
scroll to position [11059, 0]
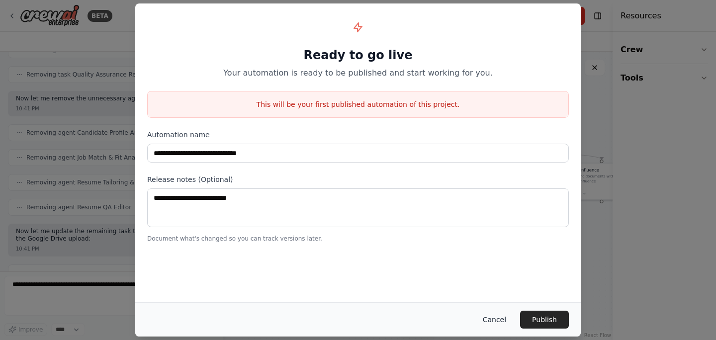
click at [498, 320] on button "Cancel" at bounding box center [494, 320] width 39 height 18
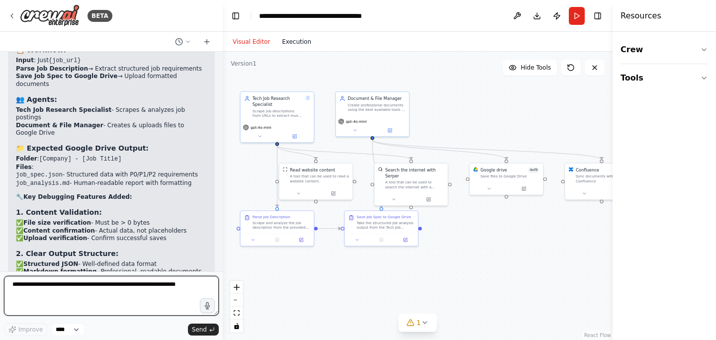
scroll to position [11625, 0]
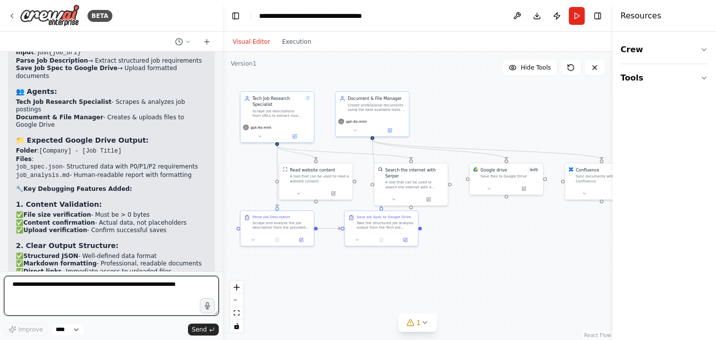
click at [95, 288] on textarea at bounding box center [111, 296] width 215 height 40
paste textarea "**********"
type textarea "**********"
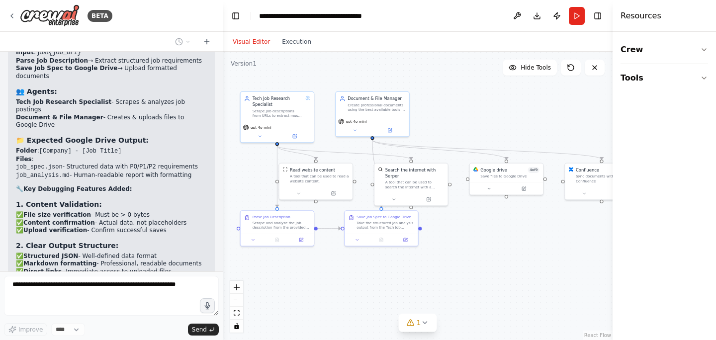
scroll to position [11692, 0]
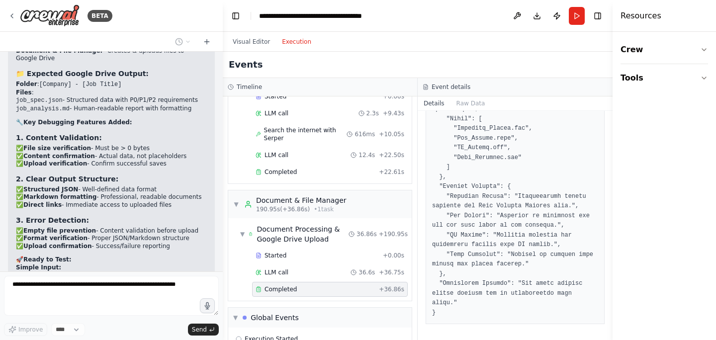
click at [290, 41] on button "Execution" at bounding box center [296, 42] width 41 height 12
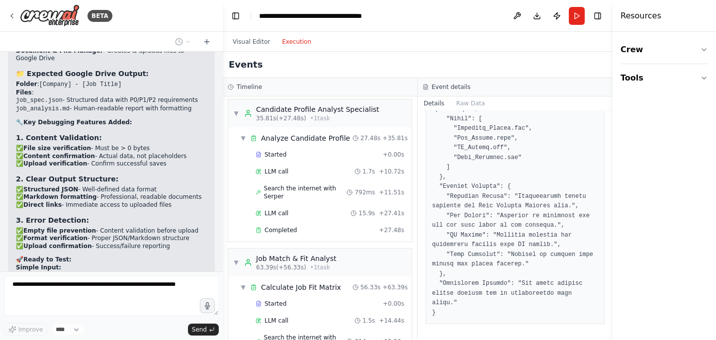
scroll to position [0, 0]
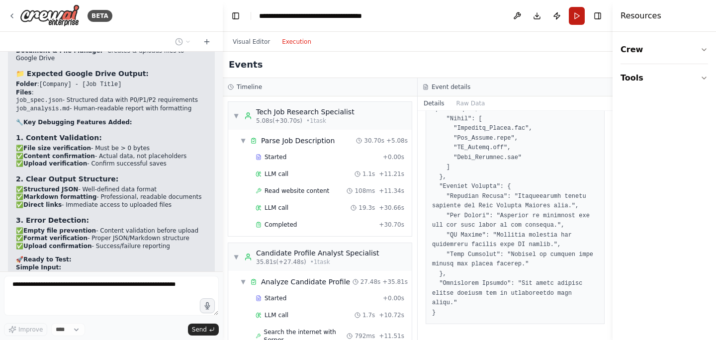
click at [574, 14] on button "Run" at bounding box center [577, 16] width 16 height 18
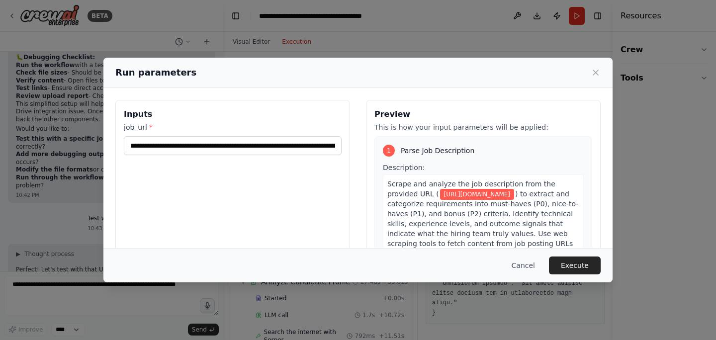
click at [59, 203] on div "**********" at bounding box center [358, 170] width 716 height 340
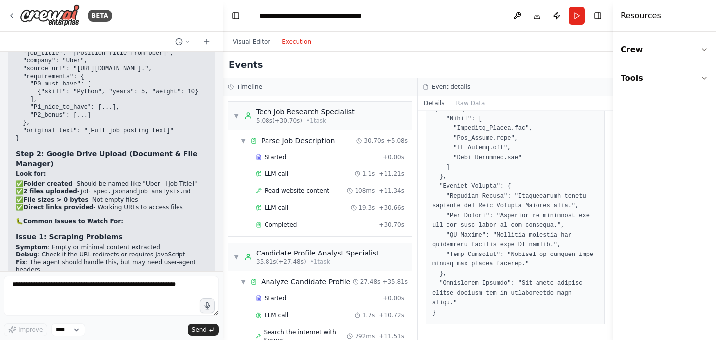
scroll to position [12373, 0]
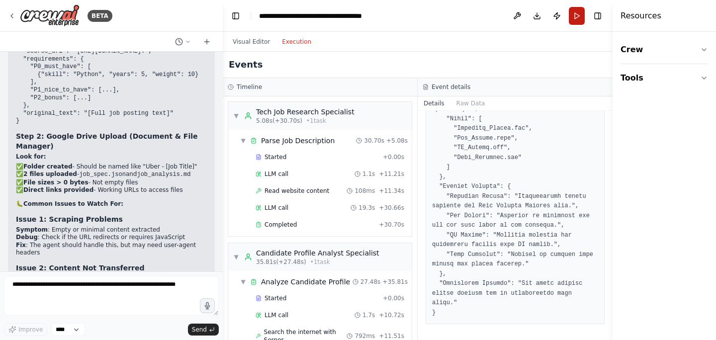
click at [580, 17] on button "Run" at bounding box center [577, 16] width 16 height 18
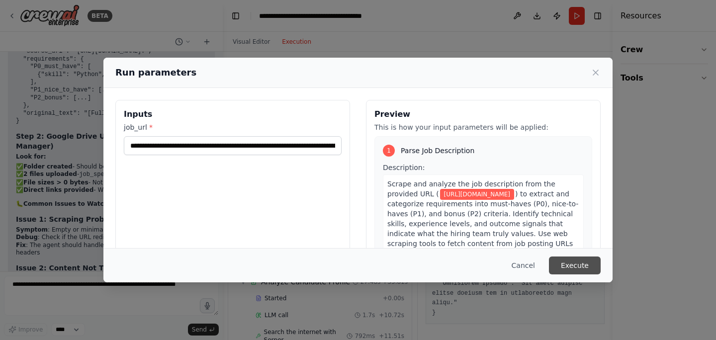
click at [575, 267] on button "Execute" at bounding box center [575, 265] width 52 height 18
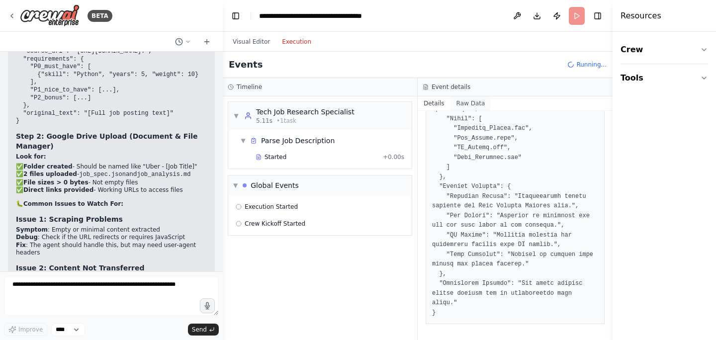
click at [477, 104] on button "Raw Data" at bounding box center [470, 103] width 41 height 14
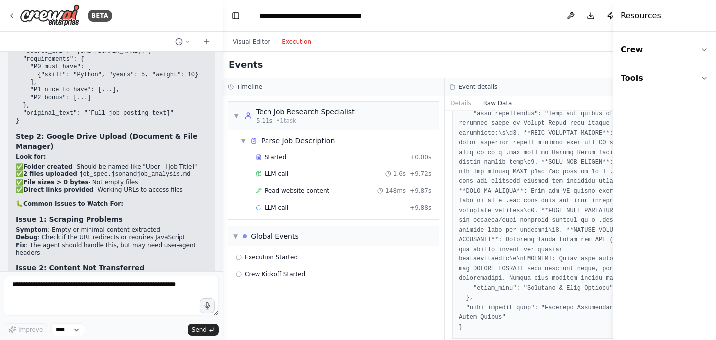
scroll to position [1797, 0]
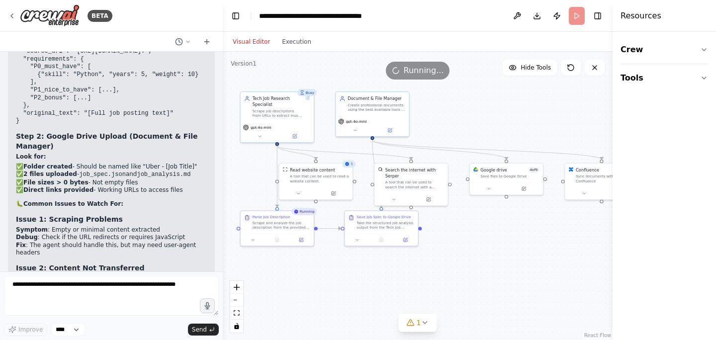
click at [266, 44] on button "Visual Editor" at bounding box center [251, 42] width 49 height 12
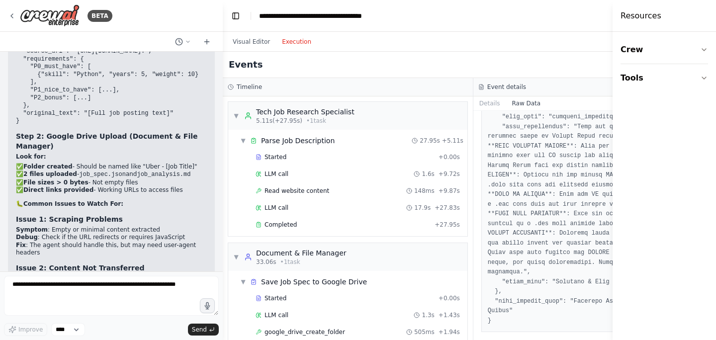
scroll to position [1612, 0]
click at [303, 42] on button "Execution" at bounding box center [296, 42] width 41 height 12
click at [309, 227] on div "Completed" at bounding box center [342, 225] width 175 height 8
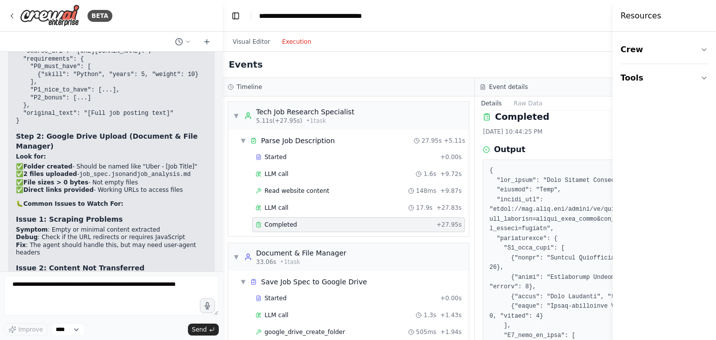
scroll to position [0, 0]
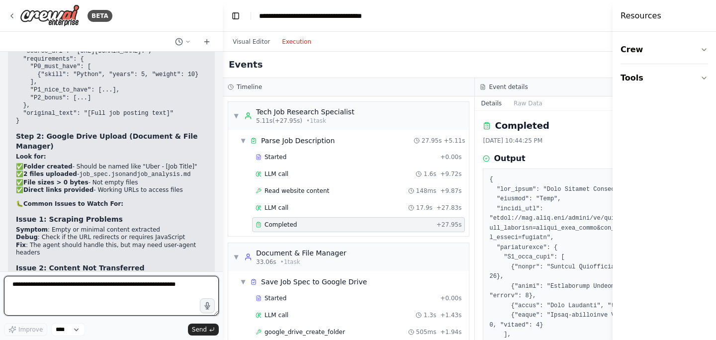
click at [124, 287] on textarea at bounding box center [111, 296] width 215 height 40
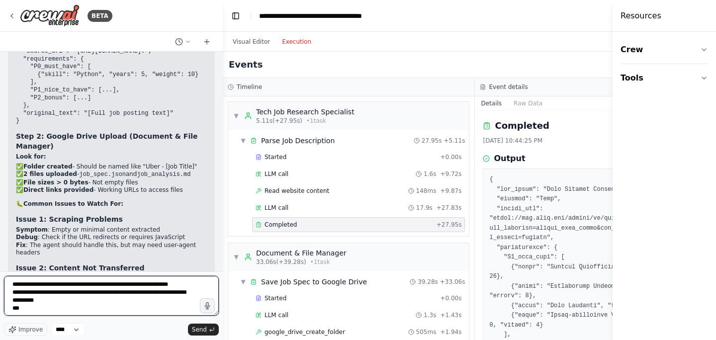
type textarea "**********"
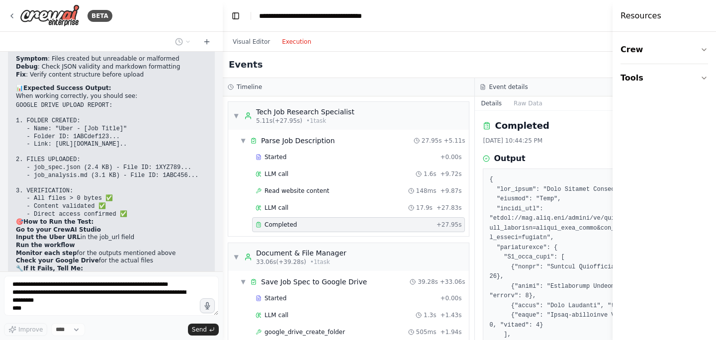
scroll to position [12704, 0]
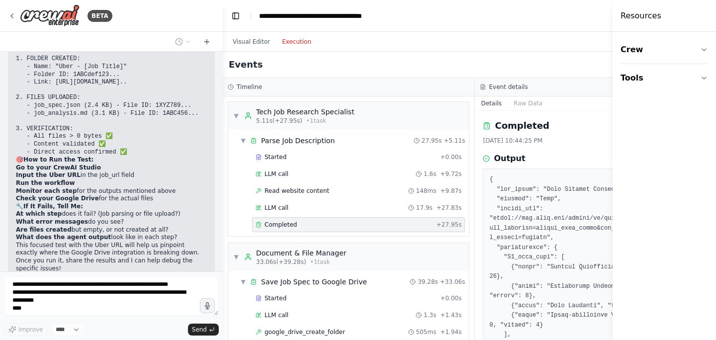
click at [256, 48] on div "Visual Editor Execution" at bounding box center [272, 42] width 90 height 20
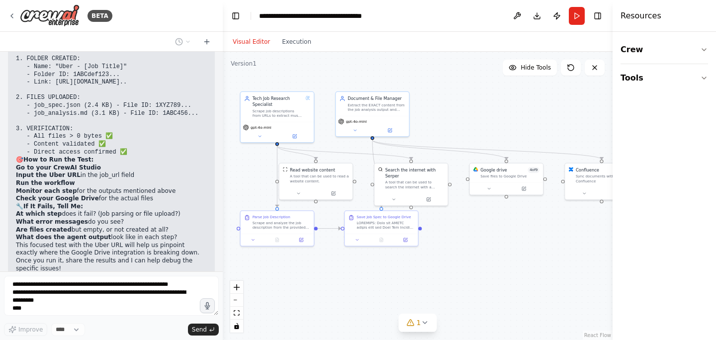
click at [254, 45] on button "Visual Editor" at bounding box center [251, 42] width 49 height 12
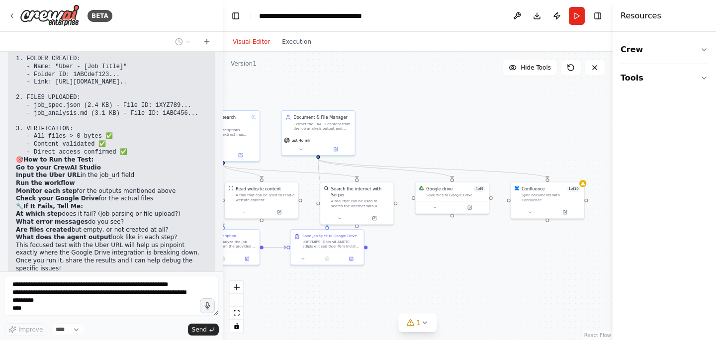
drag, startPoint x: 489, startPoint y: 254, endPoint x: 434, endPoint y: 273, distance: 57.4
click at [434, 273] on div ".deletable-edge-delete-btn { width: 20px; height: 20px; border: 0px solid #ffff…" at bounding box center [418, 196] width 390 height 288
click at [466, 208] on button at bounding box center [470, 206] width 34 height 7
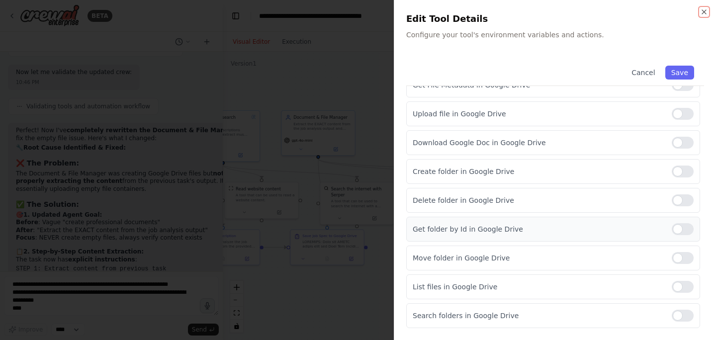
scroll to position [13205, 0]
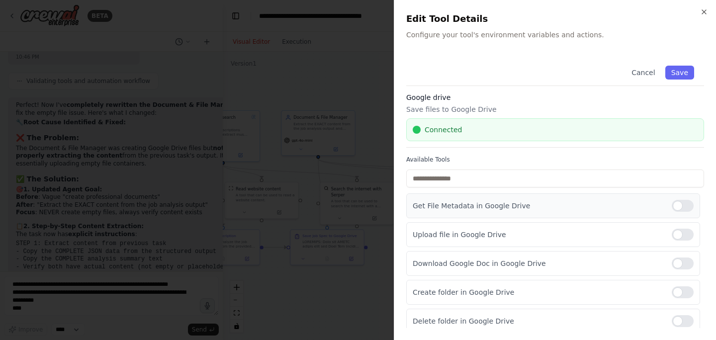
click at [688, 208] on div at bounding box center [682, 206] width 22 height 12
click at [692, 73] on button "Save" at bounding box center [679, 73] width 29 height 14
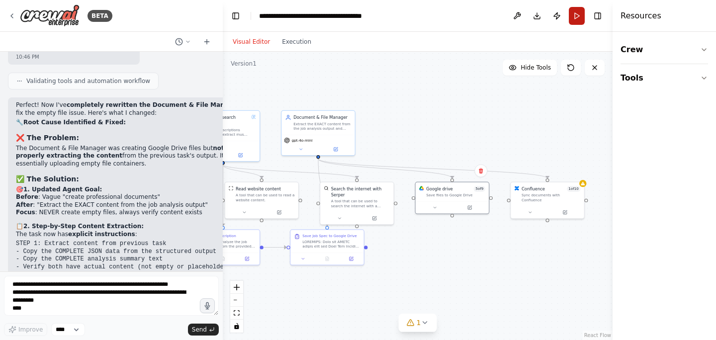
click at [580, 14] on button "Run" at bounding box center [577, 16] width 16 height 18
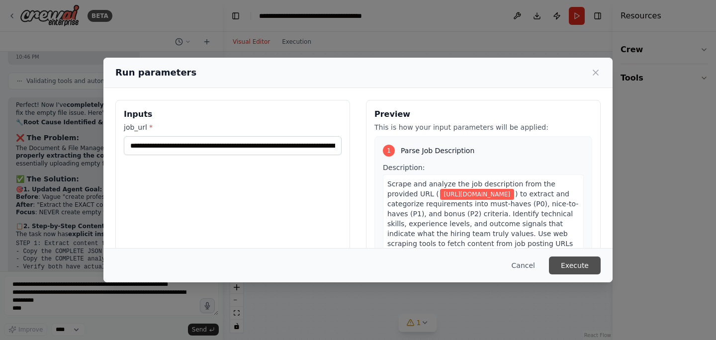
click at [581, 261] on button "Execute" at bounding box center [575, 265] width 52 height 18
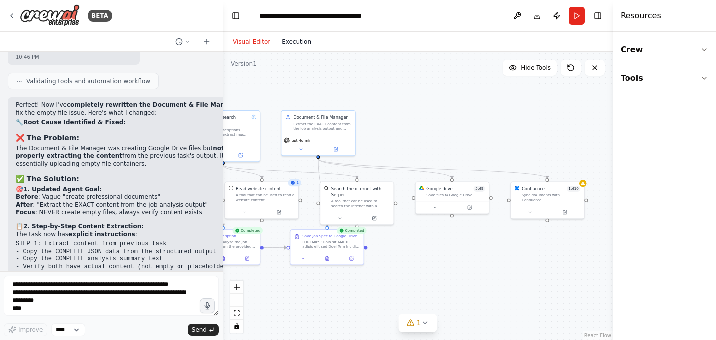
click at [298, 43] on button "Execution" at bounding box center [296, 42] width 41 height 12
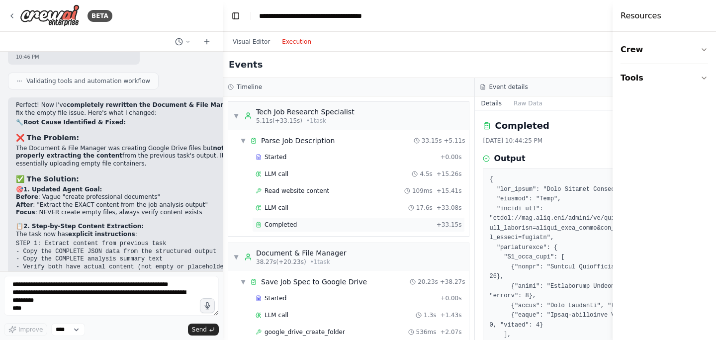
click at [331, 223] on div "Completed" at bounding box center [343, 225] width 177 height 8
click at [536, 100] on button "Raw Data" at bounding box center [527, 103] width 41 height 14
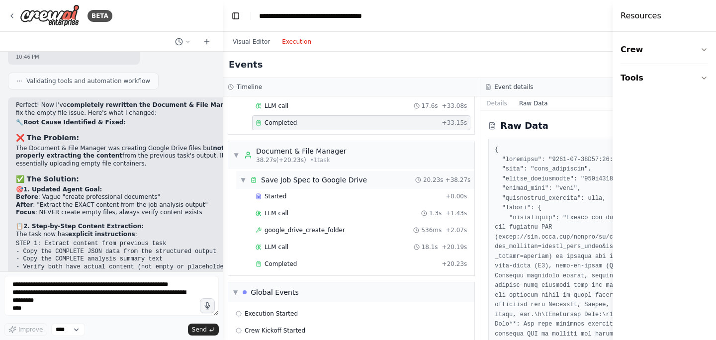
scroll to position [149, 0]
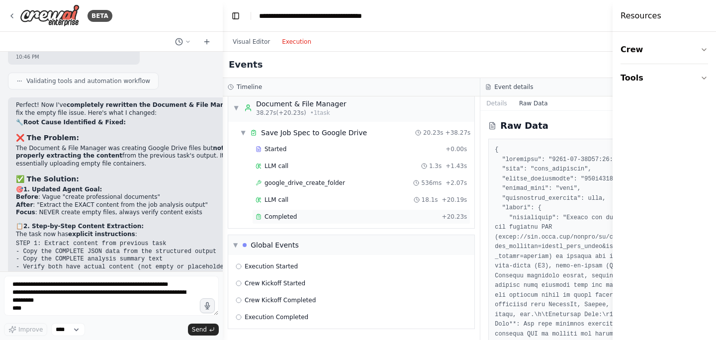
click at [335, 224] on div "Completed + 20.23s" at bounding box center [361, 216] width 218 height 15
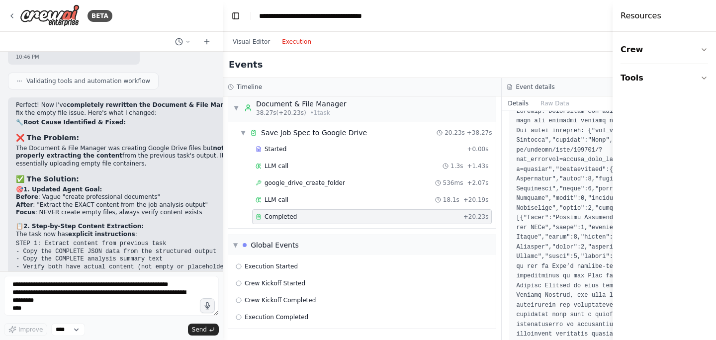
scroll to position [62, 0]
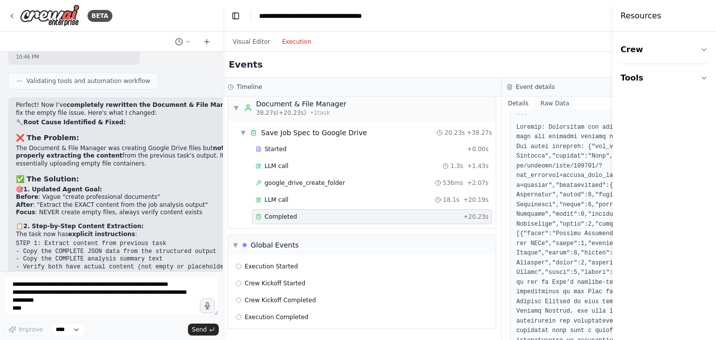
click at [548, 107] on button "Raw Data" at bounding box center [554, 103] width 41 height 14
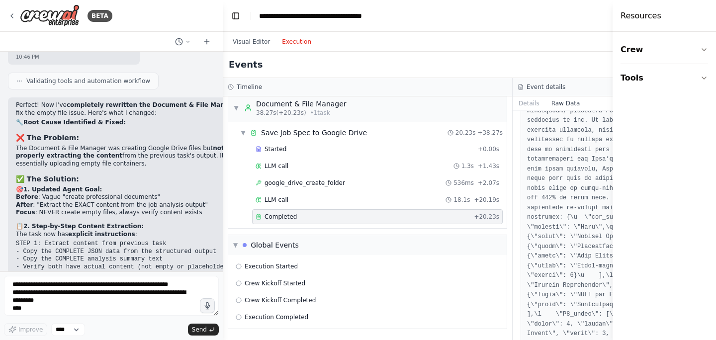
scroll to position [3095, 0]
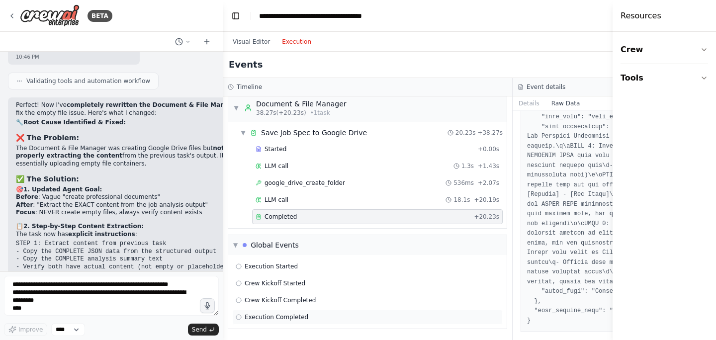
click at [307, 320] on div "Execution Completed" at bounding box center [367, 317] width 263 height 8
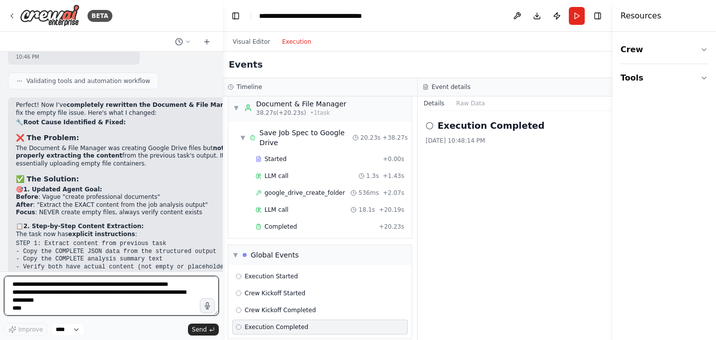
click at [161, 294] on textarea "**********" at bounding box center [111, 296] width 215 height 40
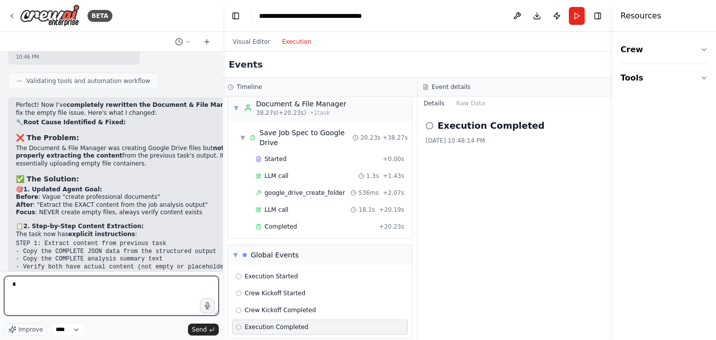
type textarea "*"
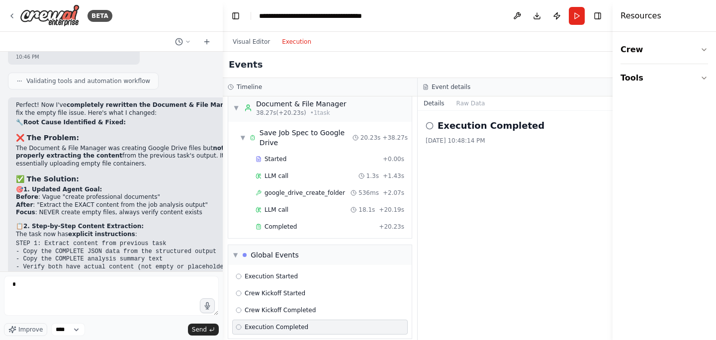
click at [113, 272] on form "* Improve **** Send" at bounding box center [111, 305] width 223 height 69
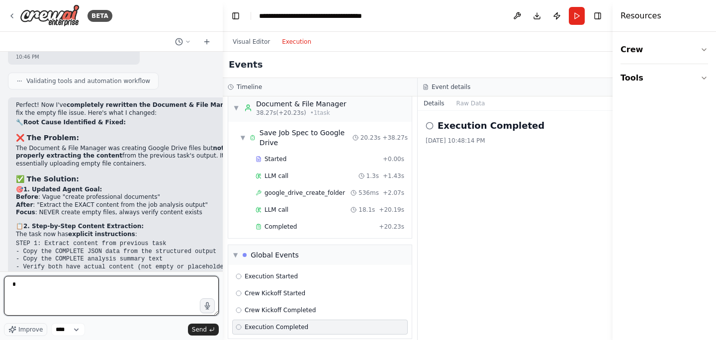
click at [113, 294] on textarea "*" at bounding box center [111, 296] width 215 height 40
click at [101, 286] on textarea "**********" at bounding box center [111, 296] width 215 height 40
click at [94, 292] on textarea "**********" at bounding box center [111, 296] width 215 height 40
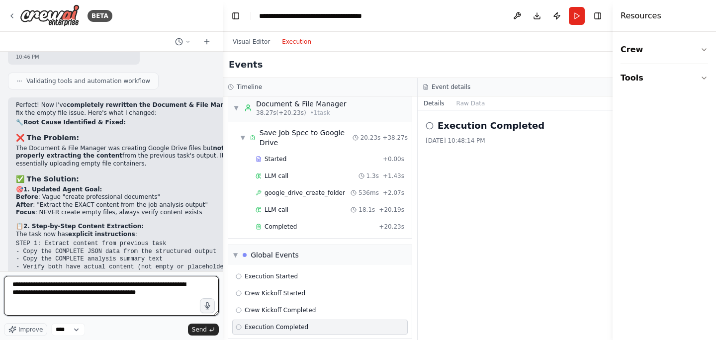
type textarea "**********"
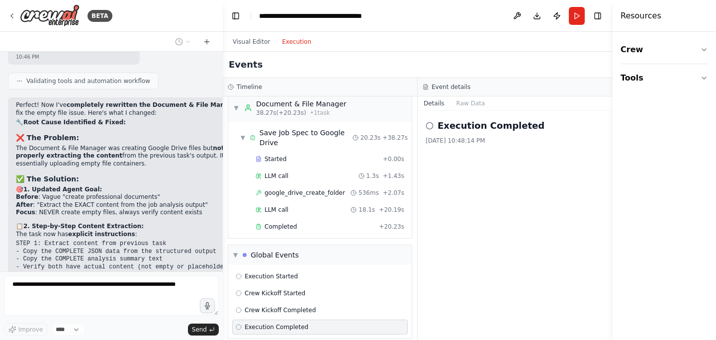
scroll to position [13289, 0]
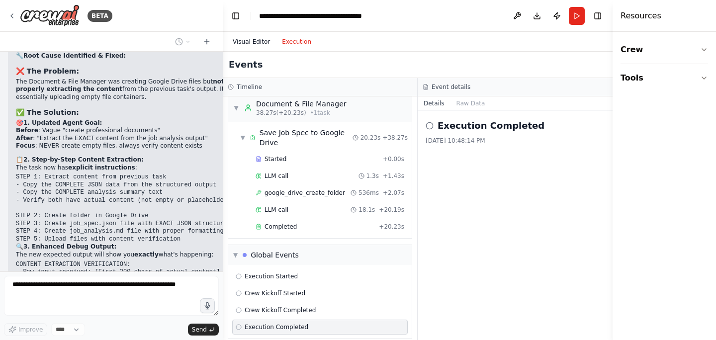
click at [265, 41] on button "Visual Editor" at bounding box center [251, 42] width 49 height 12
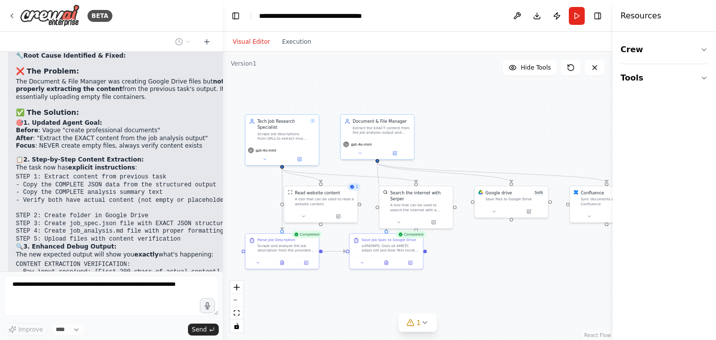
drag, startPoint x: 412, startPoint y: 111, endPoint x: 472, endPoint y: 115, distance: 59.3
click at [472, 115] on div ".deletable-edge-delete-btn { width: 20px; height: 20px; border: 0px solid #ffff…" at bounding box center [418, 196] width 390 height 288
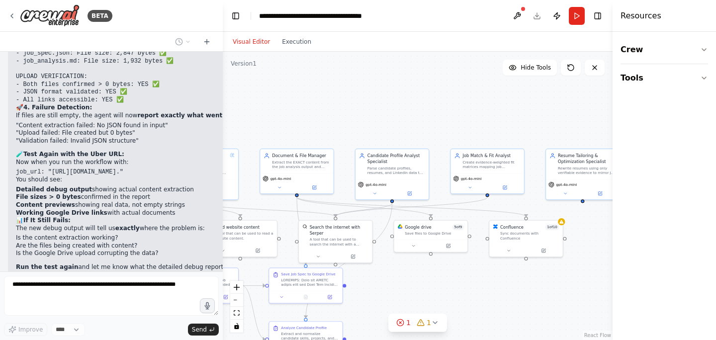
scroll to position [13554, 0]
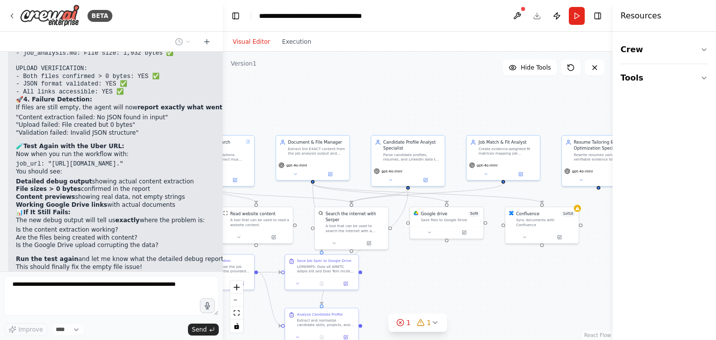
drag, startPoint x: 490, startPoint y: 257, endPoint x: 425, endPoint y: 278, distance: 67.4
click at [425, 278] on div ".deletable-edge-delete-btn { width: 20px; height: 20px; border: 0px solid #ffff…" at bounding box center [418, 196] width 390 height 288
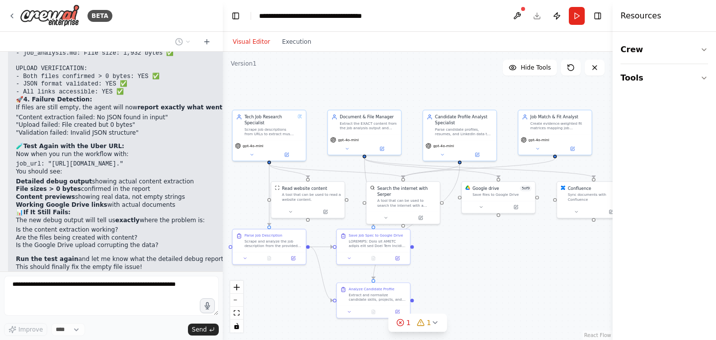
drag, startPoint x: 426, startPoint y: 278, endPoint x: 477, endPoint y: 252, distance: 57.3
click at [477, 252] on div ".deletable-edge-delete-btn { width: 20px; height: 20px; border: 0px solid #ffff…" at bounding box center [418, 196] width 390 height 288
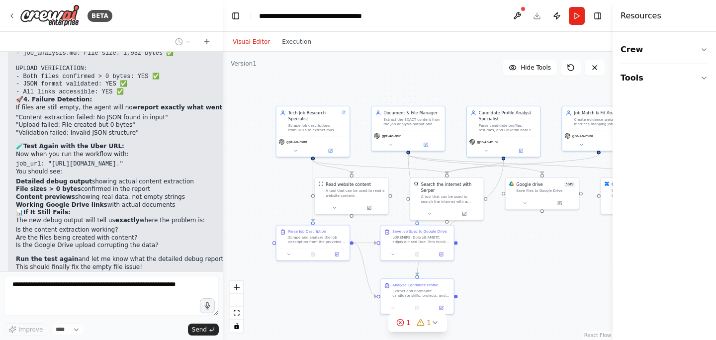
drag, startPoint x: 496, startPoint y: 257, endPoint x: 540, endPoint y: 254, distance: 43.9
click at [540, 254] on div ".deletable-edge-delete-btn { width: 20px; height: 20px; border: 0px solid #ffff…" at bounding box center [418, 196] width 390 height 288
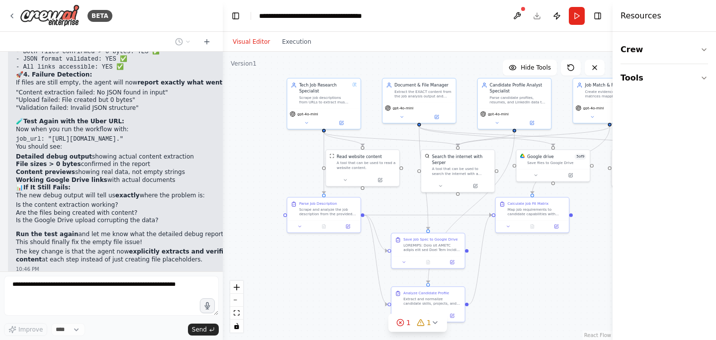
drag, startPoint x: 532, startPoint y: 287, endPoint x: 543, endPoint y: 260, distance: 29.3
click at [543, 260] on div ".deletable-edge-delete-btn { width: 20px; height: 20px; border: 0px solid #ffff…" at bounding box center [418, 196] width 390 height 288
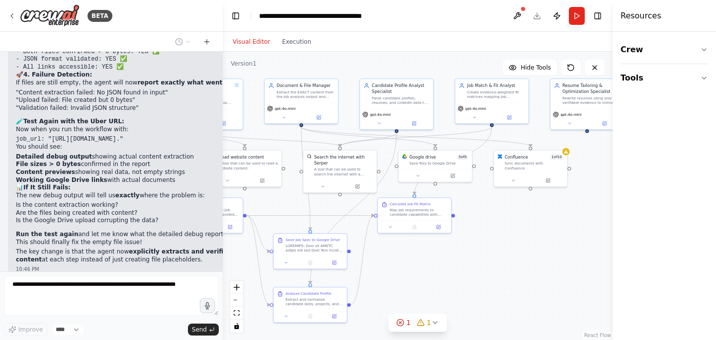
drag, startPoint x: 542, startPoint y: 286, endPoint x: 399, endPoint y: 286, distance: 143.1
click at [401, 286] on div ".deletable-edge-delete-btn { width: 20px; height: 20px; border: 0px solid #ffff…" at bounding box center [418, 196] width 390 height 288
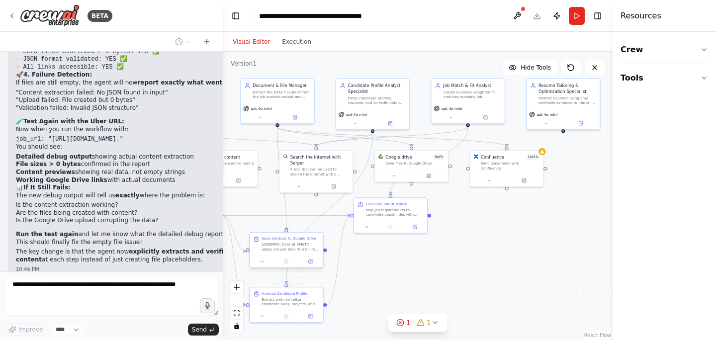
scroll to position [13604, 0]
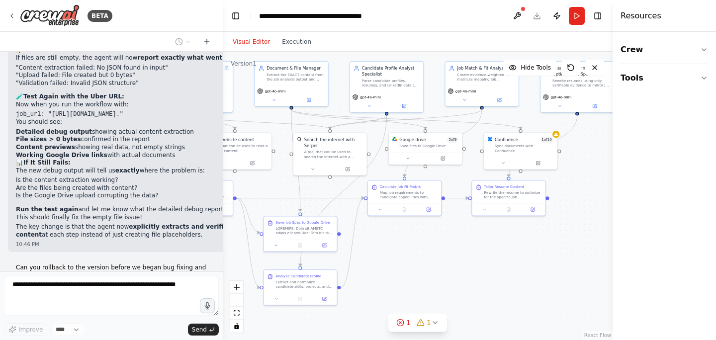
drag, startPoint x: 415, startPoint y: 269, endPoint x: 429, endPoint y: 251, distance: 22.3
click at [429, 251] on div ".deletable-edge-delete-btn { width: 20px; height: 20px; border: 0px solid #ffff…" at bounding box center [418, 196] width 390 height 288
drag, startPoint x: 420, startPoint y: 270, endPoint x: 467, endPoint y: 270, distance: 46.7
click at [436, 270] on div ".deletable-edge-delete-btn { width: 20px; height: 20px; border: 0px solid #ffff…" at bounding box center [418, 196] width 390 height 288
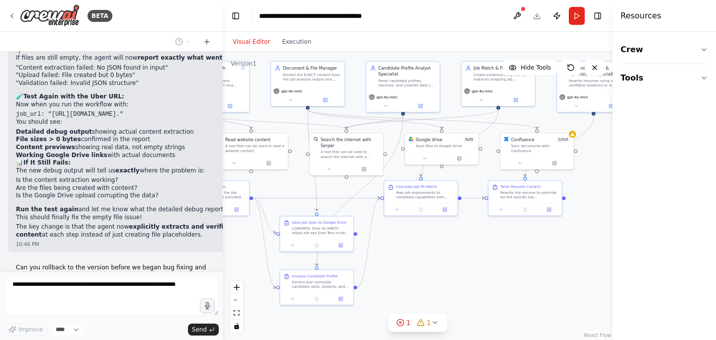
drag, startPoint x: 453, startPoint y: 262, endPoint x: 511, endPoint y: 265, distance: 58.2
click at [509, 265] on div ".deletable-edge-delete-btn { width: 20px; height: 20px; border: 0px solid #ffff…" at bounding box center [418, 196] width 390 height 288
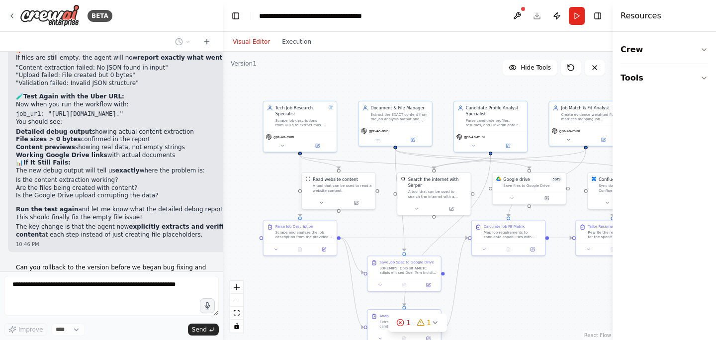
drag, startPoint x: 269, startPoint y: 249, endPoint x: 301, endPoint y: 287, distance: 49.4
click at [301, 287] on div ".deletable-edge-delete-btn { width: 20px; height: 20px; border: 0px solid #ffff…" at bounding box center [418, 196] width 390 height 288
click at [246, 67] on div "Version 1" at bounding box center [244, 64] width 26 height 8
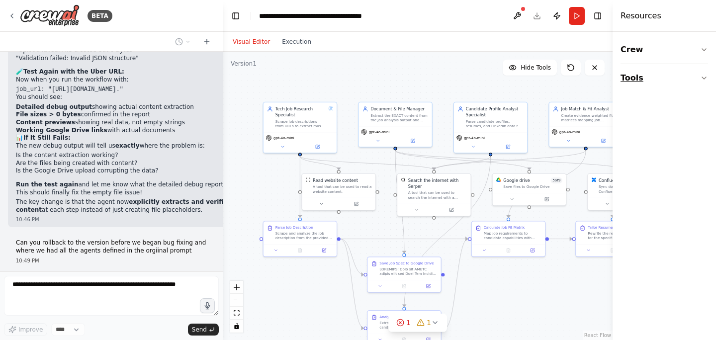
click at [690, 70] on button "Tools" at bounding box center [663, 78] width 87 height 28
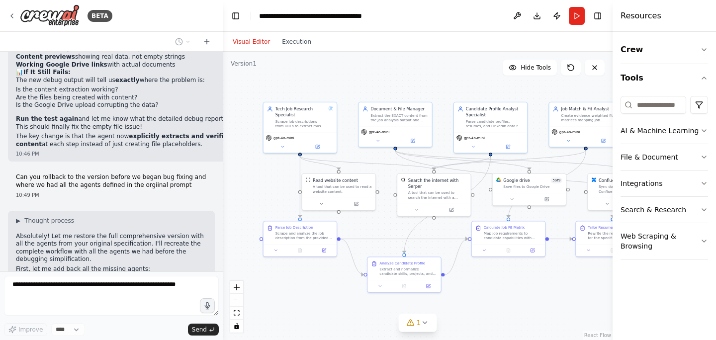
scroll to position [13702, 0]
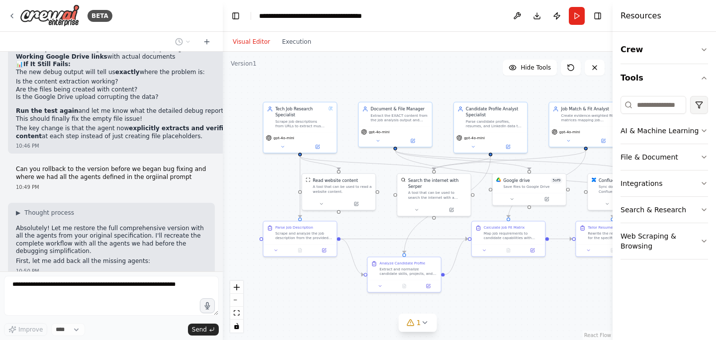
click at [704, 108] on html "BETA crew: name: "Job Application Tailoring Crew" objective: > Create an automa…" at bounding box center [358, 170] width 716 height 340
click at [680, 89] on html "BETA crew: name: "Job Application Tailoring Crew" objective: > Create an automa…" at bounding box center [358, 170] width 716 height 340
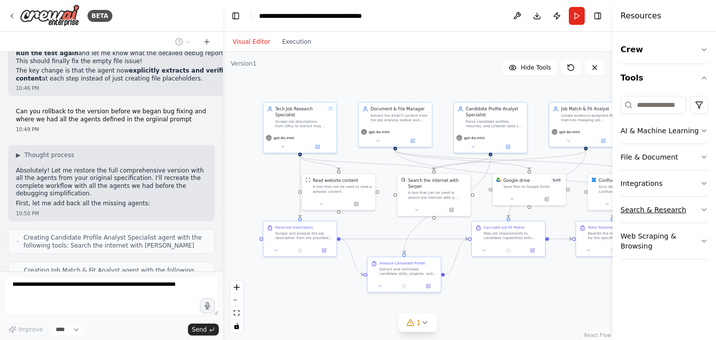
scroll to position [13768, 0]
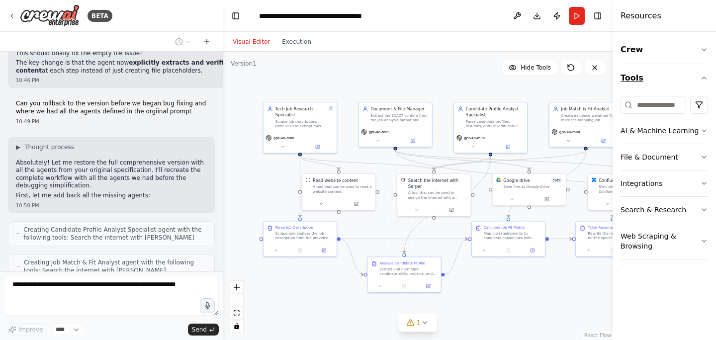
click at [702, 75] on icon "button" at bounding box center [704, 78] width 8 height 8
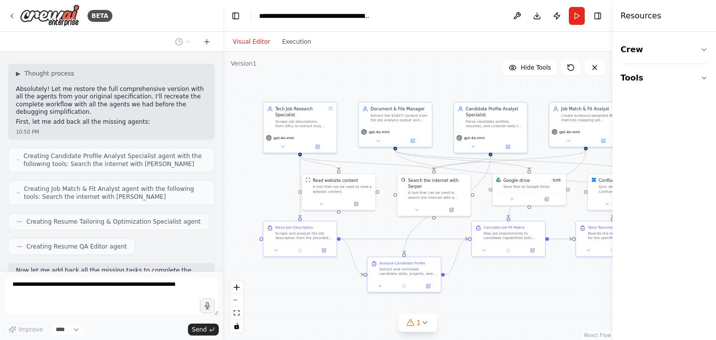
scroll to position [13874, 0]
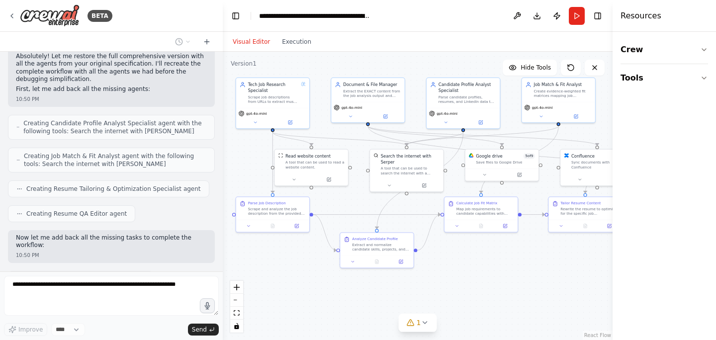
drag, startPoint x: 540, startPoint y: 291, endPoint x: 512, endPoint y: 267, distance: 36.6
click at [512, 267] on div ".deletable-edge-delete-btn { width: 20px; height: 20px; border: 0px solid #ffff…" at bounding box center [418, 196] width 390 height 288
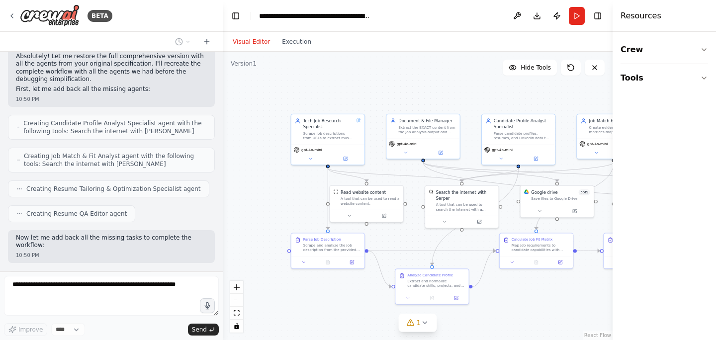
drag, startPoint x: 513, startPoint y: 267, endPoint x: 568, endPoint y: 303, distance: 66.0
click at [568, 303] on div ".deletable-edge-delete-btn { width: 20px; height: 20px; border: 0px solid #ffff…" at bounding box center [418, 196] width 390 height 288
click at [538, 67] on span "Hide Tools" at bounding box center [535, 68] width 30 height 8
click at [538, 67] on span "Show Tools" at bounding box center [534, 68] width 33 height 8
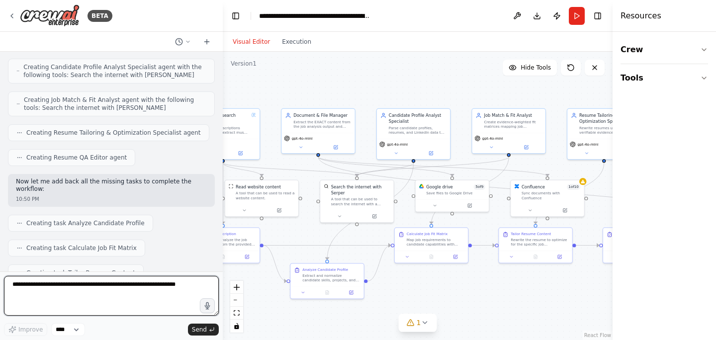
drag, startPoint x: 416, startPoint y: 95, endPoint x: 311, endPoint y: 89, distance: 105.0
click at [311, 89] on div ".deletable-edge-delete-btn { width: 20px; height: 20px; border: 0px solid #ffff…" at bounding box center [418, 196] width 390 height 288
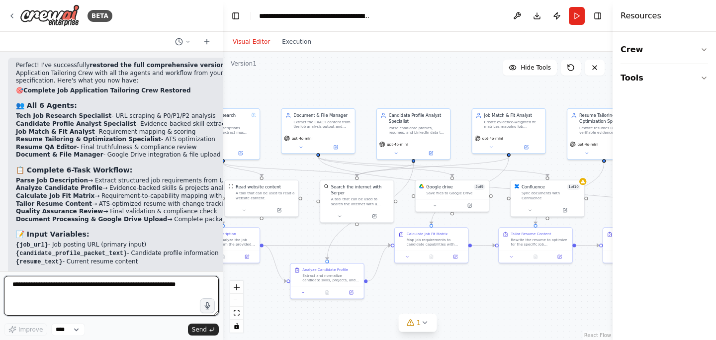
scroll to position [14439, 0]
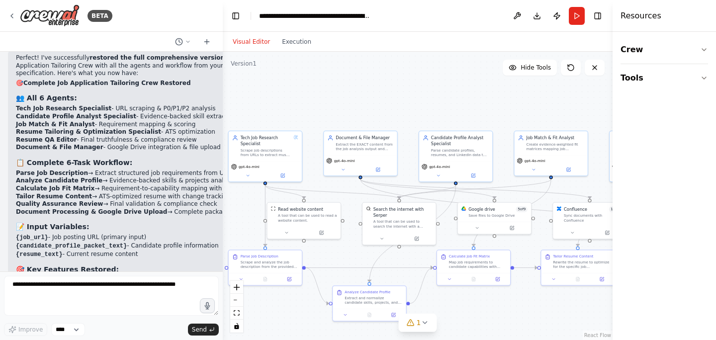
drag, startPoint x: 456, startPoint y: 293, endPoint x: 510, endPoint y: 323, distance: 61.6
click at [509, 323] on div ".deletable-edge-delete-btn { width: 20px; height: 20px; border: 0px solid #ffff…" at bounding box center [418, 196] width 390 height 288
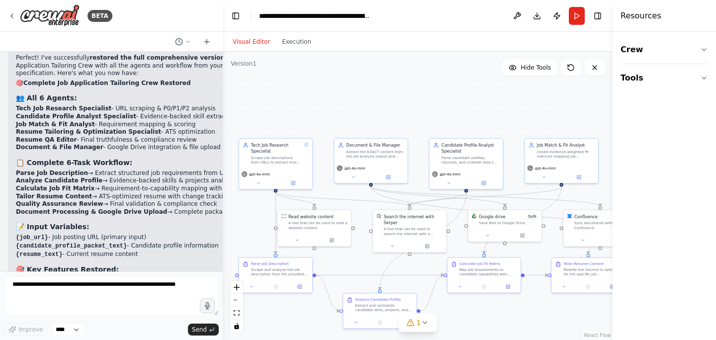
drag, startPoint x: 443, startPoint y: 116, endPoint x: 378, endPoint y: 102, distance: 66.7
click at [379, 105] on div ".deletable-edge-delete-btn { width: 20px; height: 20px; border: 0px solid #ffff…" at bounding box center [418, 196] width 390 height 288
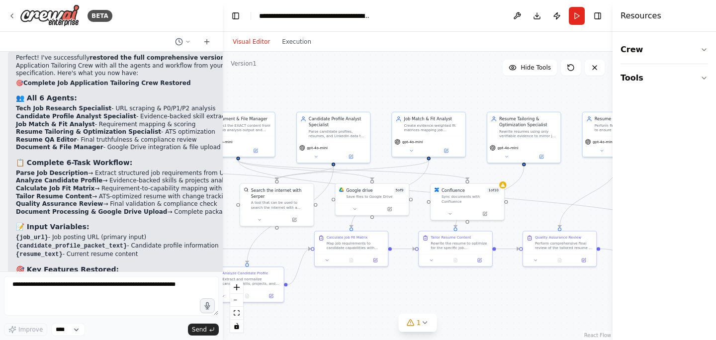
drag, startPoint x: 454, startPoint y: 299, endPoint x: 376, endPoint y: 286, distance: 79.2
click at [376, 286] on div ".deletable-edge-delete-btn { width: 20px; height: 20px; border: 0px solid #ffff…" at bounding box center [418, 196] width 390 height 288
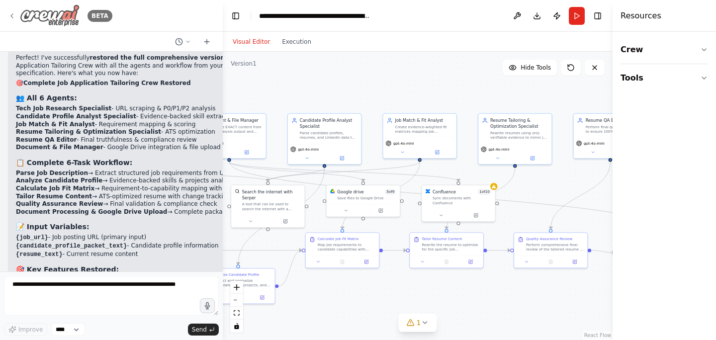
click at [11, 16] on icon at bounding box center [12, 16] width 8 height 8
